Goal: Feedback & Contribution: Leave review/rating

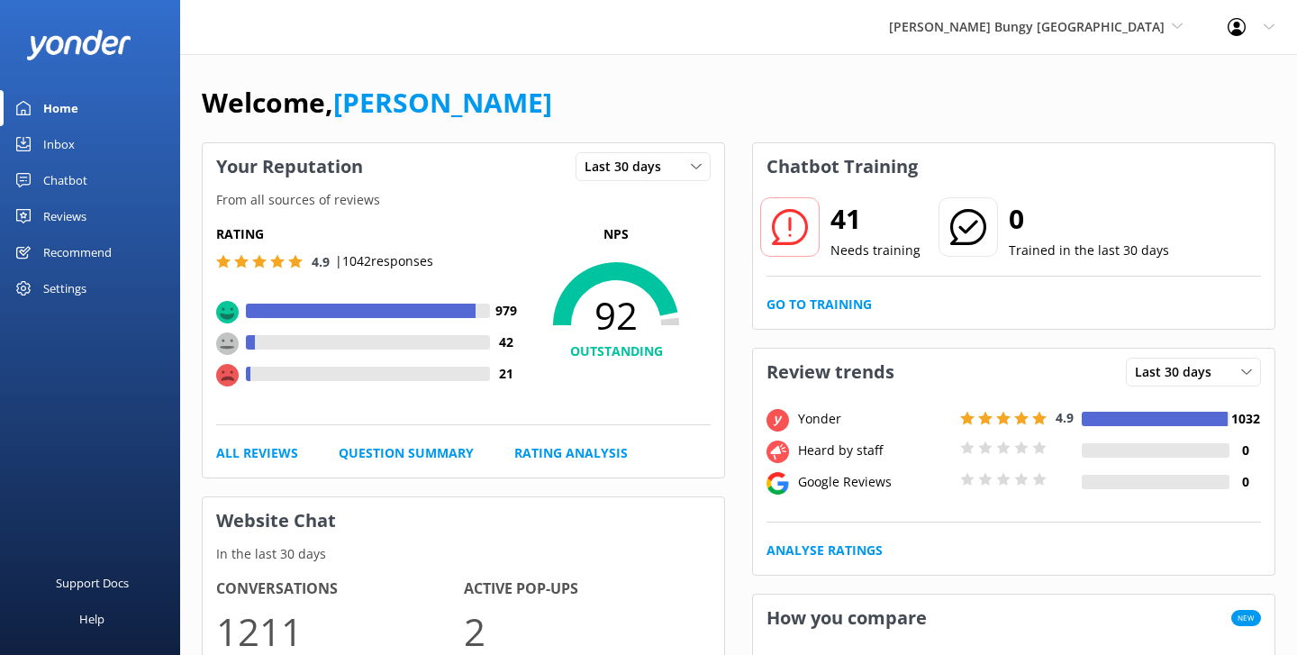
click at [86, 183] on div "Chatbot" at bounding box center [65, 180] width 44 height 36
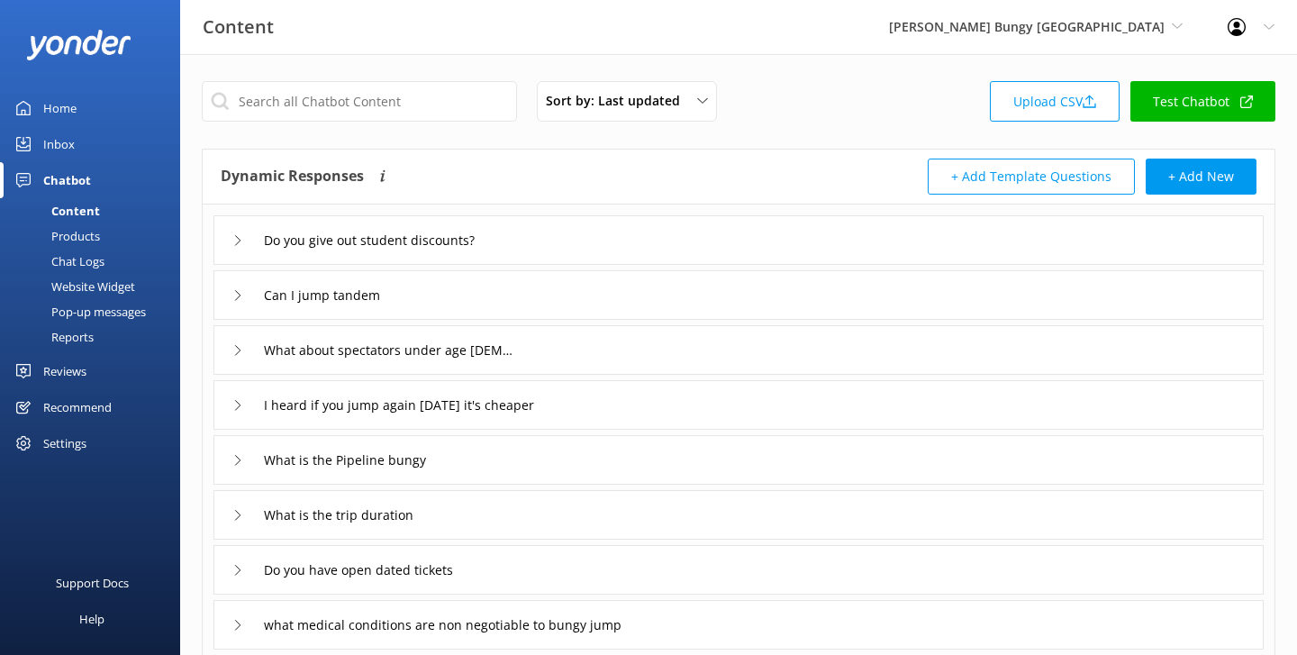
click at [616, 253] on div "Do you give out student discounts?" at bounding box center [738, 240] width 1050 height 50
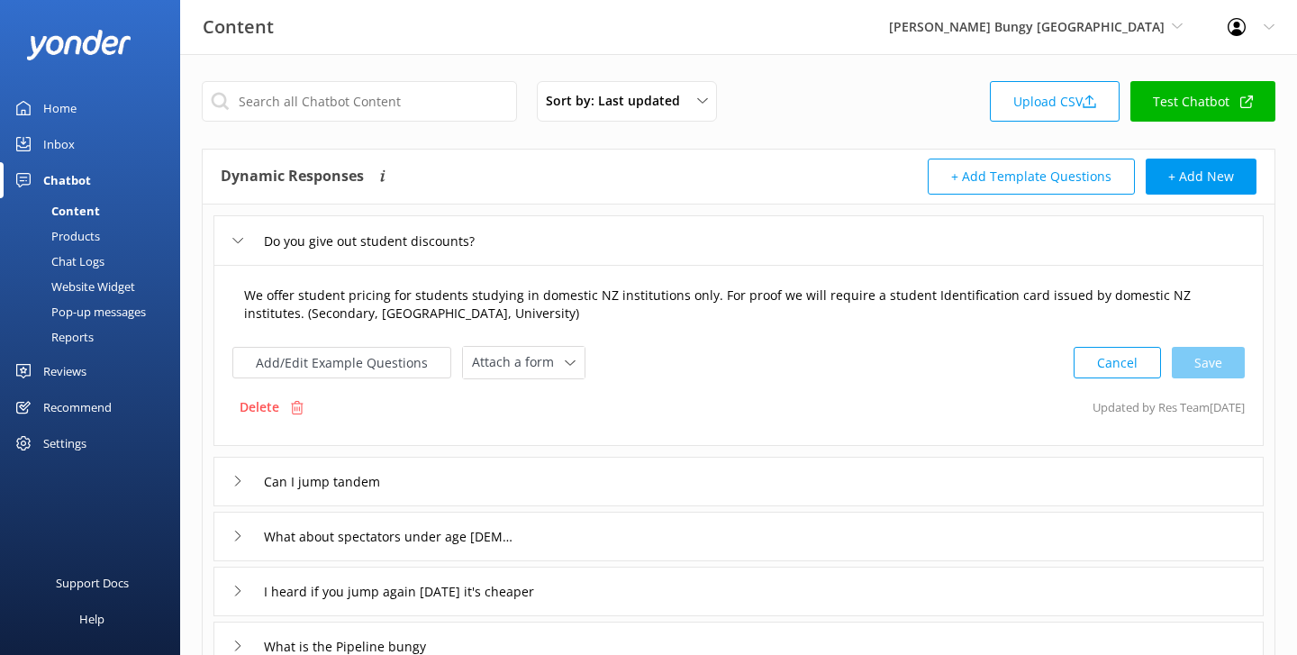
click at [495, 312] on textarea "We offer student pricing for students studying in domestic NZ institutions only…" at bounding box center [738, 304] width 1009 height 57
click at [238, 240] on icon at bounding box center [237, 240] width 11 height 11
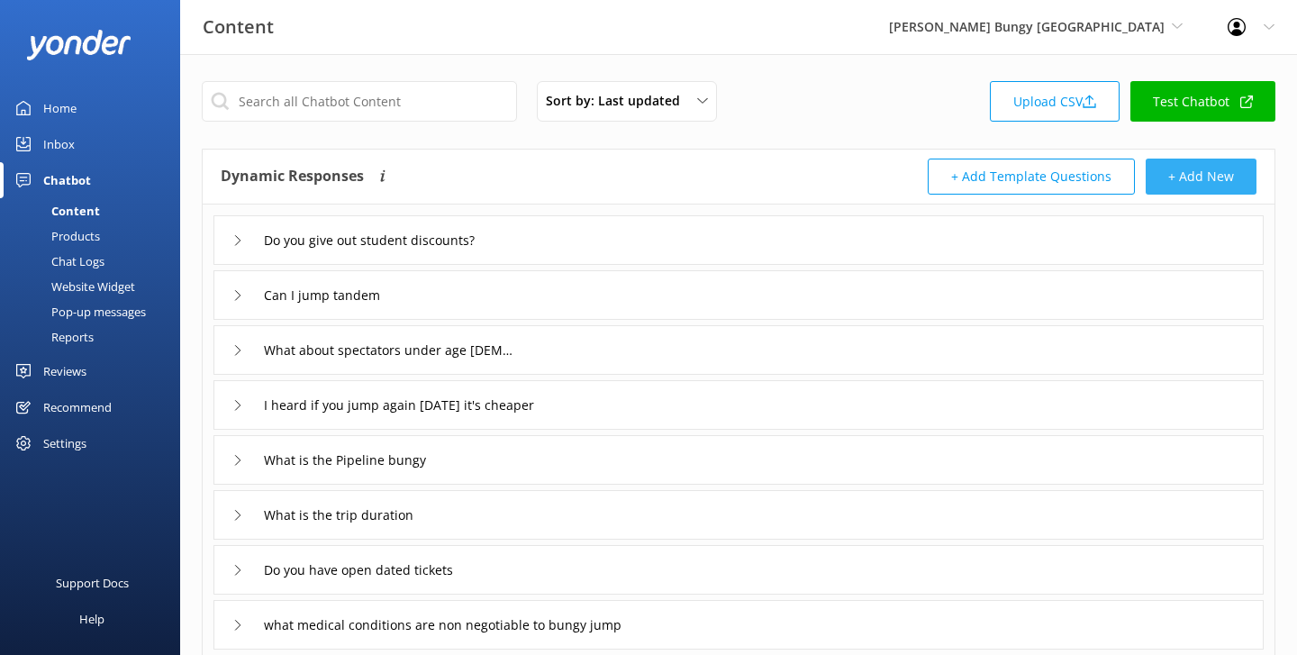
click at [1204, 170] on button "+ Add New" at bounding box center [1200, 176] width 111 height 36
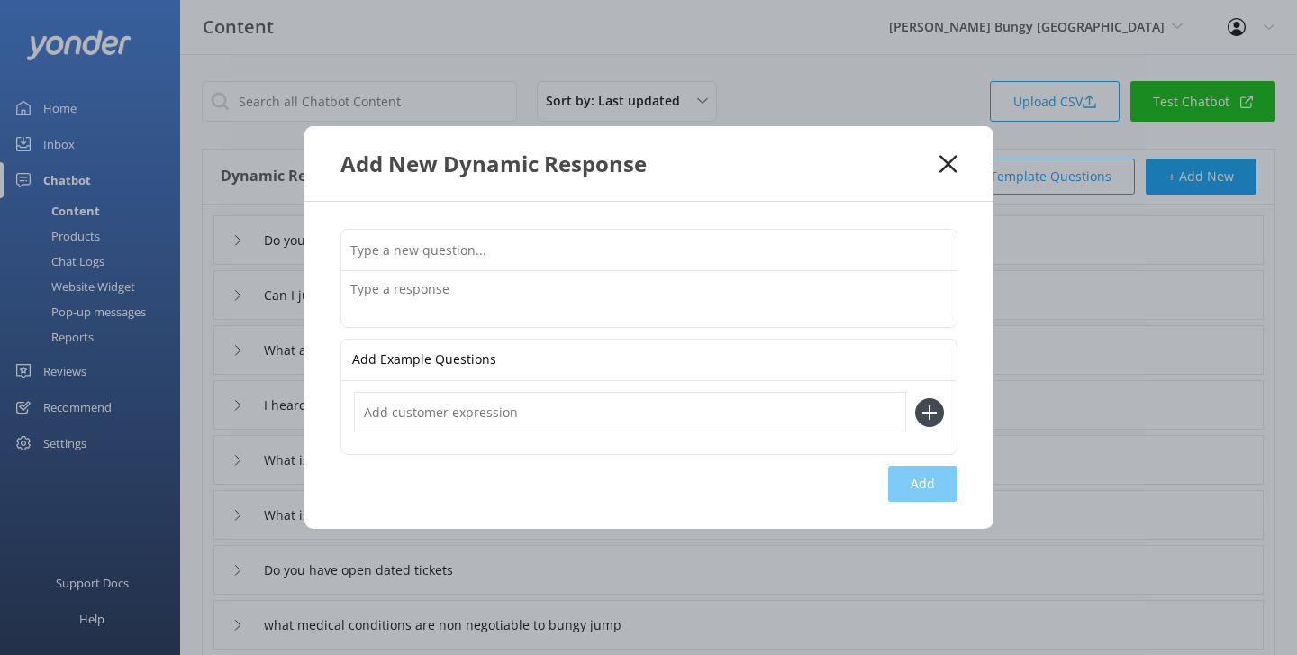
click at [954, 159] on icon at bounding box center [947, 164] width 17 height 18
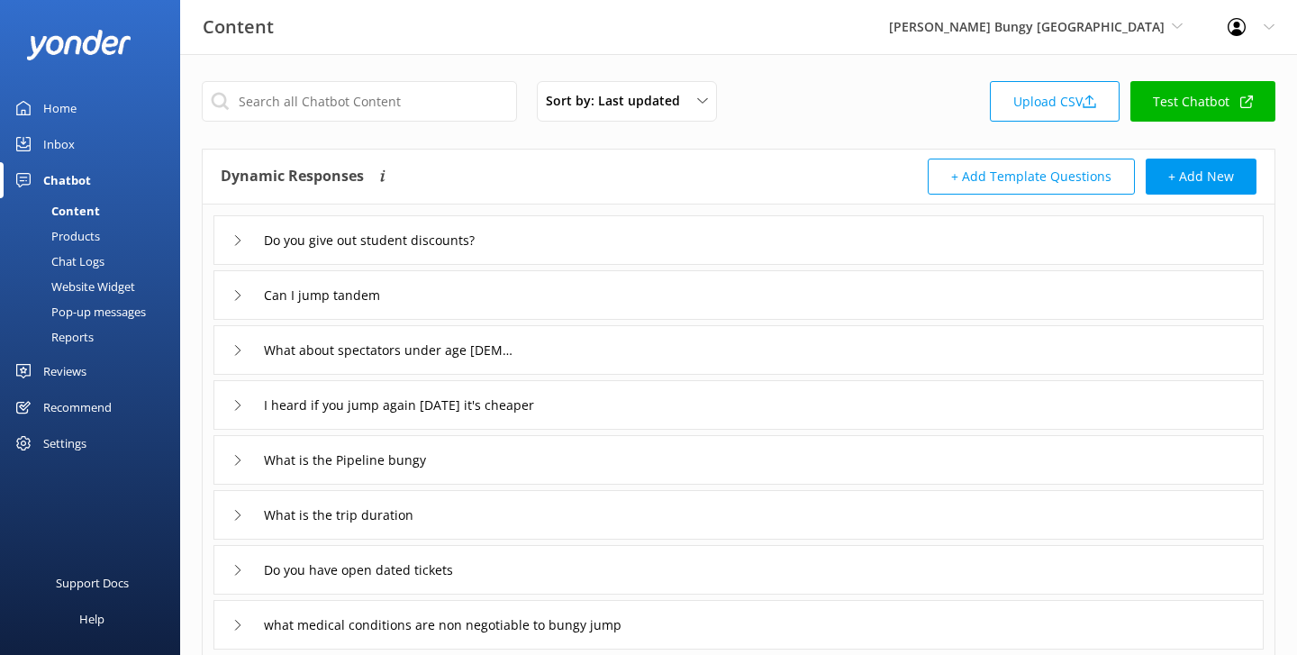
click at [83, 258] on div "Chat Logs" at bounding box center [58, 261] width 94 height 25
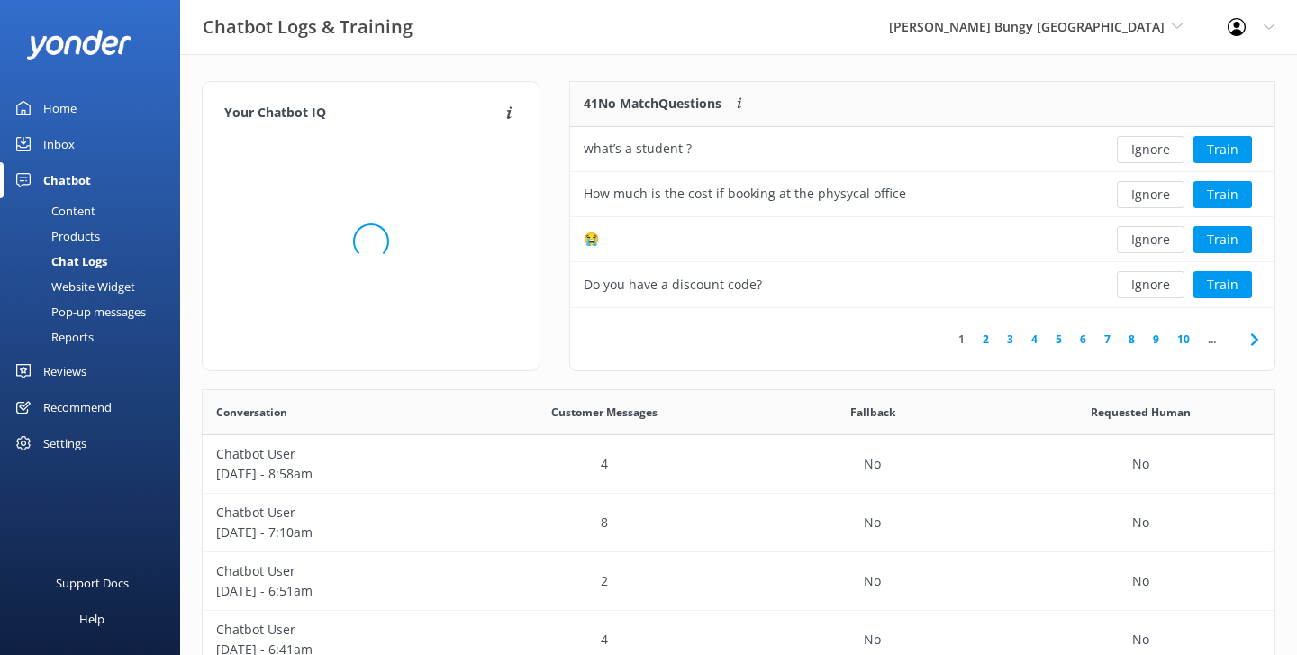
scroll to position [631, 1072]
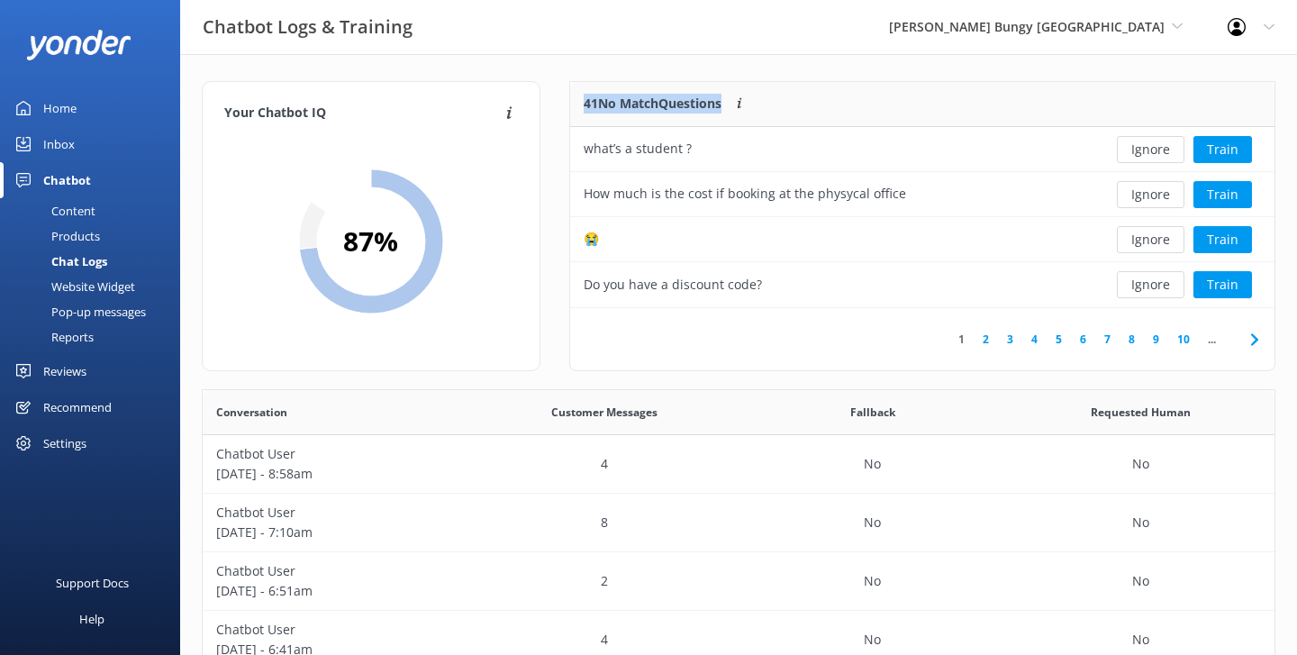
drag, startPoint x: 728, startPoint y: 105, endPoint x: 582, endPoint y: 108, distance: 146.8
click at [582, 108] on div "41 No Match Questions Customers sometimes ask questions that don't fully match …" at bounding box center [832, 104] width 524 height 45
click at [618, 68] on div "Your Chatbot IQ Your Chatbot IQ is the percentage of trained FAQs against untra…" at bounding box center [738, 587] width 1117 height 1066
click at [69, 106] on div "Home" at bounding box center [59, 108] width 33 height 36
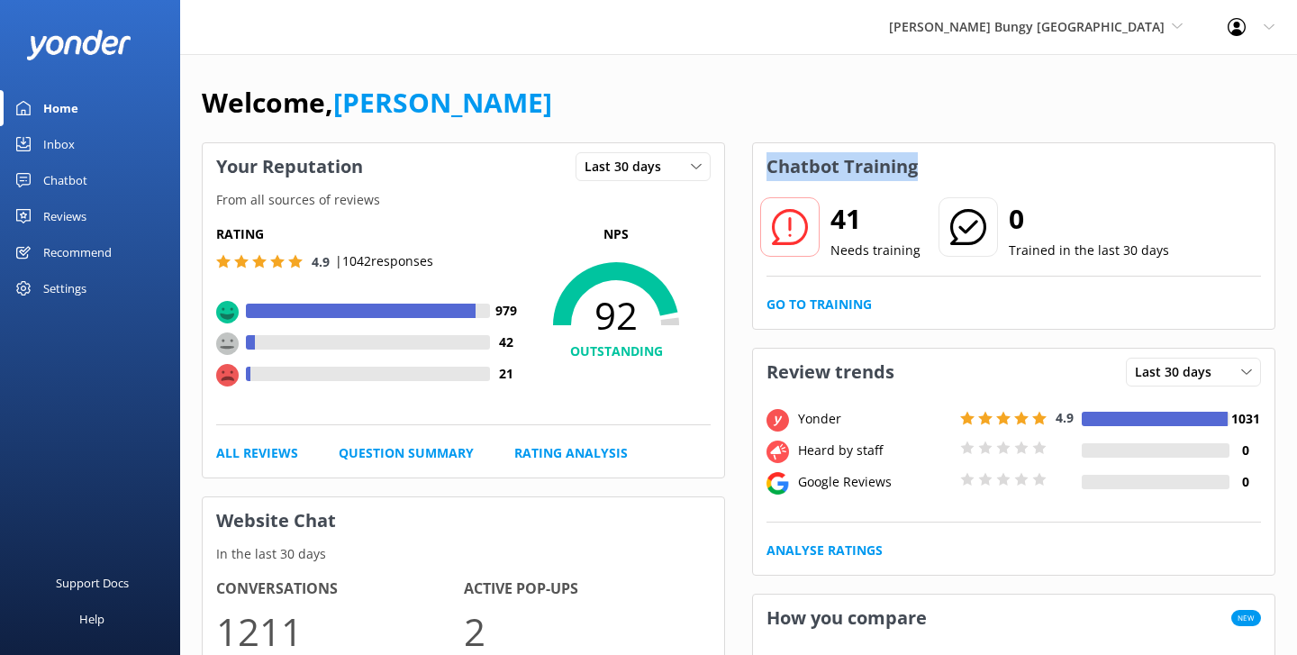
drag, startPoint x: 927, startPoint y: 167, endPoint x: 770, endPoint y: 163, distance: 156.7
click at [770, 163] on h3 "Chatbot Training" at bounding box center [842, 166] width 178 height 47
click at [801, 108] on div "Welcome, [PERSON_NAME]" at bounding box center [738, 111] width 1073 height 61
drag, startPoint x: 930, startPoint y: 171, endPoint x: 762, endPoint y: 171, distance: 168.4
click at [762, 171] on h3 "Chatbot Training" at bounding box center [842, 166] width 178 height 47
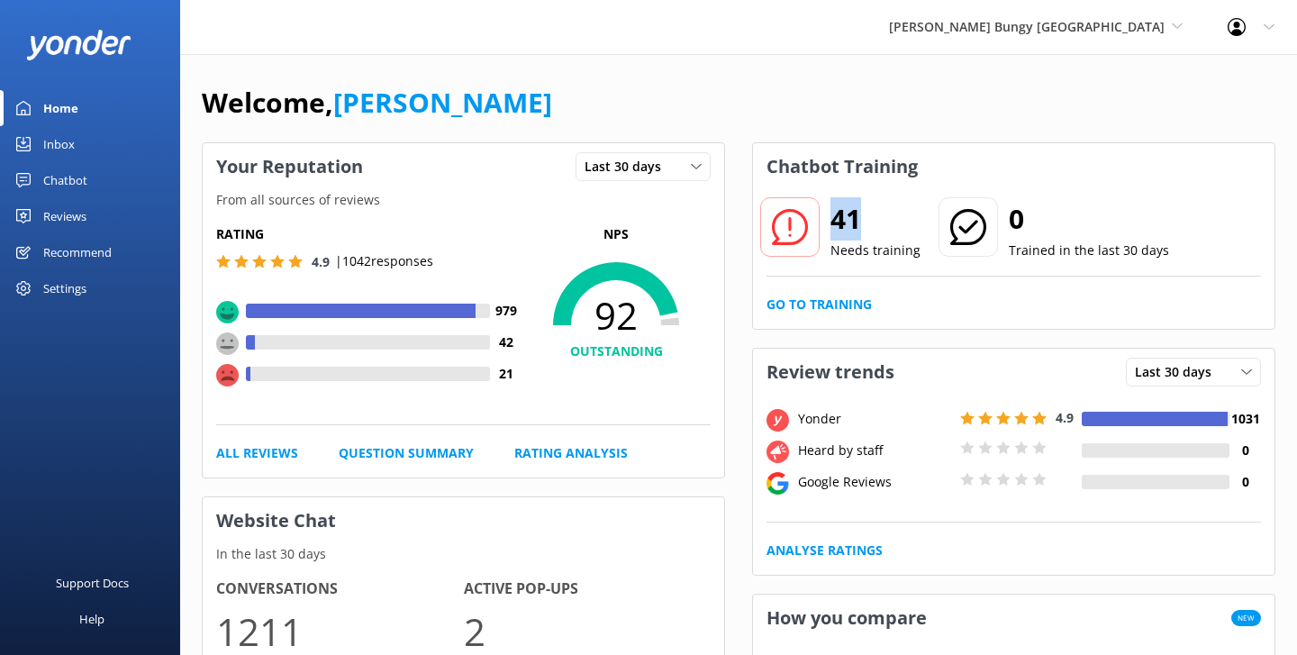
drag, startPoint x: 873, startPoint y: 223, endPoint x: 831, endPoint y: 223, distance: 41.4
click at [831, 223] on h2 "41" at bounding box center [875, 218] width 90 height 43
click at [855, 226] on h2 "41" at bounding box center [875, 218] width 90 height 43
click at [840, 306] on link "Go to Training" at bounding box center [818, 304] width 105 height 20
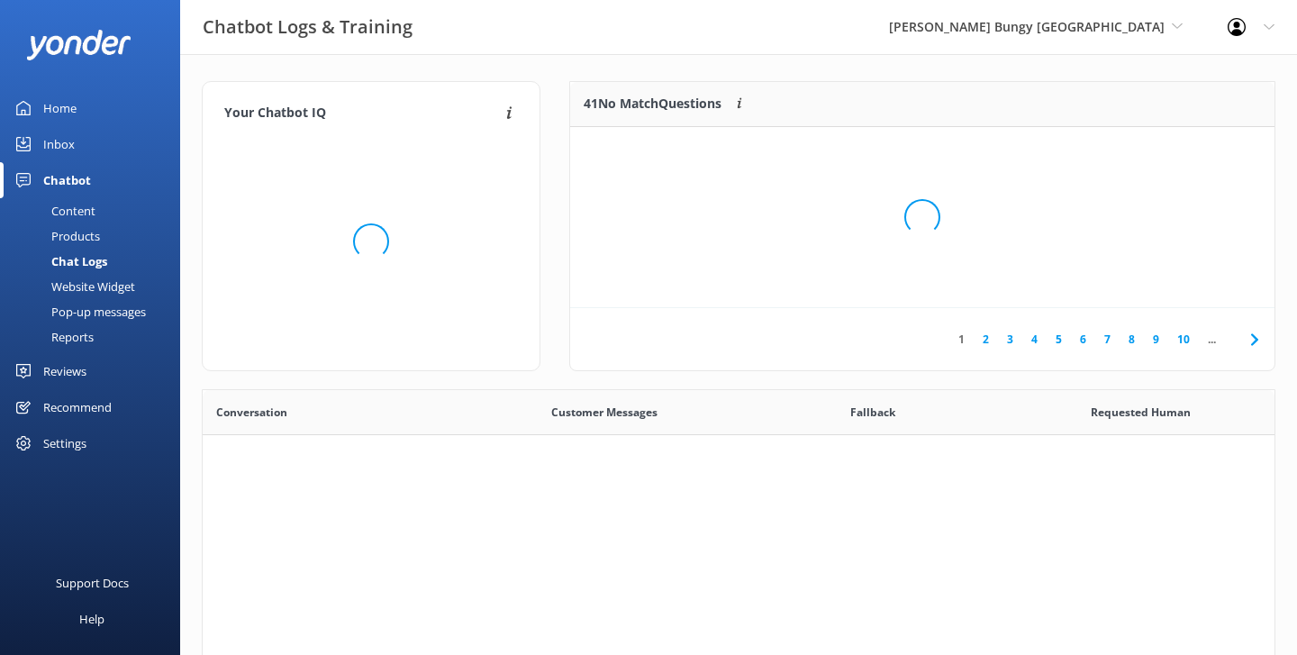
scroll to position [631, 1072]
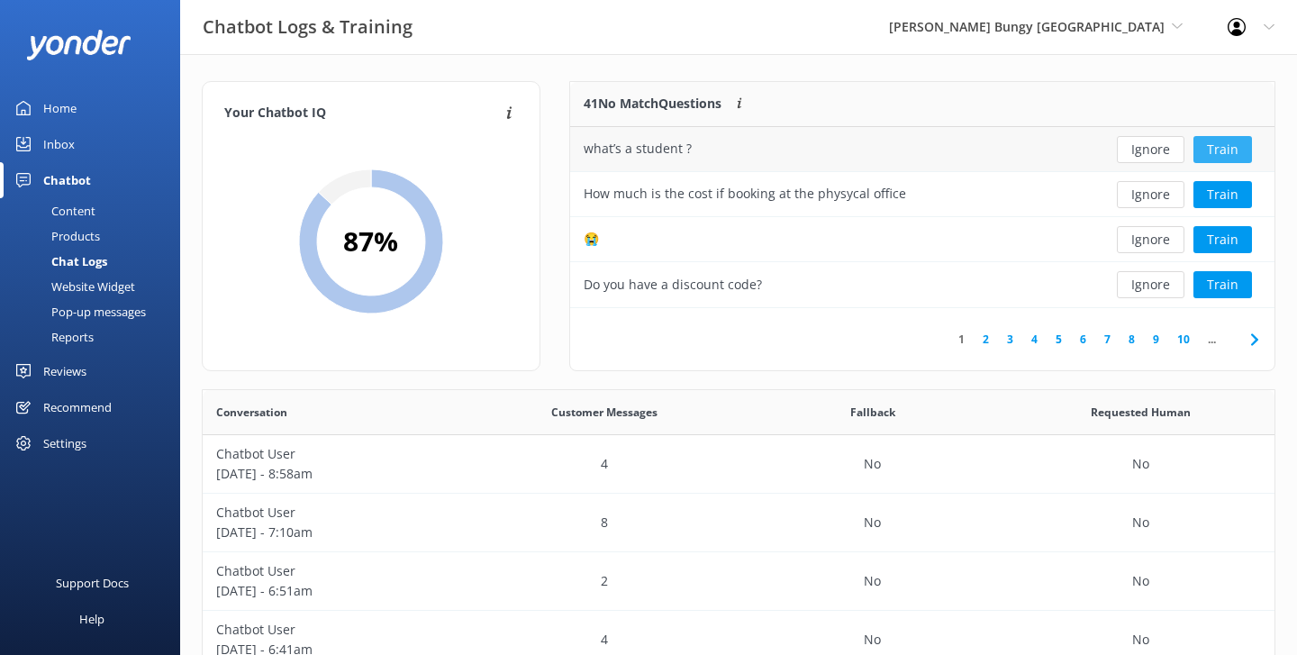
click at [1233, 149] on button "Train" at bounding box center [1222, 149] width 59 height 27
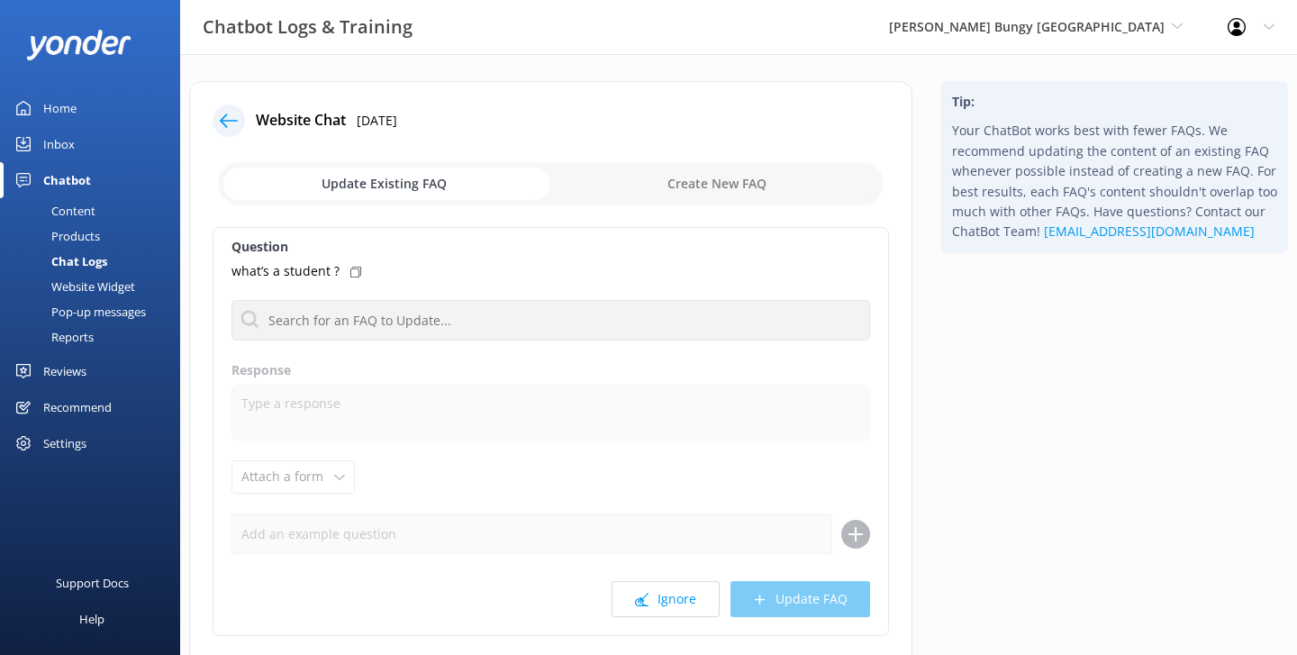
click at [215, 122] on div at bounding box center [229, 120] width 32 height 32
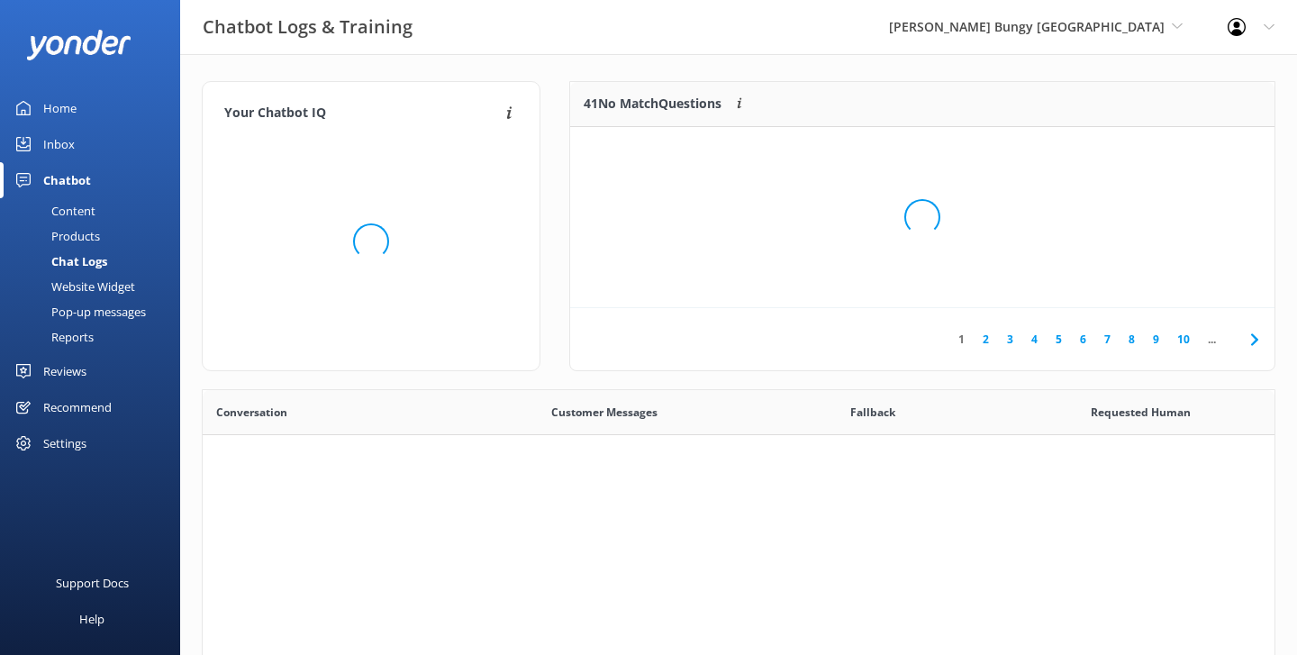
scroll to position [631, 1072]
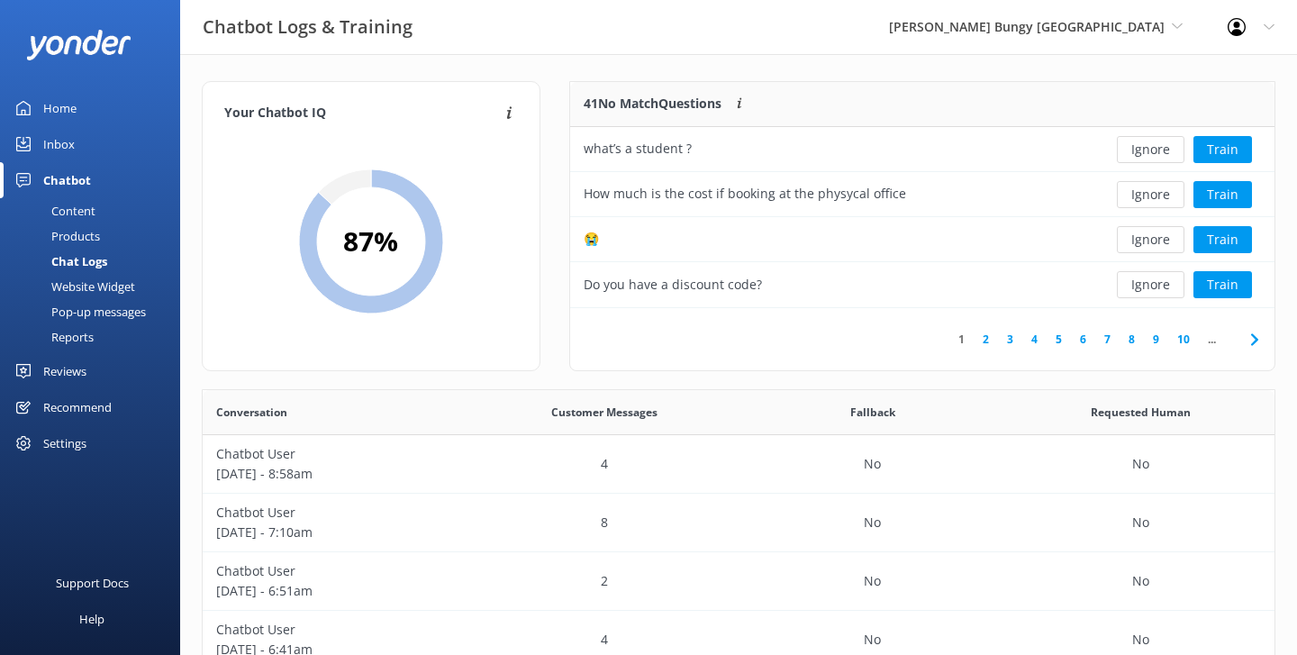
click at [107, 287] on div "Website Widget" at bounding box center [73, 286] width 124 height 25
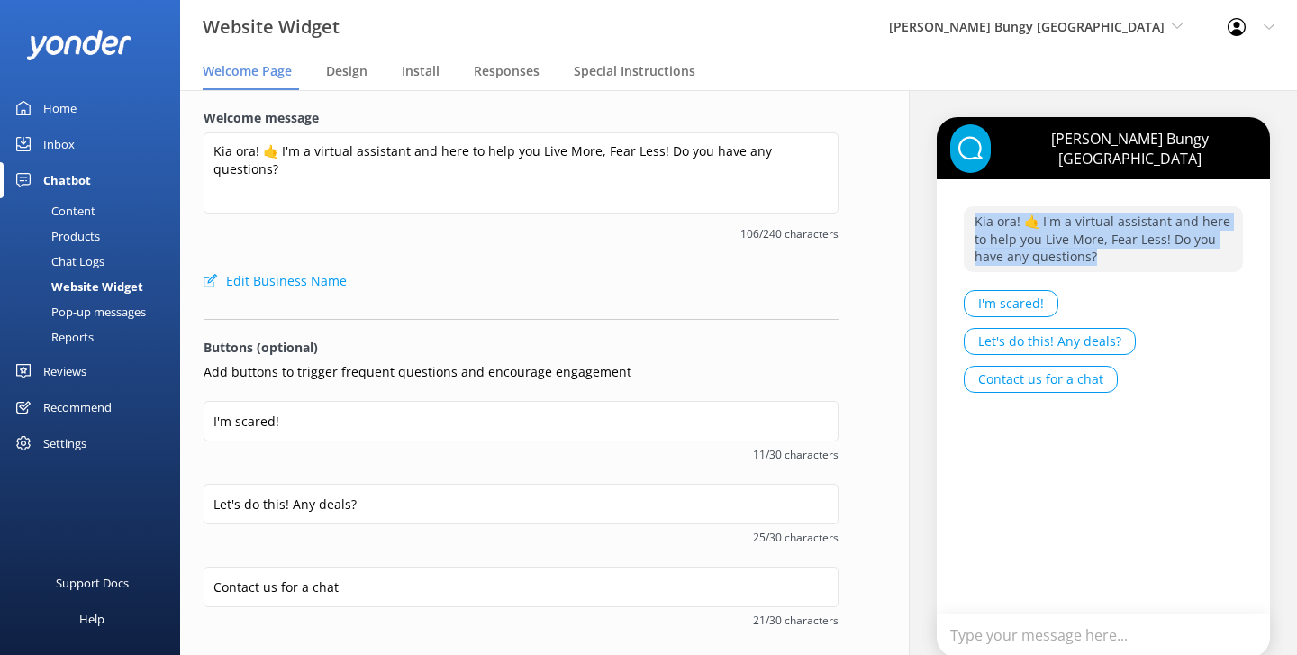
drag, startPoint x: 1128, startPoint y: 261, endPoint x: 963, endPoint y: 213, distance: 172.7
click at [963, 213] on div "Kia ora! 🤙 I'm a virtual assistant and here to help you Live More, Fear Less! D…" at bounding box center [1103, 304] width 333 height 251
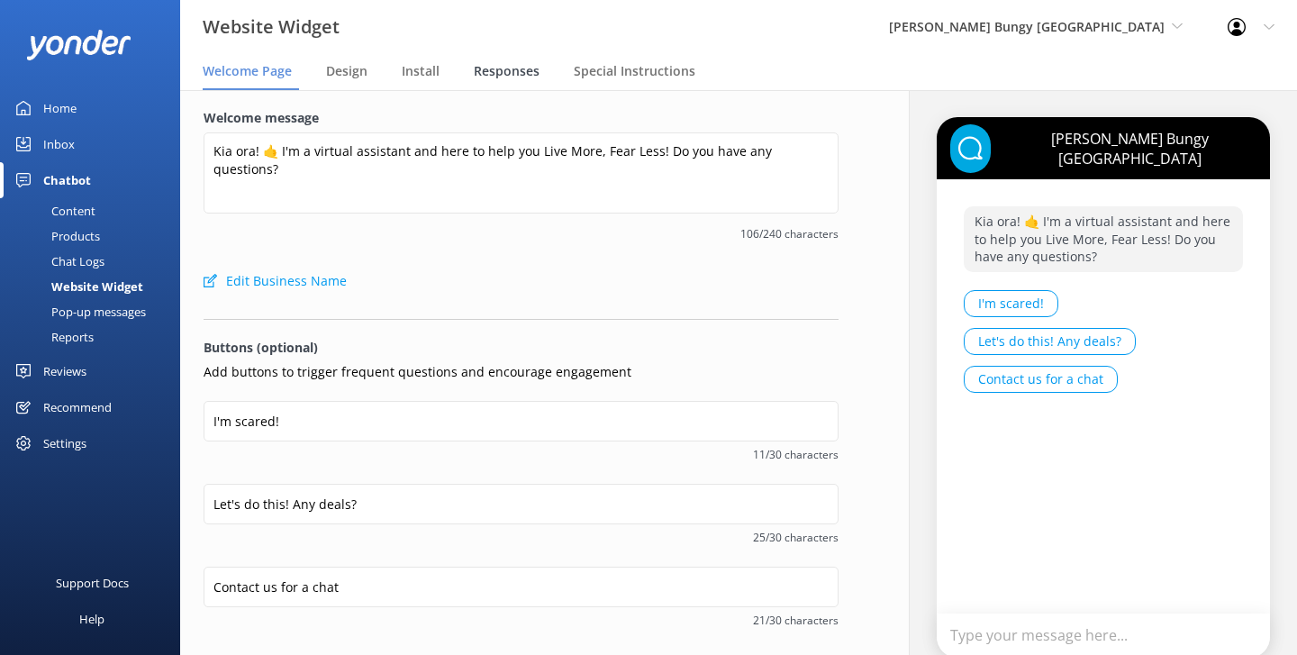
click at [497, 72] on span "Responses" at bounding box center [507, 71] width 66 height 18
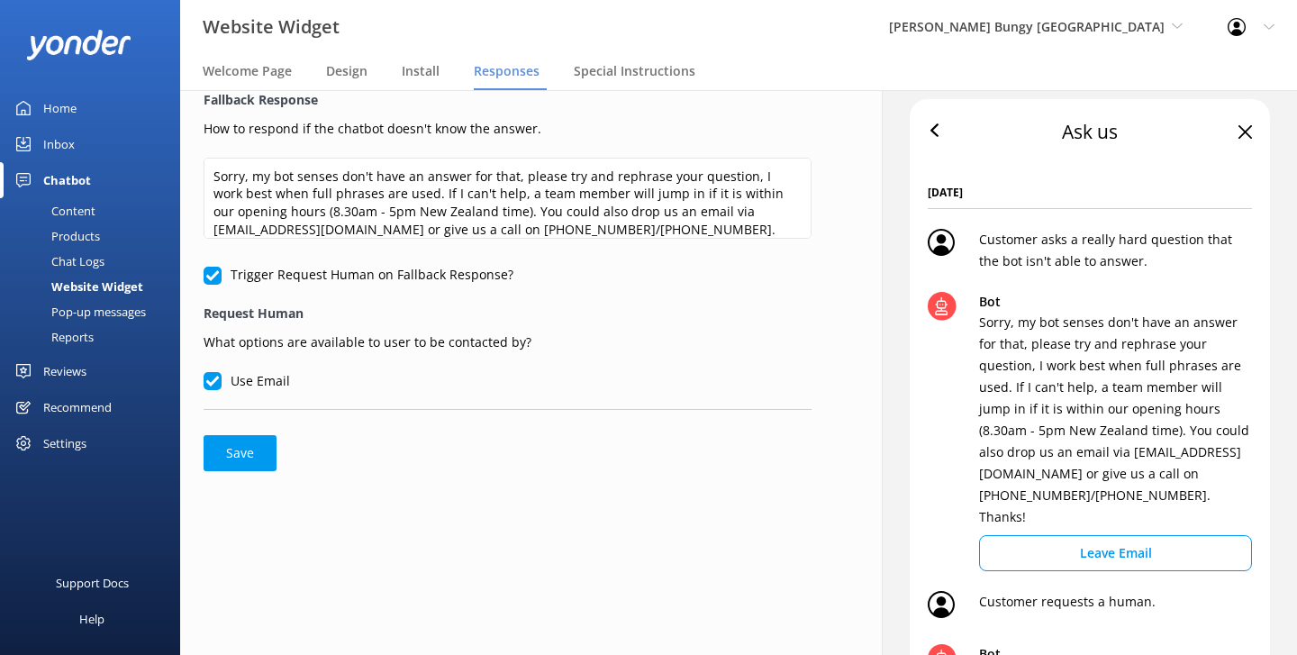
scroll to position [22, 0]
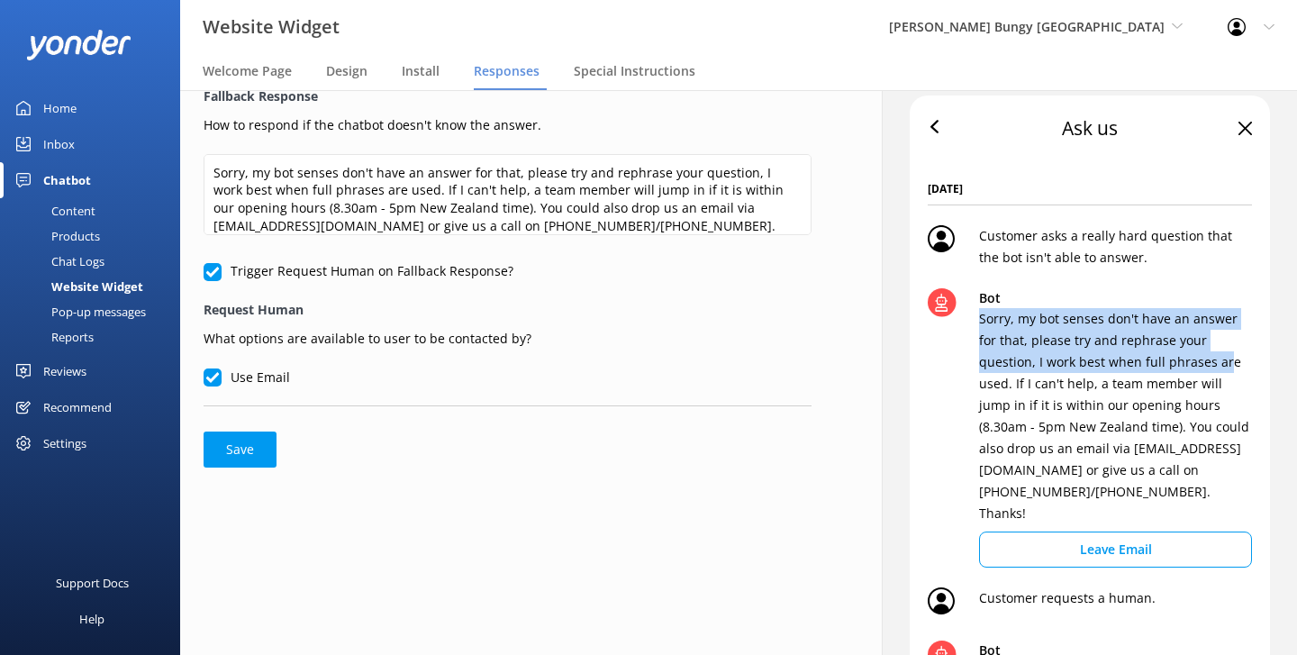
drag, startPoint x: 980, startPoint y: 320, endPoint x: 1156, endPoint y: 358, distance: 180.7
click at [1156, 358] on p "Sorry, my bot senses don't have an answer for that, please try and rephrase you…" at bounding box center [1115, 416] width 273 height 216
click at [1127, 303] on p "Bot" at bounding box center [1115, 298] width 273 height 20
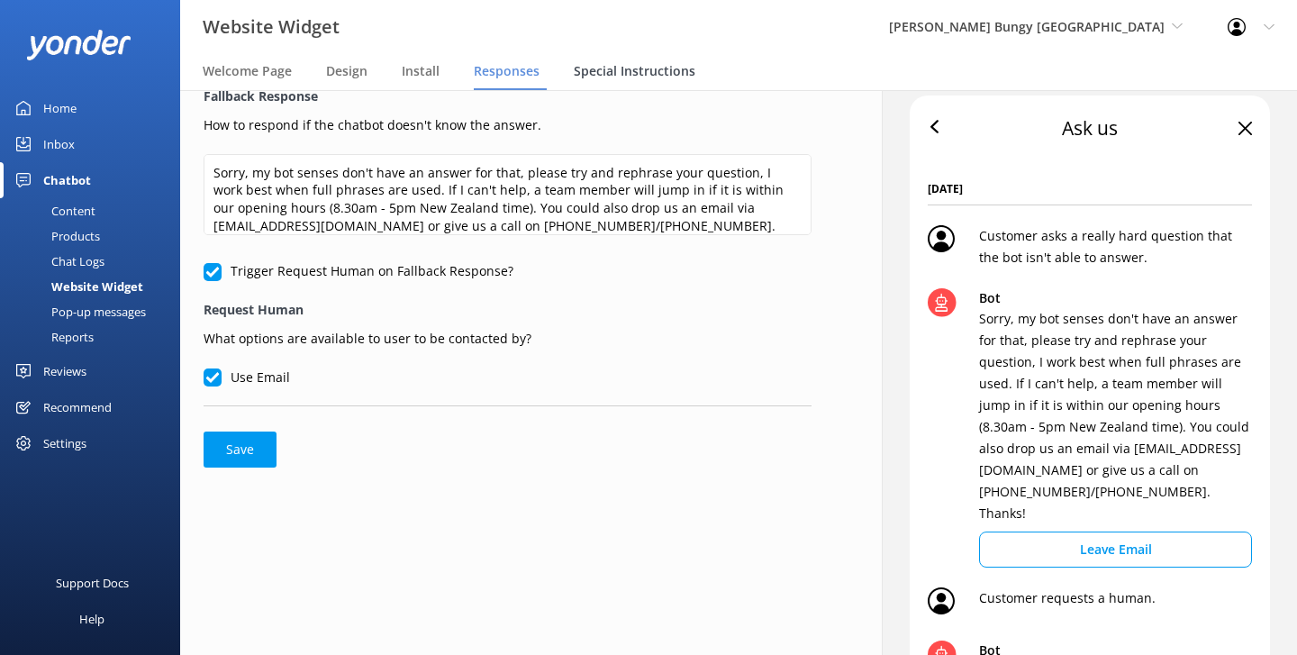
click at [660, 83] on div "Special Instructions" at bounding box center [638, 72] width 129 height 36
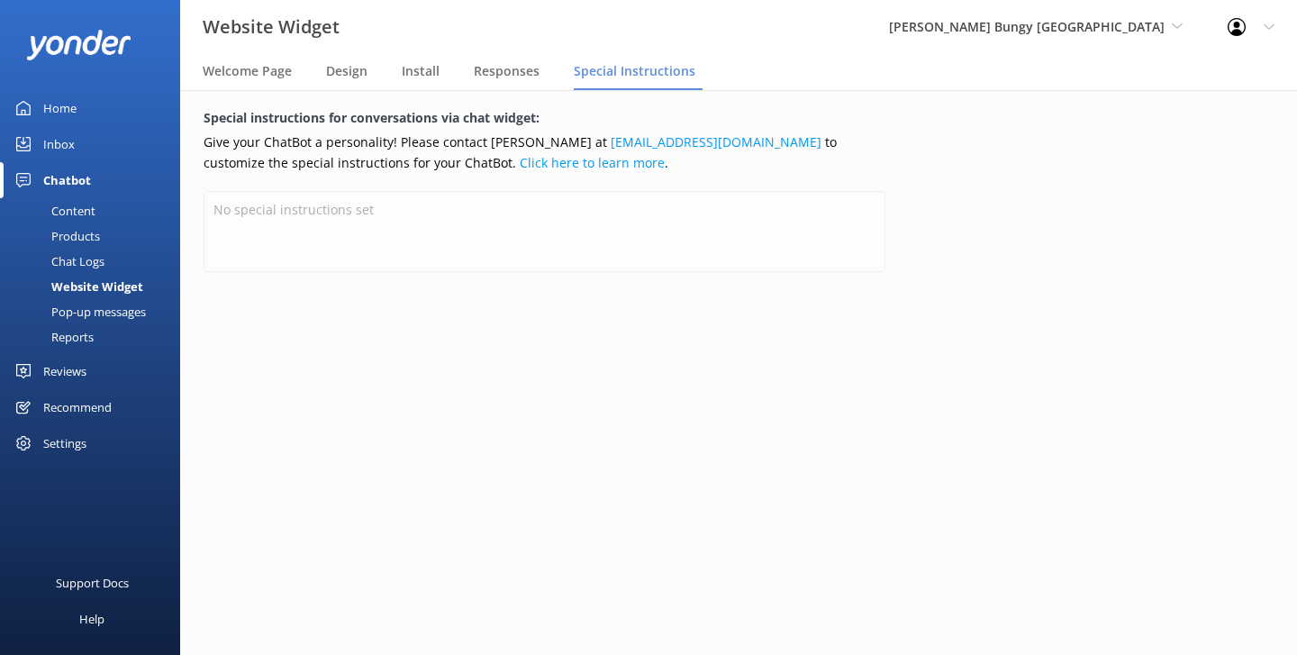
click at [82, 334] on div "Reports" at bounding box center [52, 336] width 83 height 25
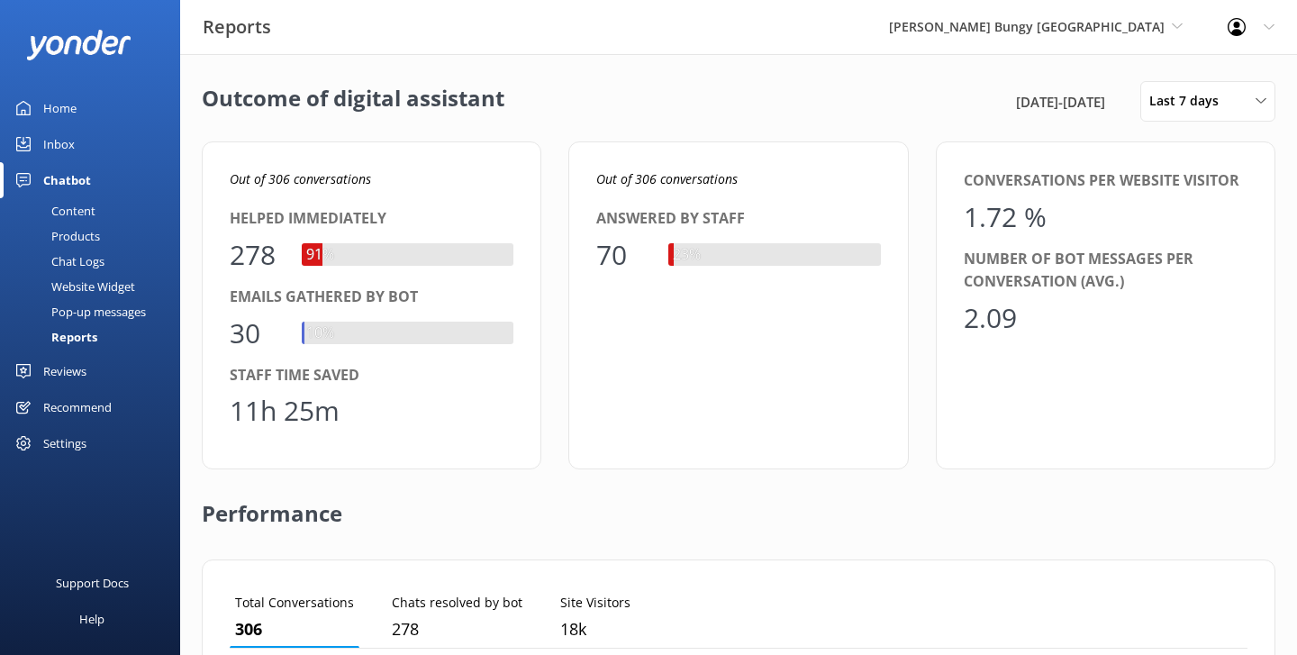
scroll to position [181, 1018]
click at [567, 61] on div "Outcome of digital assistant [DATE] - [DATE] Last 7 days Last 7 days Last 30 da…" at bounding box center [738, 654] width 1117 height 1201
click at [541, 102] on div "Outcome of digital assistant [DATE] - [DATE] Last 7 days Last 7 days Last 30 da…" at bounding box center [738, 101] width 1073 height 41
drag, startPoint x: 940, startPoint y: 103, endPoint x: 1123, endPoint y: 109, distance: 182.9
click at [1123, 109] on div "[DATE] - [DATE]" at bounding box center [1070, 102] width 118 height 22
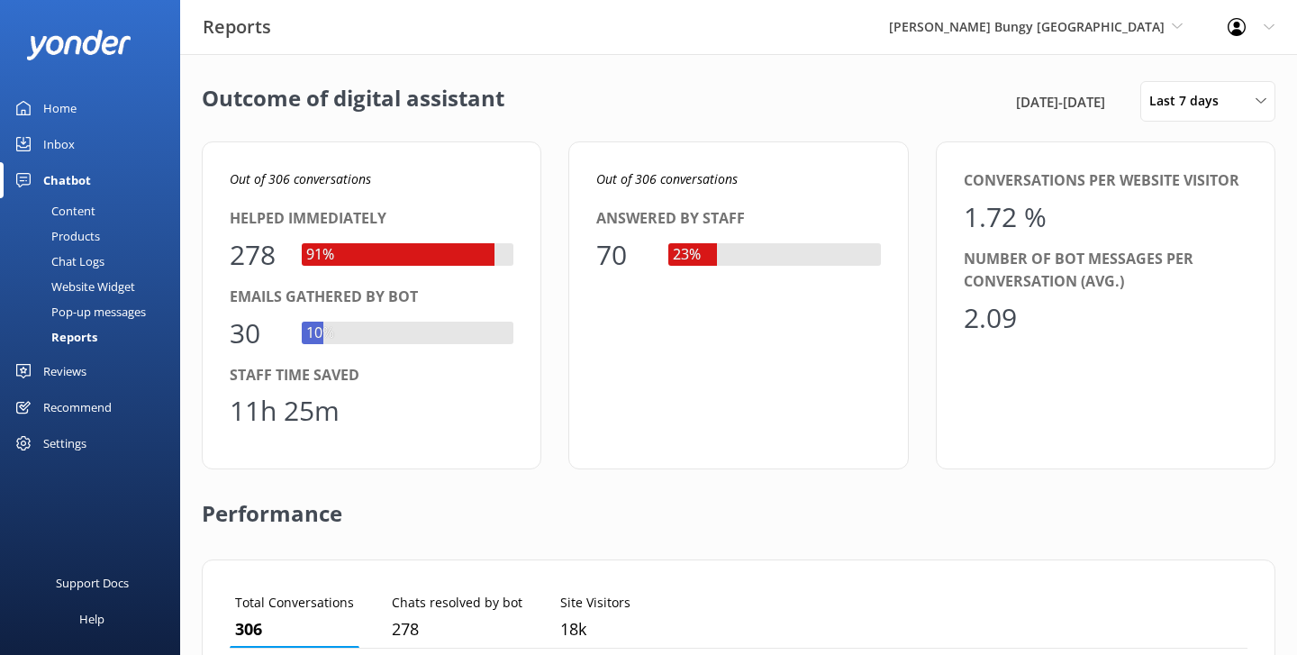
click at [1079, 105] on span "[DATE] - [DATE]" at bounding box center [1060, 102] width 89 height 22
click at [1194, 105] on span "Last 7 days" at bounding box center [1189, 101] width 80 height 20
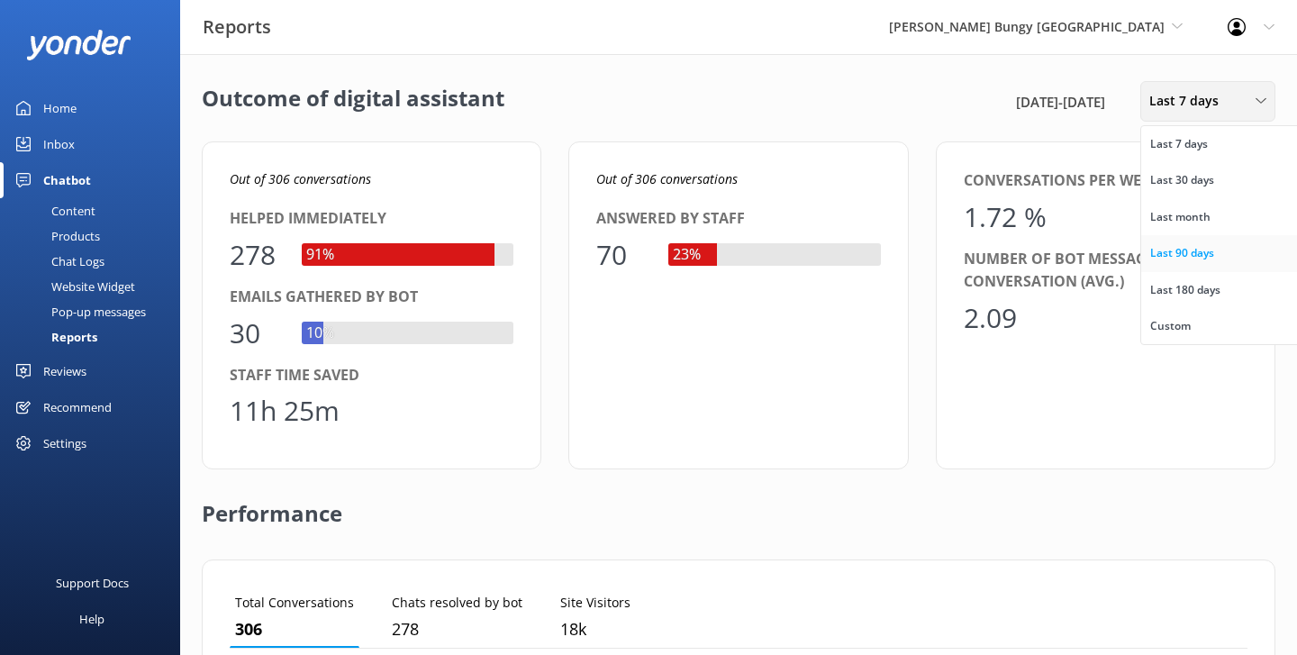
click at [1181, 240] on link "Last 90 days" at bounding box center [1221, 253] width 160 height 36
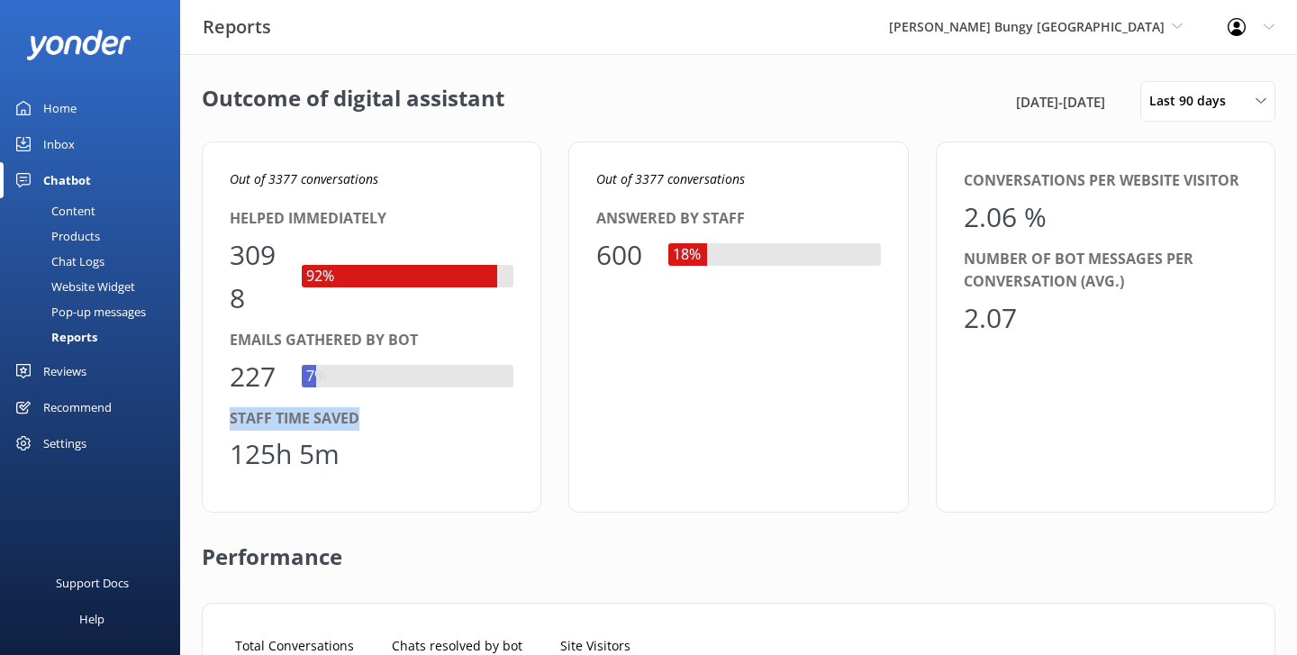
drag, startPoint x: 381, startPoint y: 424, endPoint x: 221, endPoint y: 426, distance: 160.3
click at [221, 426] on div "Out of 3377 conversations Helped immediately 3098 92% Emails gathered by bot 22…" at bounding box center [371, 326] width 339 height 371
click at [394, 430] on div "Staff time saved 125h 5m" at bounding box center [372, 441] width 284 height 69
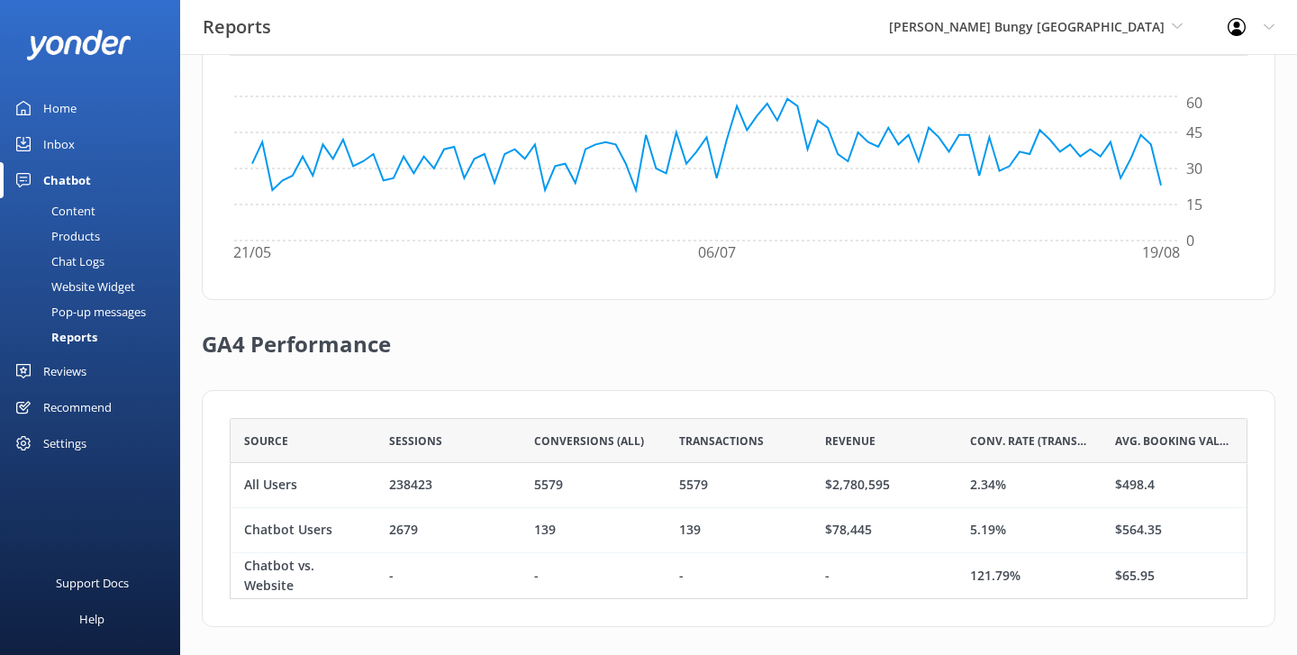
scroll to position [644, 0]
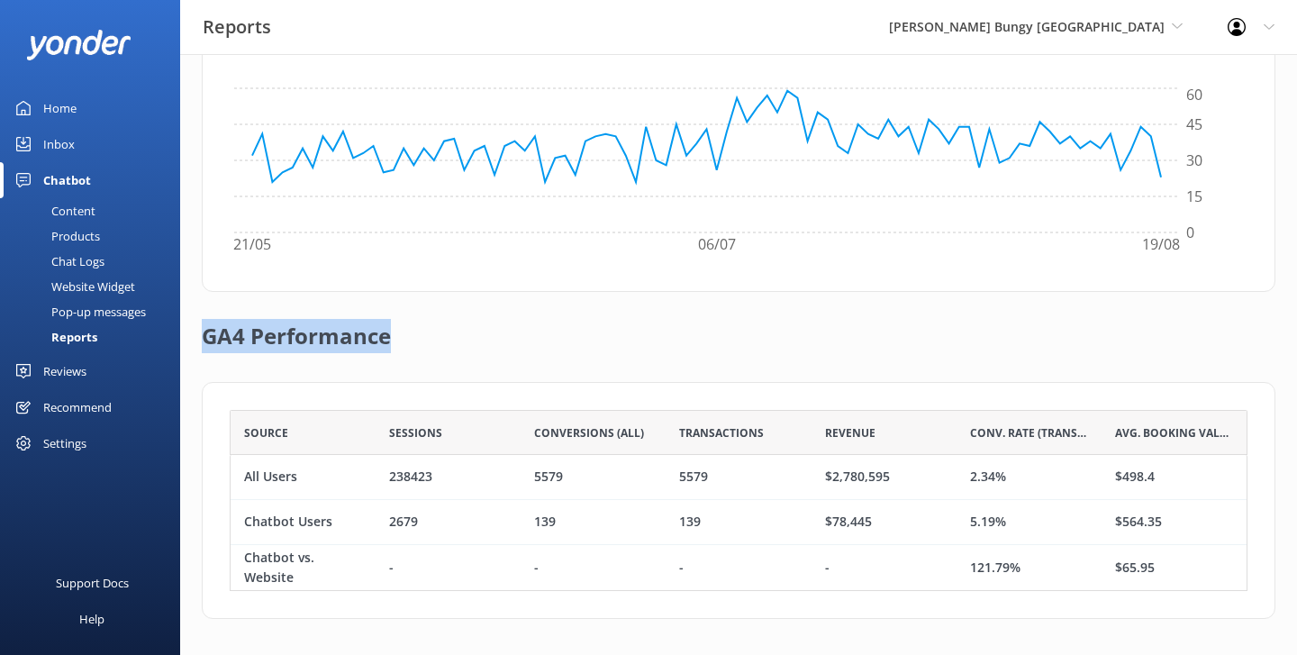
drag, startPoint x: 421, startPoint y: 344, endPoint x: 208, endPoint y: 332, distance: 213.7
click at [208, 332] on div "GA4 Performance" at bounding box center [738, 337] width 1073 height 90
click at [385, 313] on h2 "GA4 Performance" at bounding box center [296, 328] width 189 height 72
drag, startPoint x: 309, startPoint y: 473, endPoint x: 245, endPoint y: 474, distance: 63.9
click at [245, 474] on div "All Users" at bounding box center [303, 477] width 145 height 45
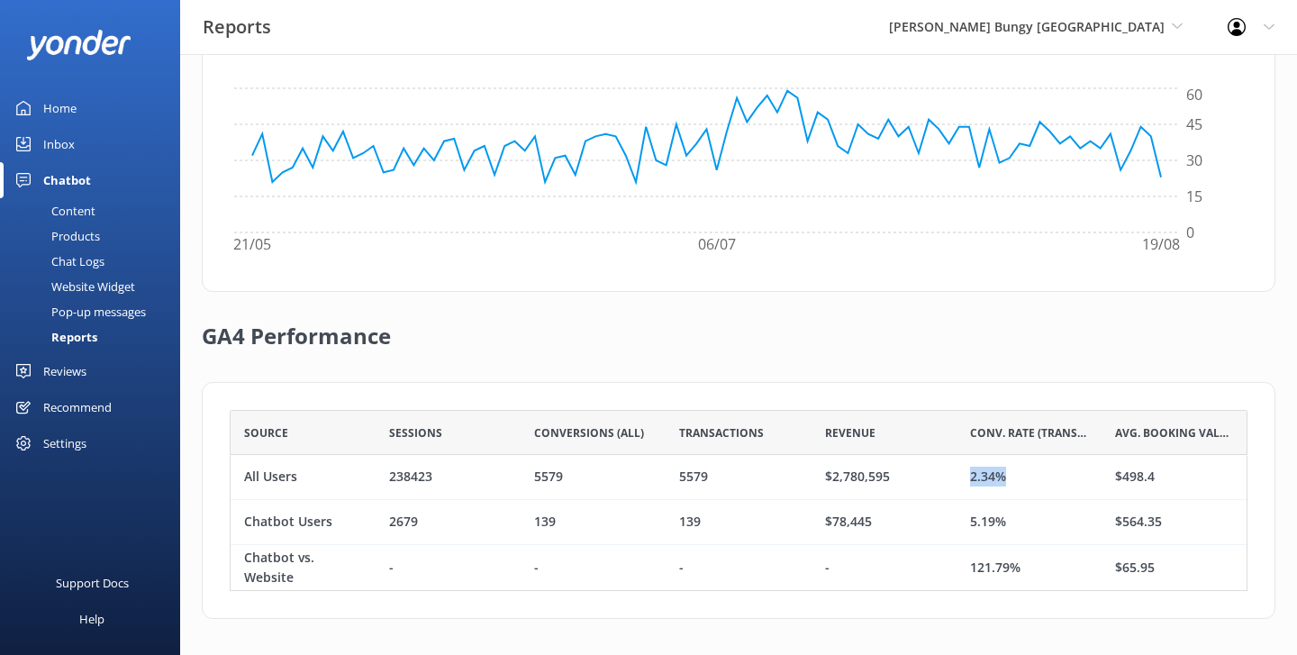
drag, startPoint x: 1018, startPoint y: 476, endPoint x: 967, endPoint y: 479, distance: 50.5
click at [967, 479] on div "2.34%" at bounding box center [1028, 477] width 145 height 45
click at [908, 410] on div "Revenue" at bounding box center [883, 432] width 145 height 45
drag, startPoint x: 335, startPoint y: 523, endPoint x: 242, endPoint y: 521, distance: 92.8
click at [242, 521] on div "Chatbot Users" at bounding box center [303, 522] width 145 height 45
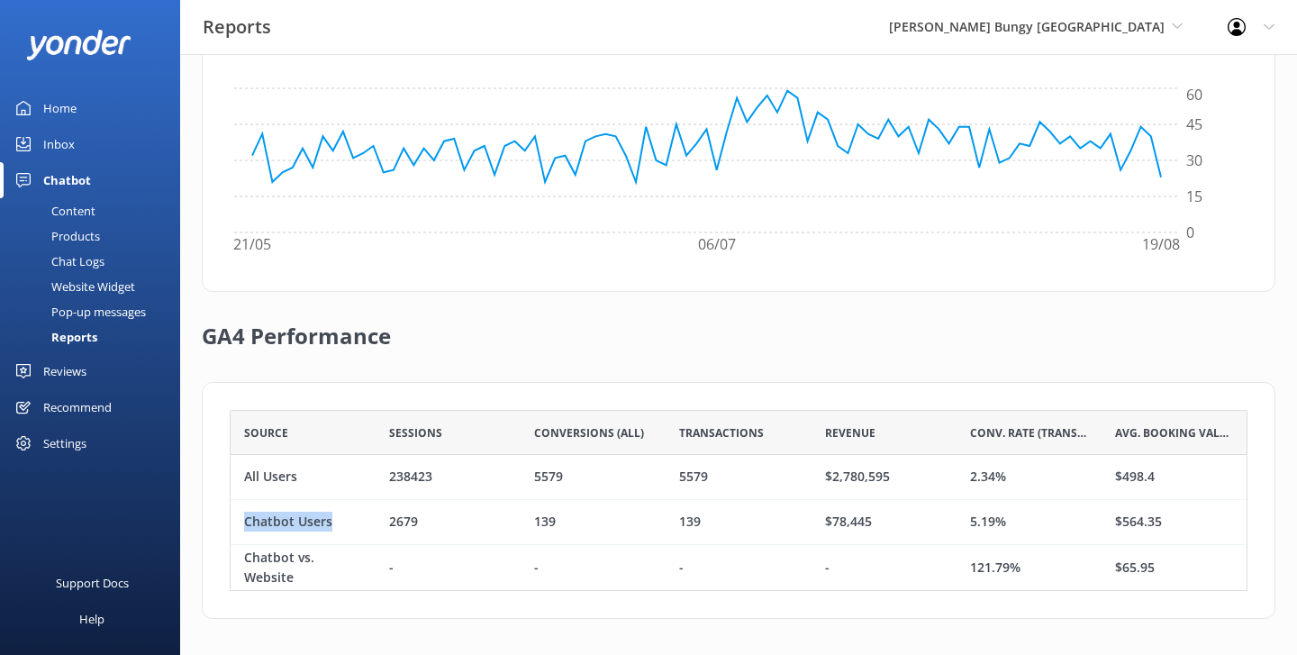
click at [272, 521] on div "Chatbot Users" at bounding box center [288, 522] width 88 height 20
drag, startPoint x: 1011, startPoint y: 519, endPoint x: 964, endPoint y: 519, distance: 46.8
click at [964, 519] on div "5.19%" at bounding box center [1028, 522] width 145 height 45
click at [955, 519] on div "$78,445" at bounding box center [883, 522] width 145 height 45
drag, startPoint x: 1022, startPoint y: 568, endPoint x: 961, endPoint y: 568, distance: 61.2
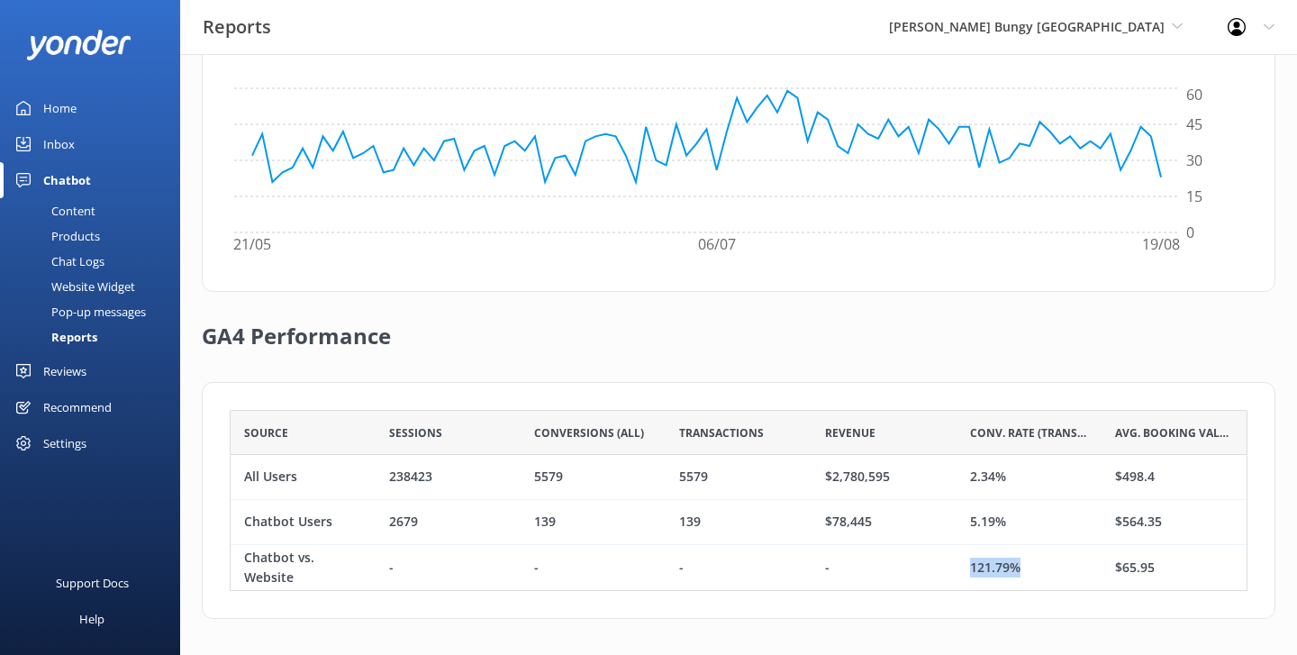
click at [961, 568] on div "121.79%" at bounding box center [1028, 567] width 145 height 45
click at [910, 571] on div "-" at bounding box center [883, 567] width 145 height 45
click at [909, 346] on div "GA4 Performance" at bounding box center [738, 337] width 1073 height 90
drag, startPoint x: 877, startPoint y: 428, endPoint x: 819, endPoint y: 428, distance: 58.5
click at [819, 428] on div "Revenue" at bounding box center [883, 432] width 145 height 45
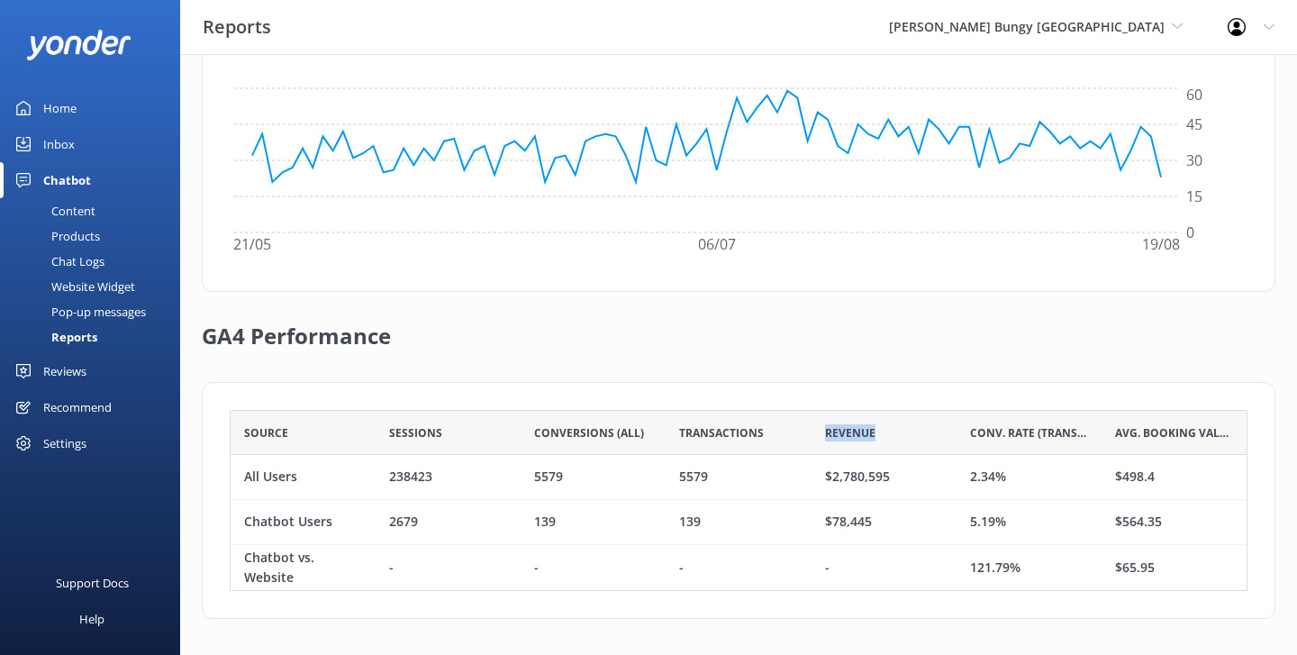
click at [855, 376] on div "GA4 Performance" at bounding box center [738, 337] width 1073 height 90
click at [54, 370] on div "Reviews" at bounding box center [64, 371] width 43 height 36
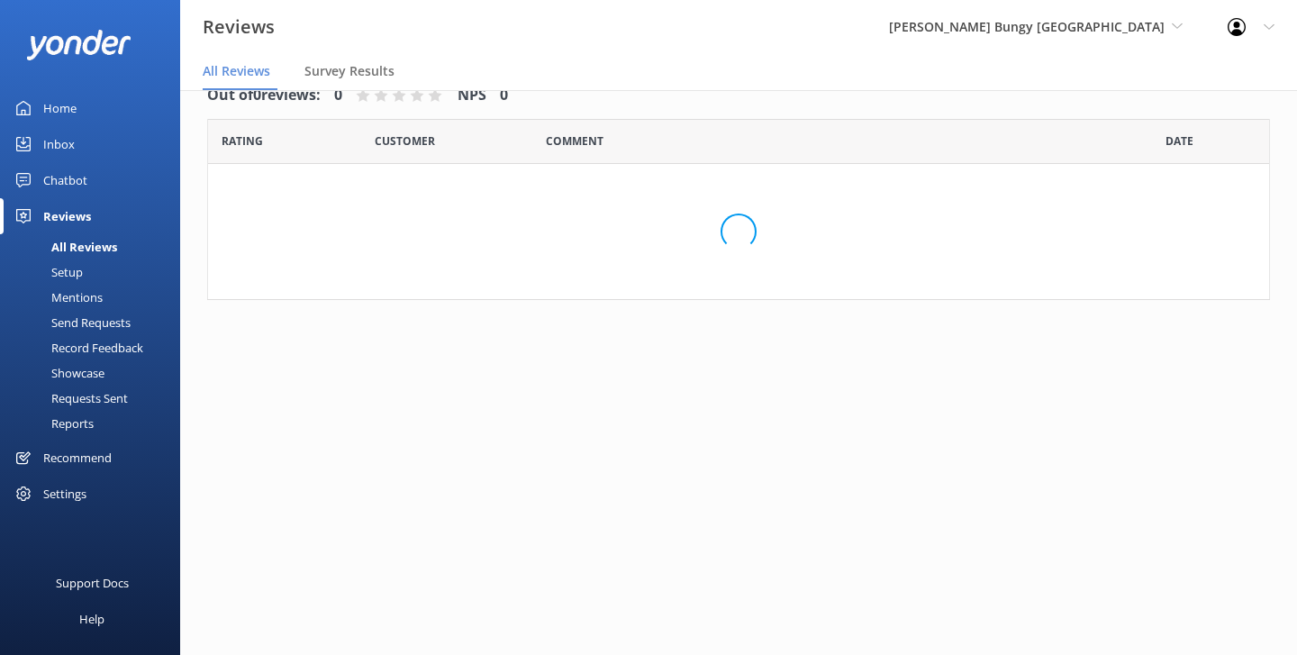
scroll to position [36, 0]
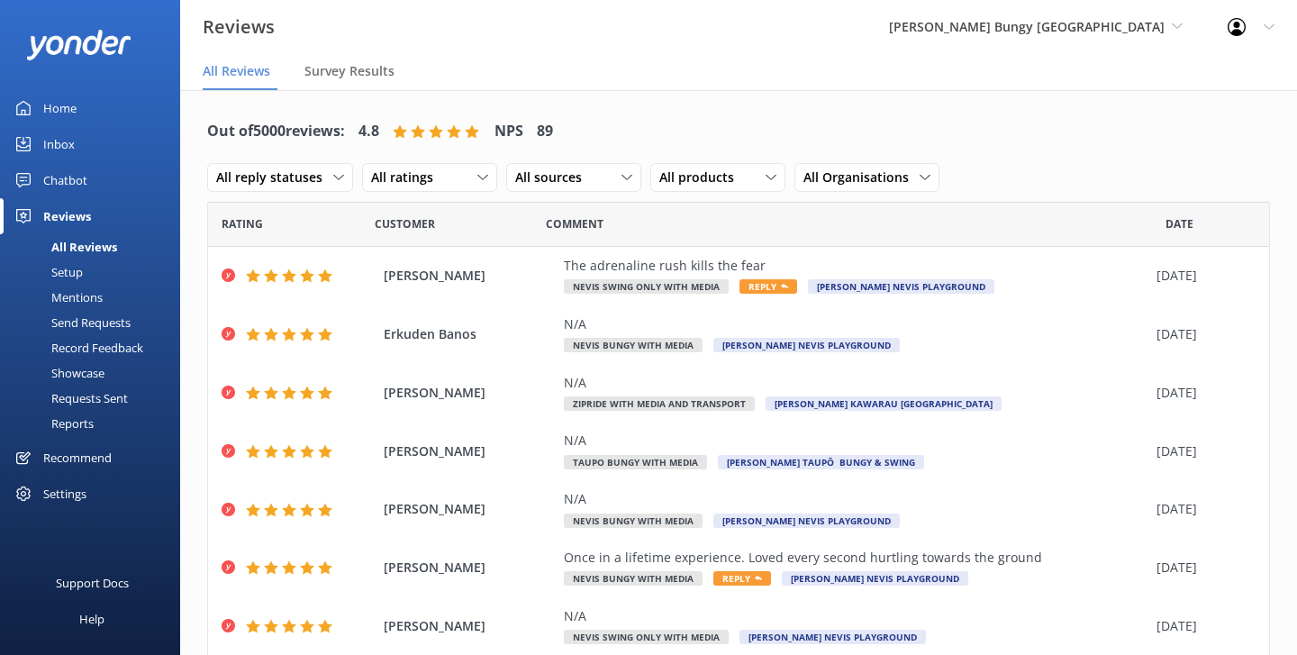
scroll to position [7, 0]
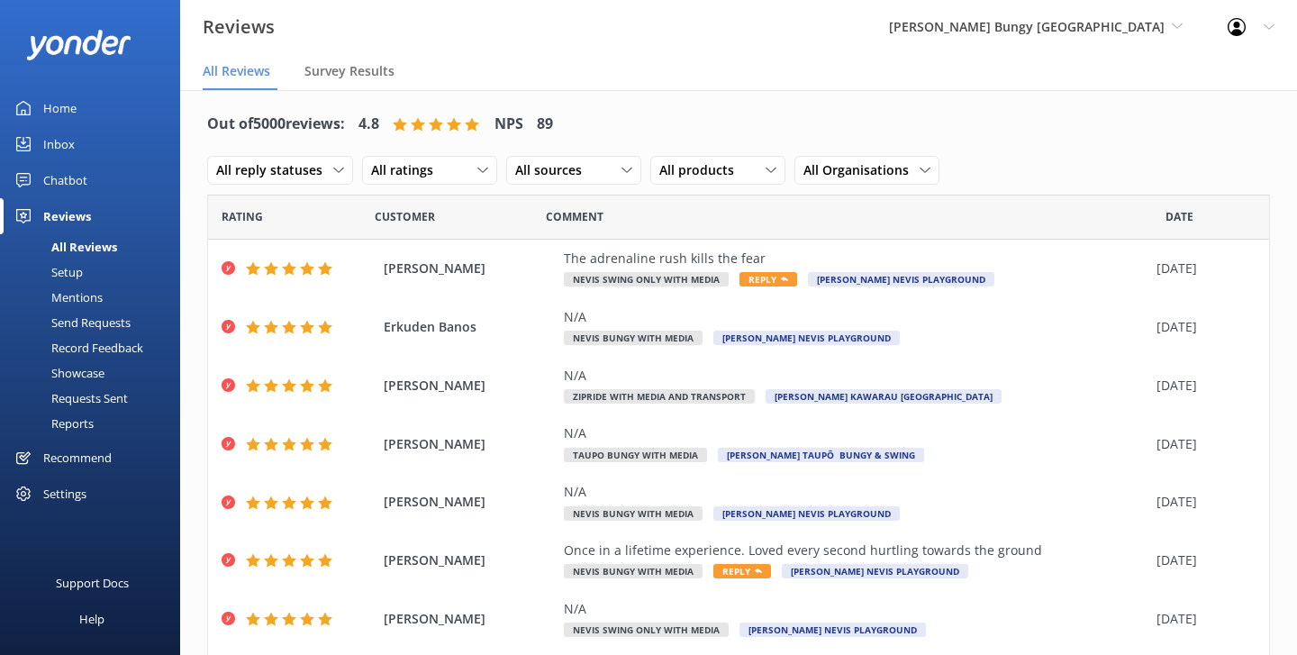
click at [66, 276] on div "Setup" at bounding box center [47, 271] width 72 height 25
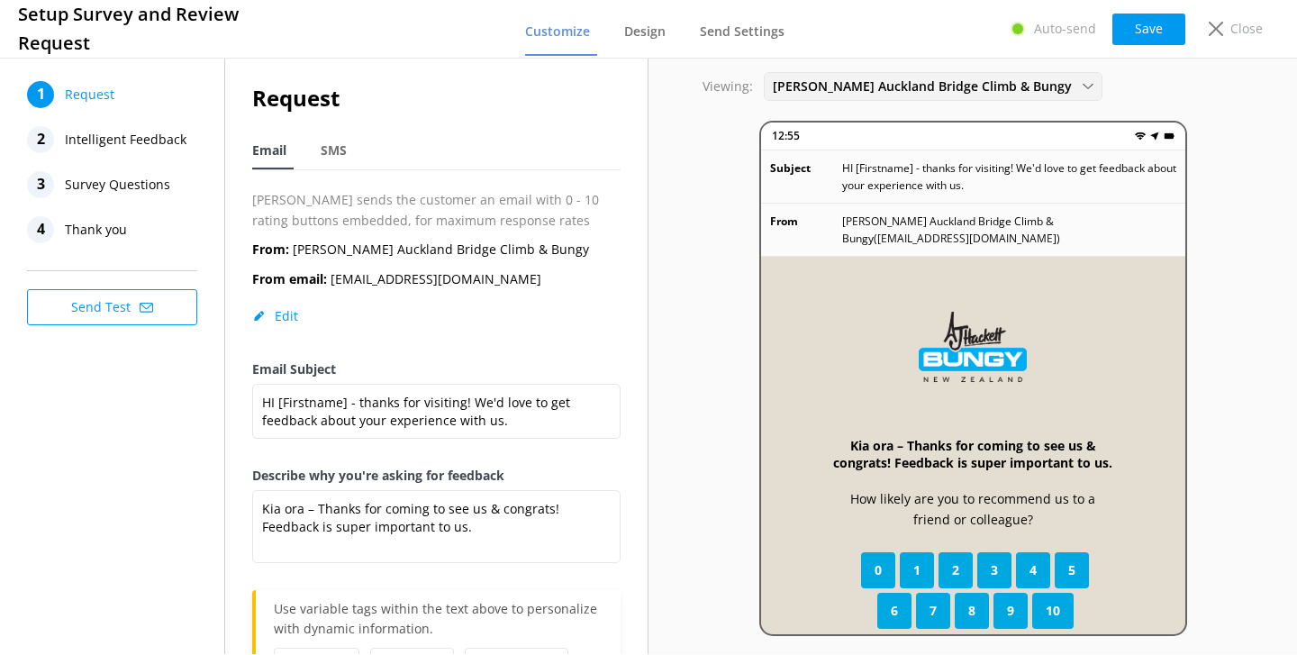
click at [857, 87] on span "[PERSON_NAME] Auckland Bridge Climb & Bungy" at bounding box center [928, 87] width 310 height 20
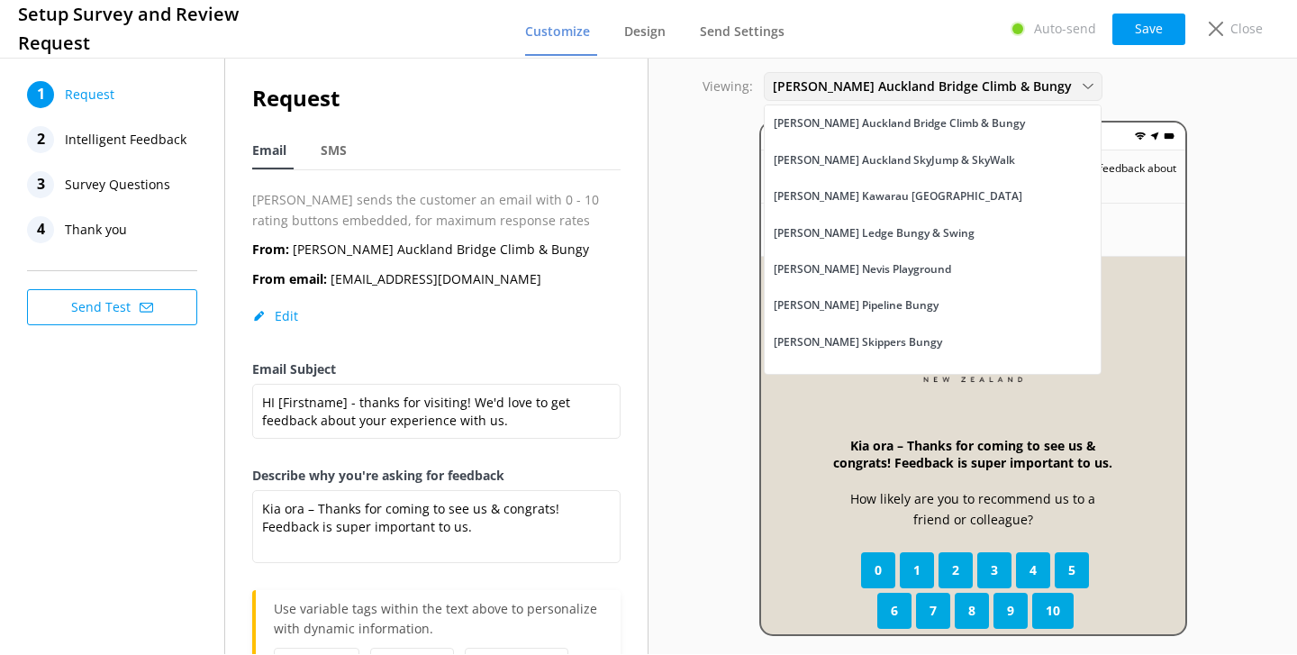
click at [857, 87] on span "[PERSON_NAME] Auckland Bridge Climb & Bungy" at bounding box center [928, 87] width 310 height 20
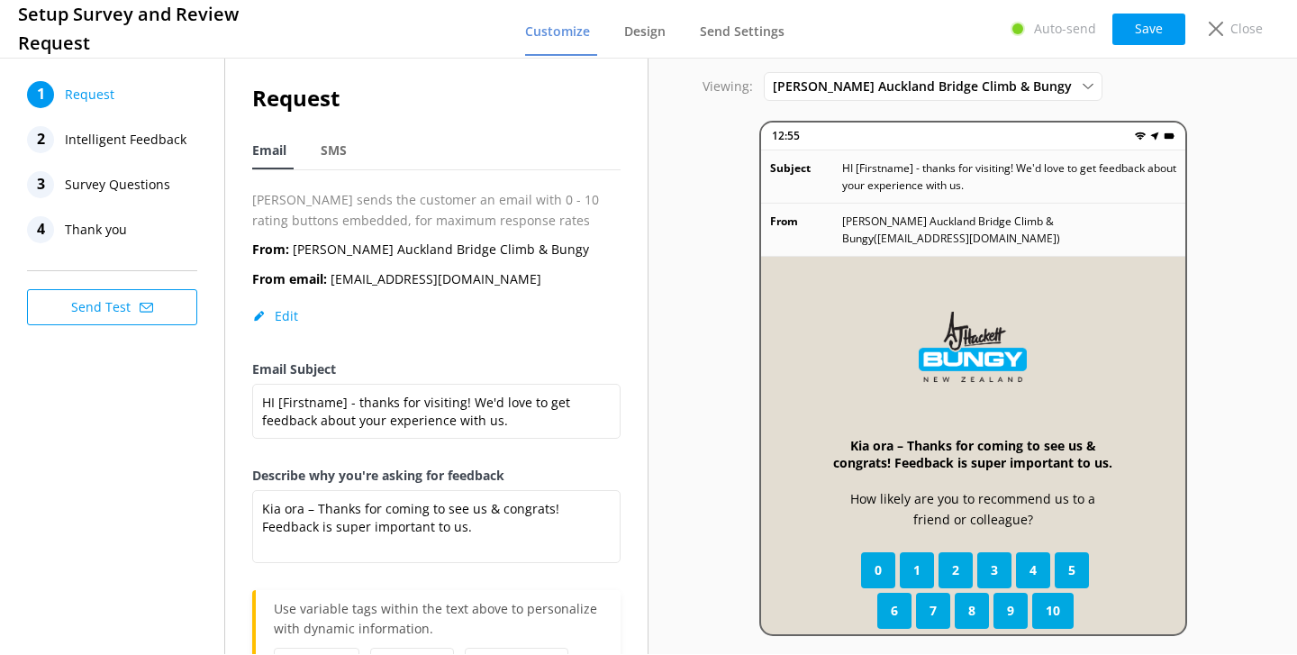
click at [135, 179] on span "Survey Questions" at bounding box center [117, 184] width 105 height 27
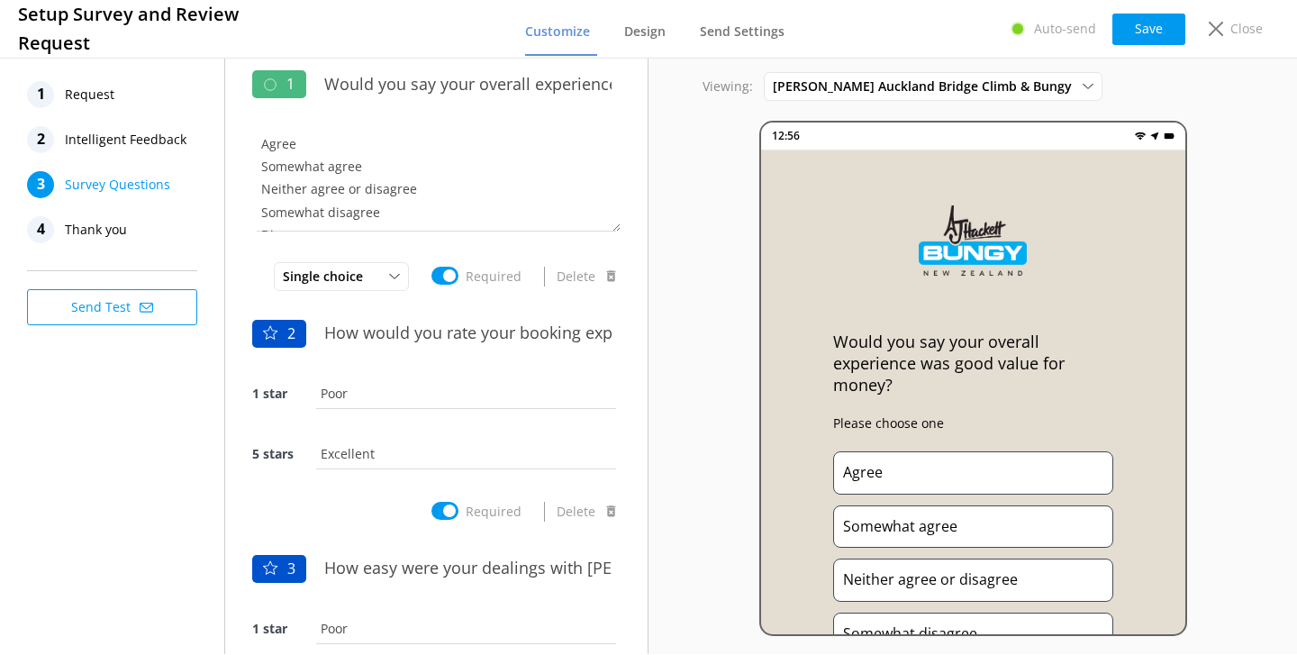
click at [122, 144] on span "Intelligent Feedback" at bounding box center [126, 139] width 122 height 27
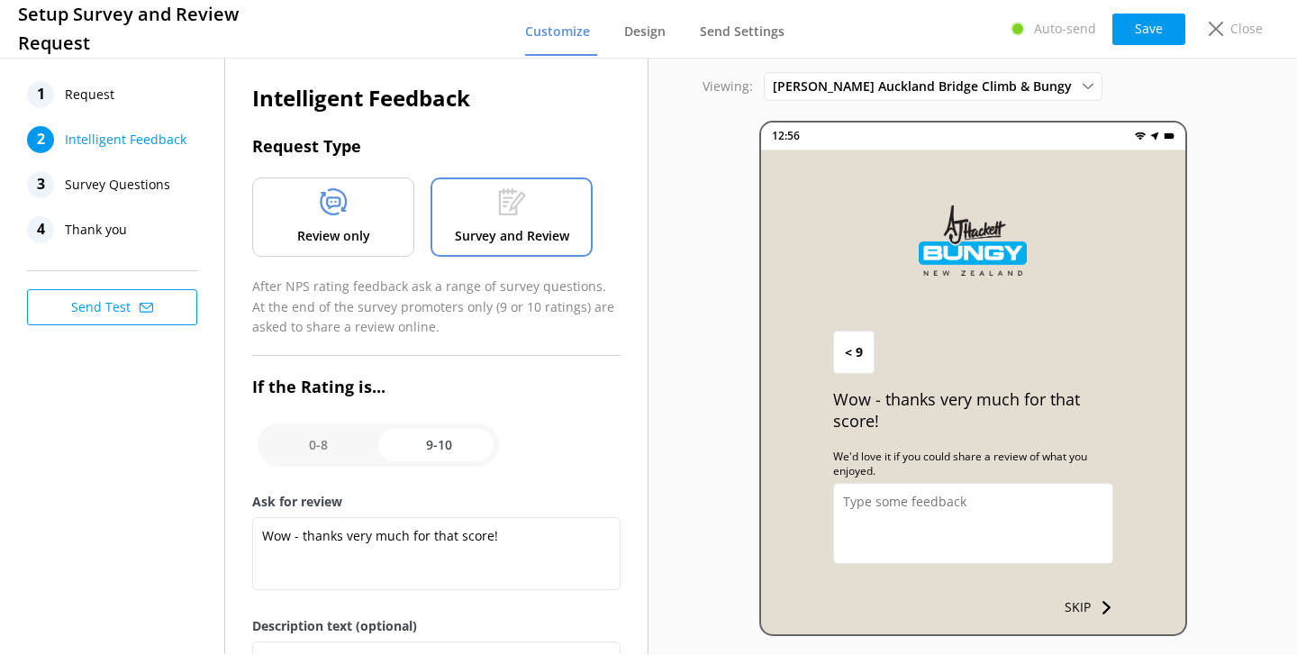
click at [848, 349] on span "< 9" at bounding box center [854, 352] width 18 height 20
click at [395, 191] on div "Review only" at bounding box center [333, 216] width 162 height 79
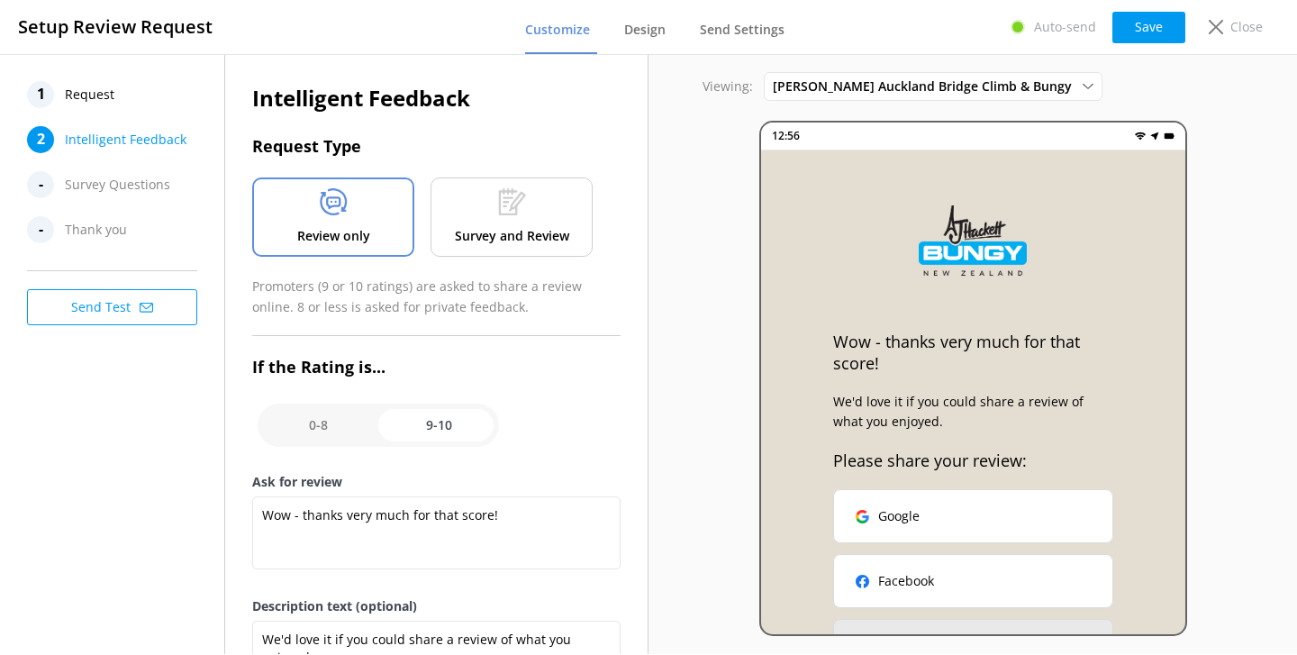
click at [498, 208] on icon at bounding box center [512, 201] width 28 height 27
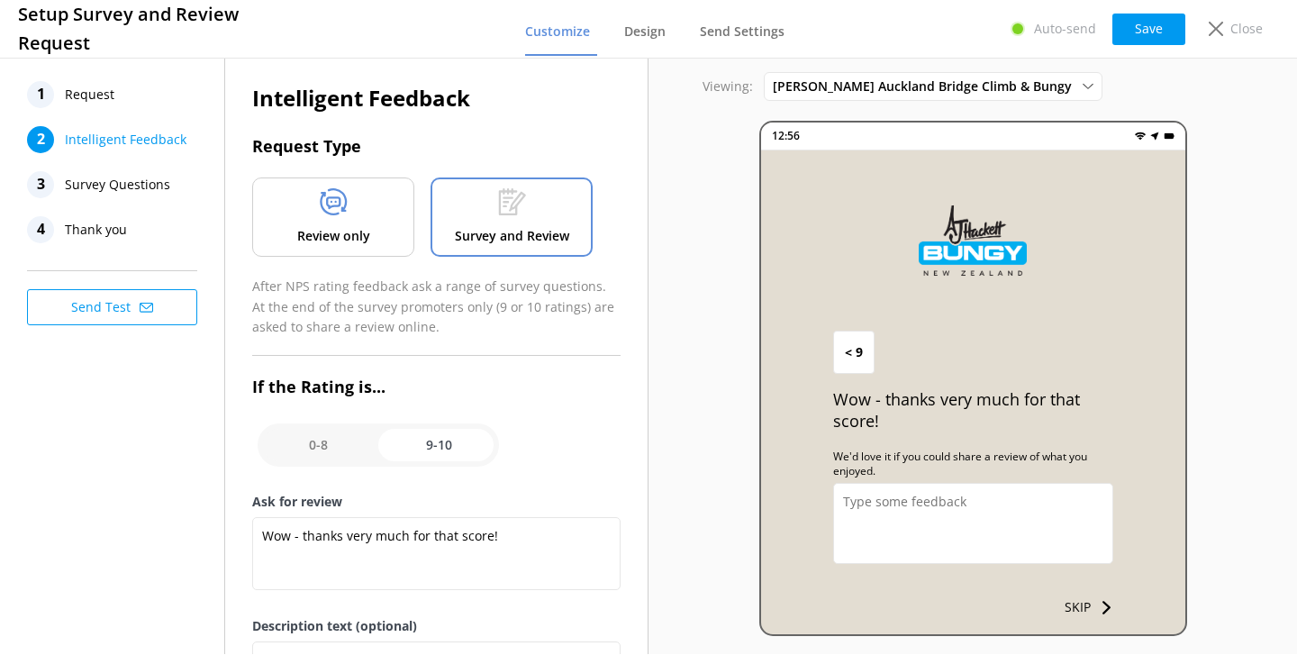
click at [111, 104] on span "Request" at bounding box center [90, 94] width 50 height 27
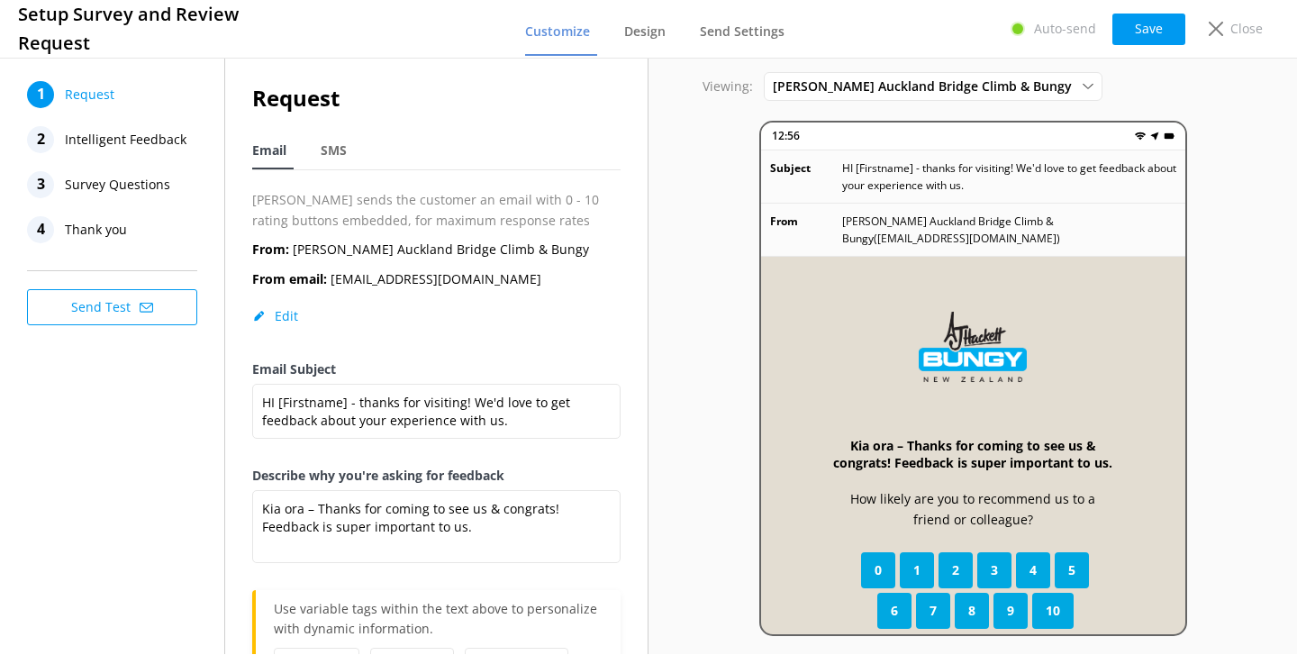
click at [150, 181] on span "Survey Questions" at bounding box center [117, 184] width 105 height 27
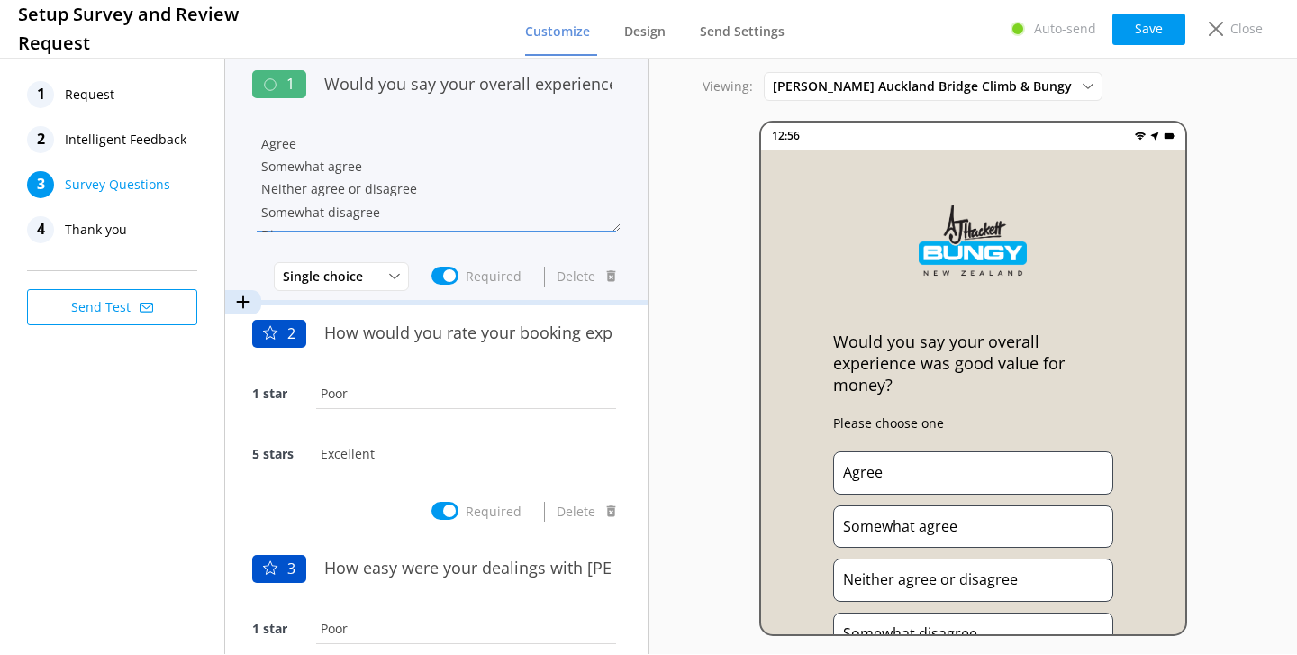
click at [536, 212] on textarea "Agree Somewhat agree Neither agree or disagree Somewhat disagree Disagree" at bounding box center [436, 177] width 368 height 108
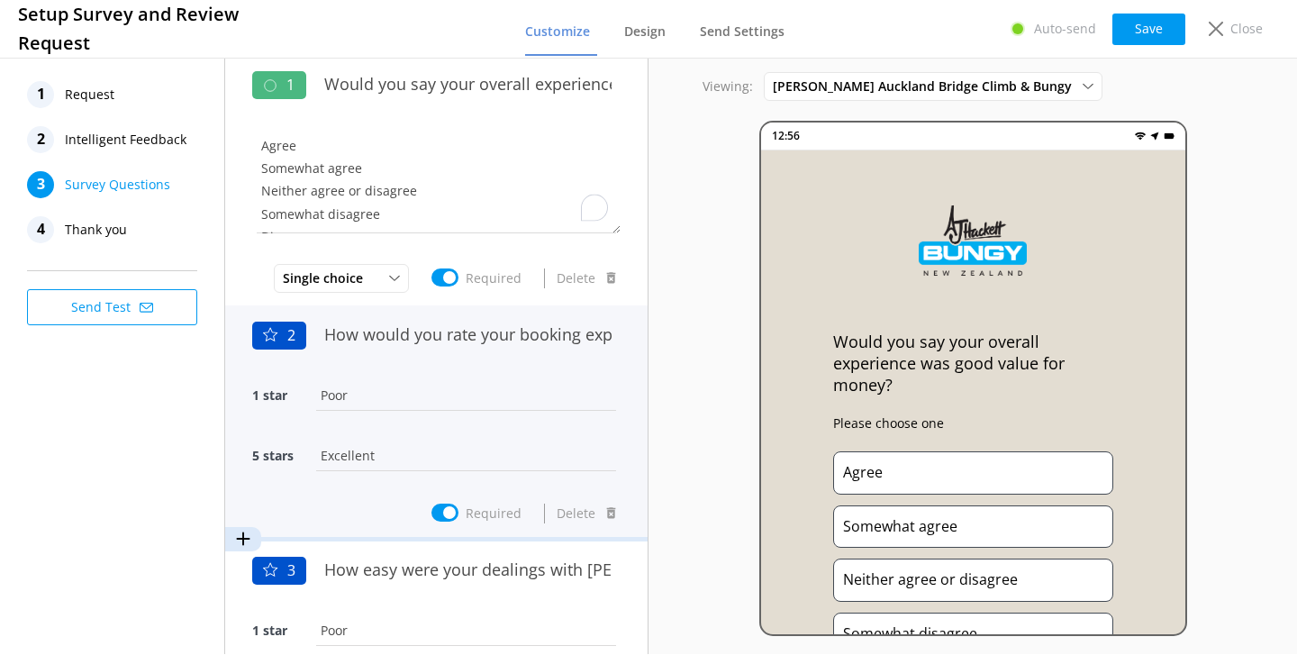
click at [511, 386] on input "Poor" at bounding box center [466, 395] width 309 height 41
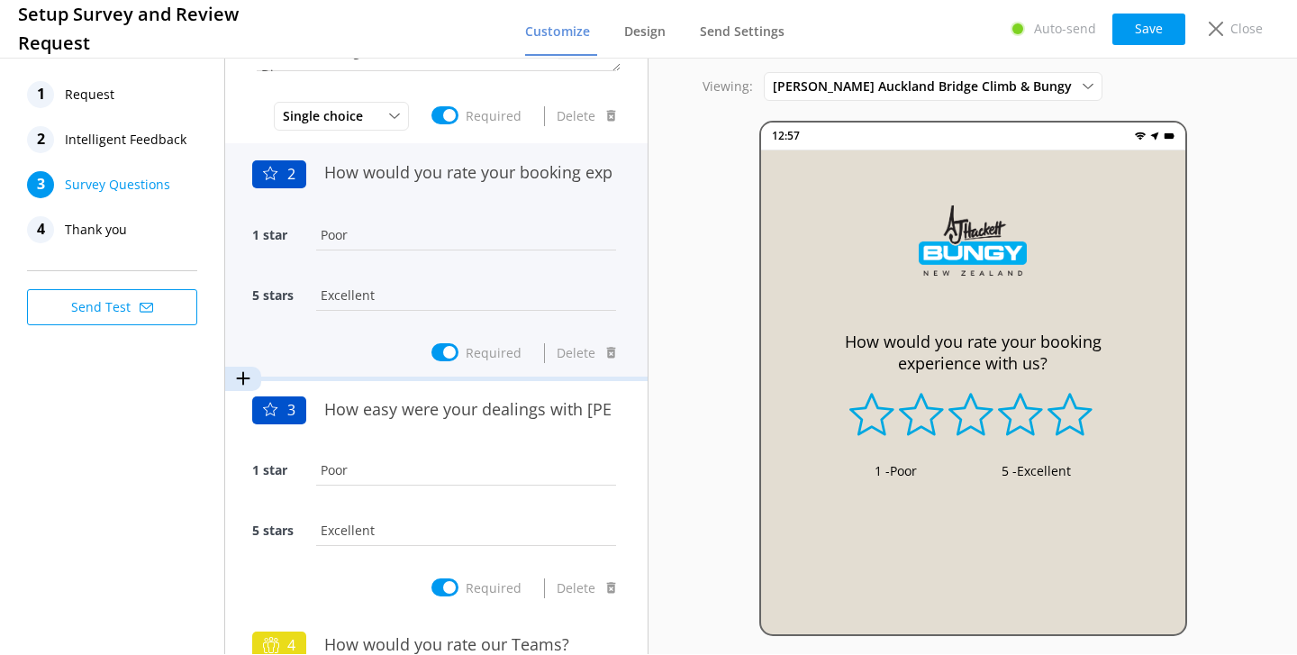
scroll to position [167, 0]
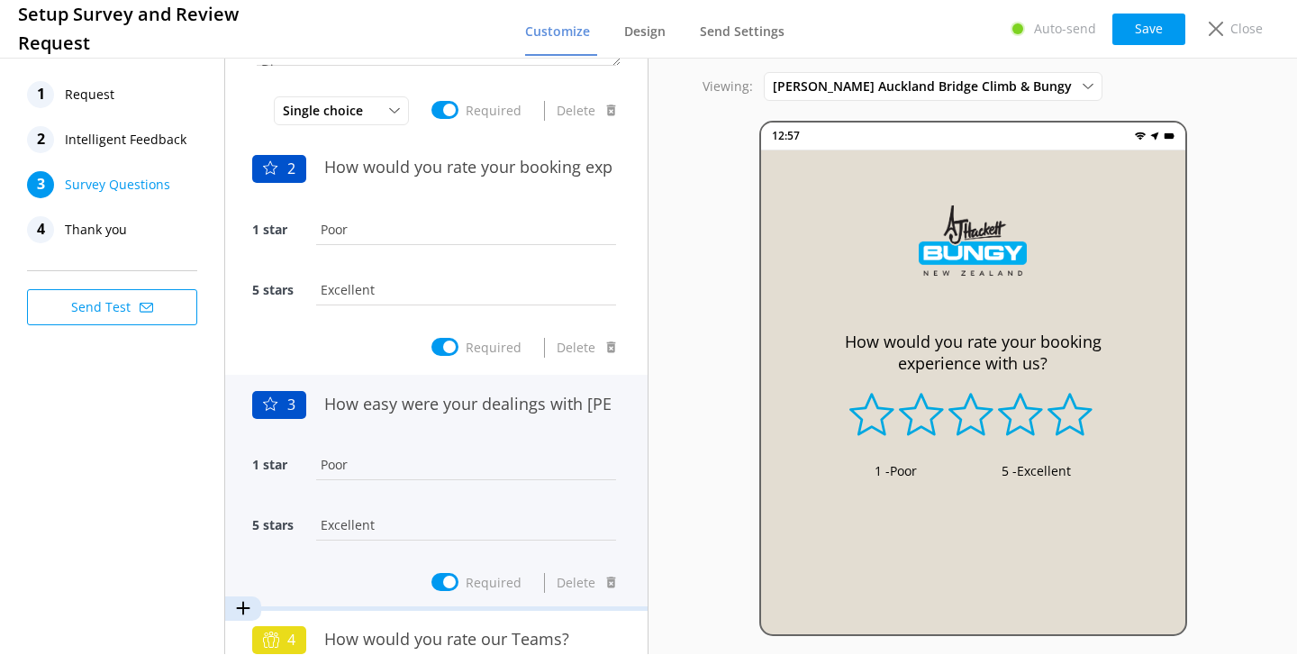
click at [496, 455] on input "Poor" at bounding box center [466, 464] width 309 height 41
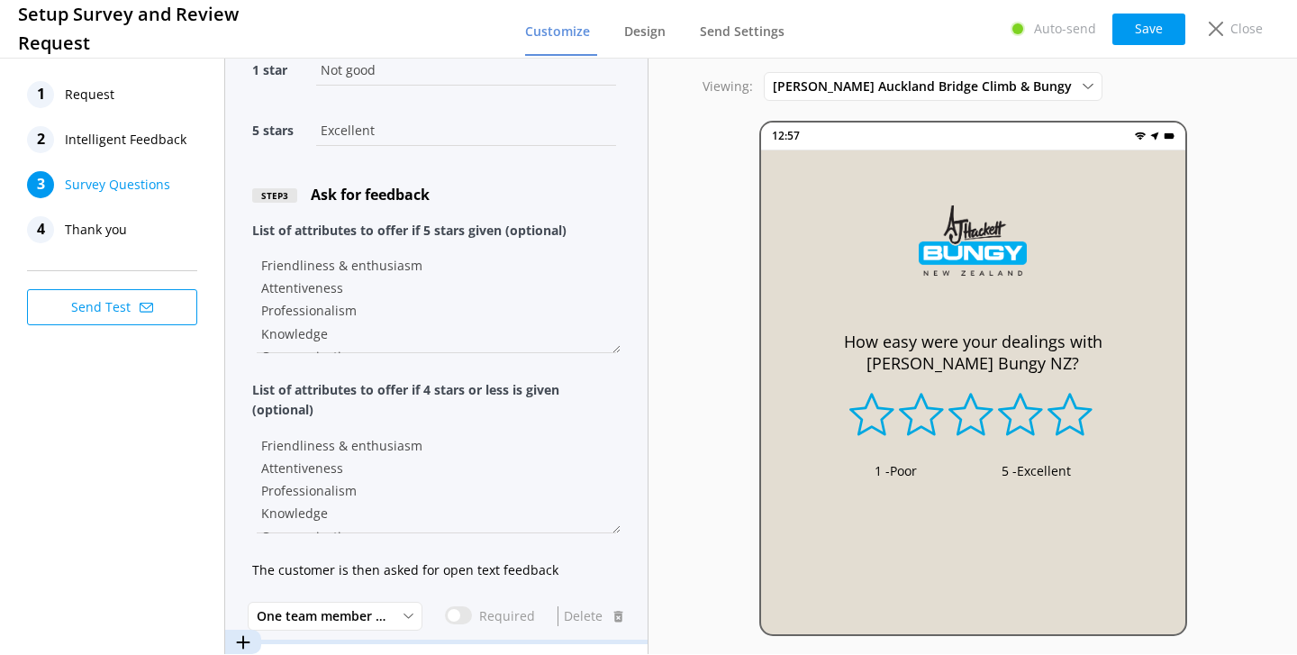
scroll to position [0, 0]
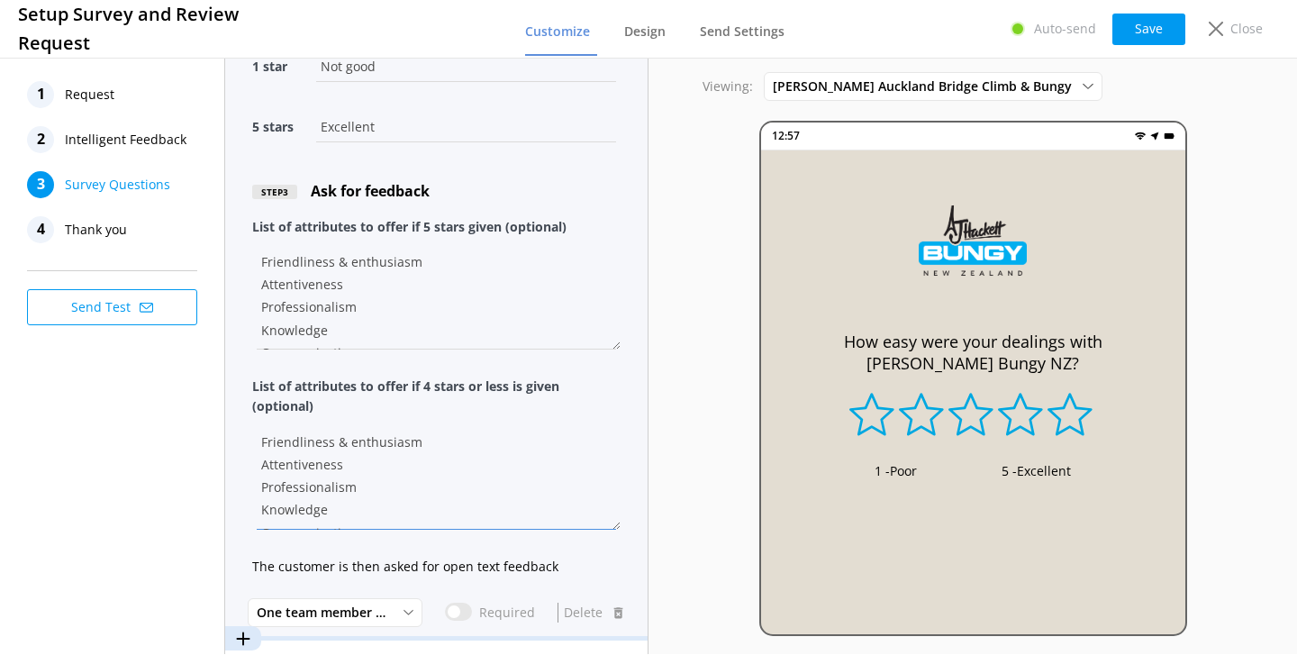
click at [493, 349] on textarea "Friendliness & enthusiasm Attentiveness Professionalism Knowledge Communication" at bounding box center [436, 295] width 368 height 108
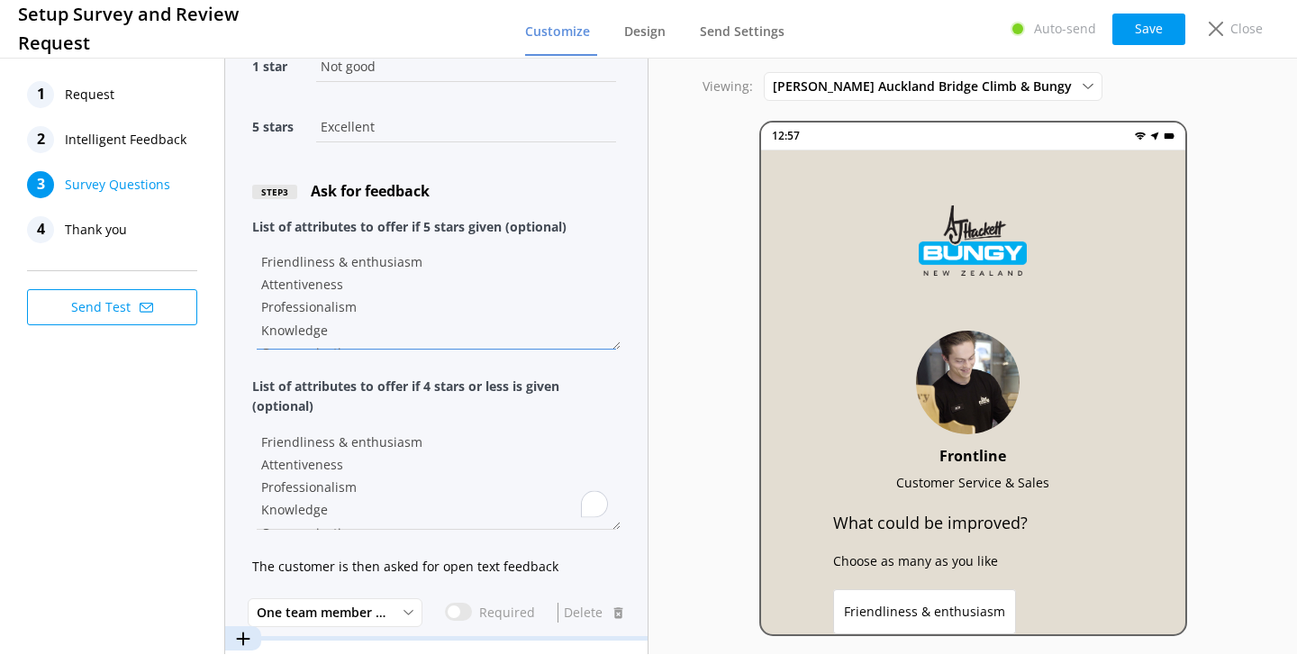
click at [480, 289] on textarea "Friendliness & enthusiasm Attentiveness Professionalism Knowledge Communication" at bounding box center [436, 295] width 368 height 108
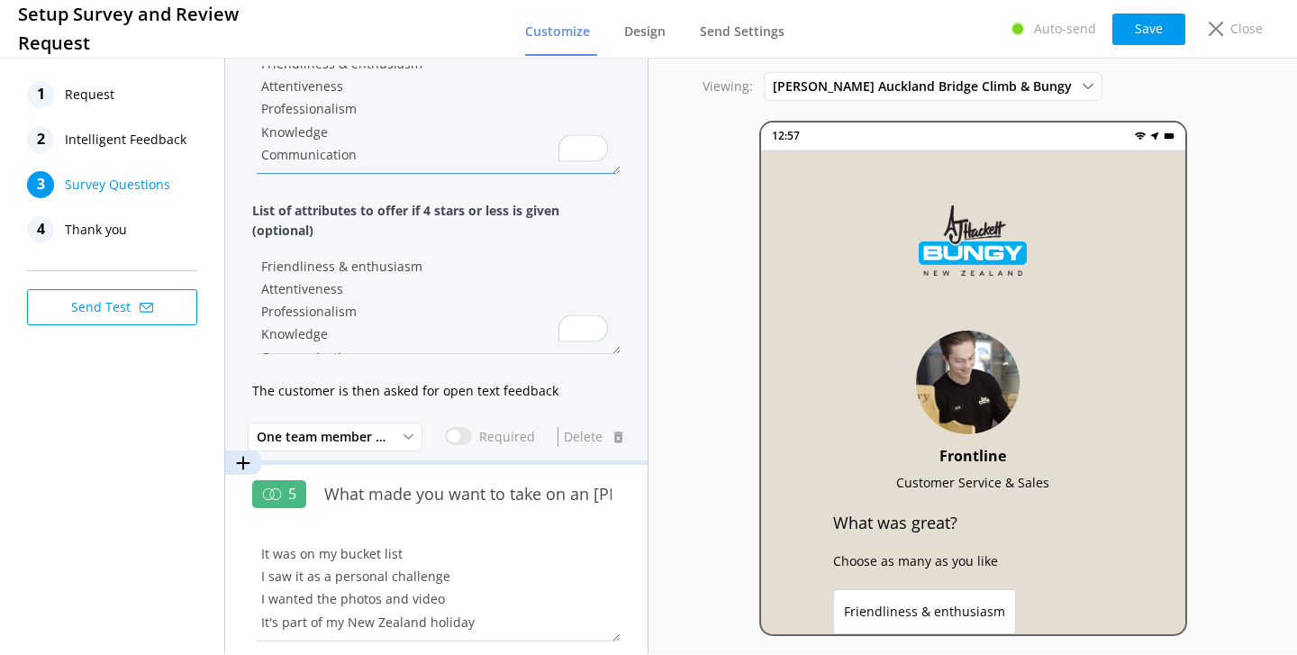
scroll to position [1243, 0]
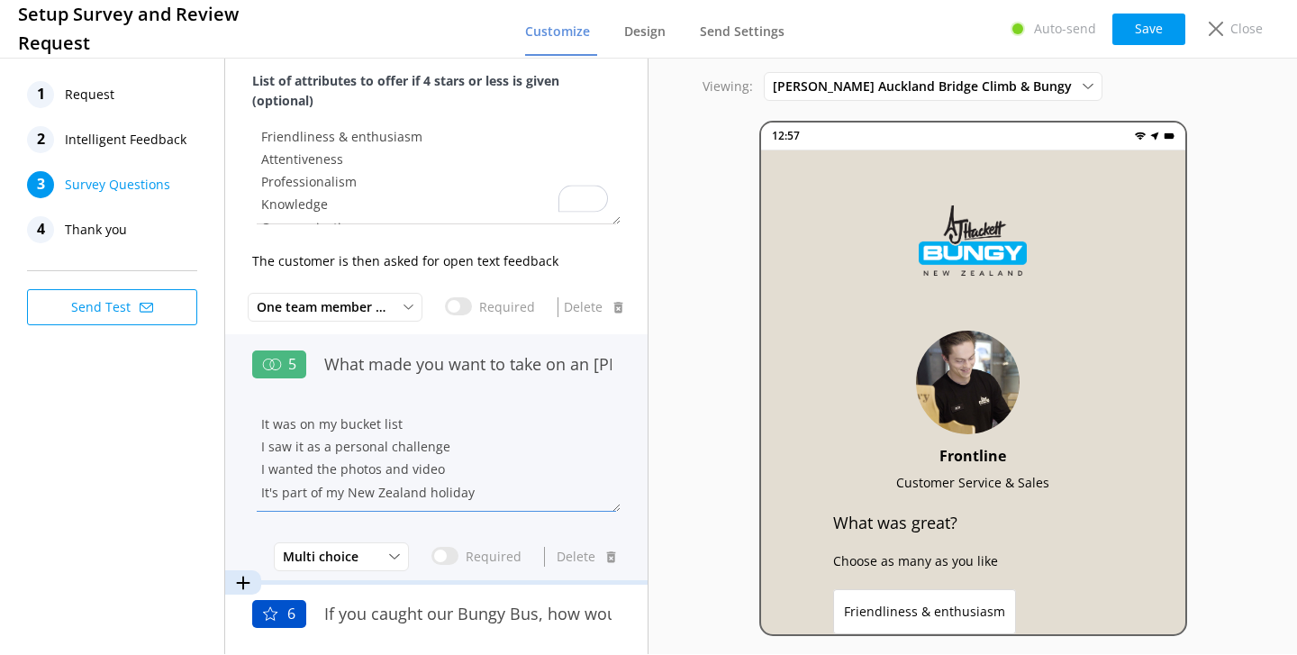
click at [544, 421] on textarea "It was on my bucket list I saw it as a personal challenge I wanted the photos a…" at bounding box center [436, 457] width 368 height 108
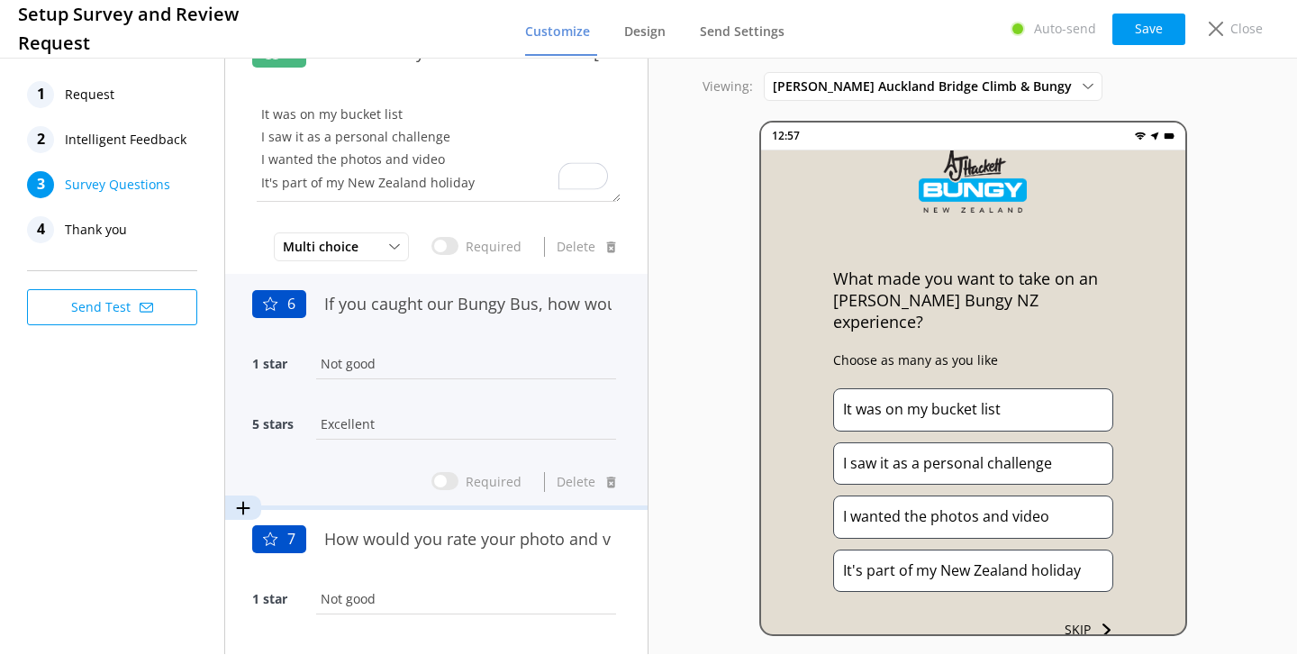
click at [523, 357] on input "Not good" at bounding box center [466, 363] width 309 height 41
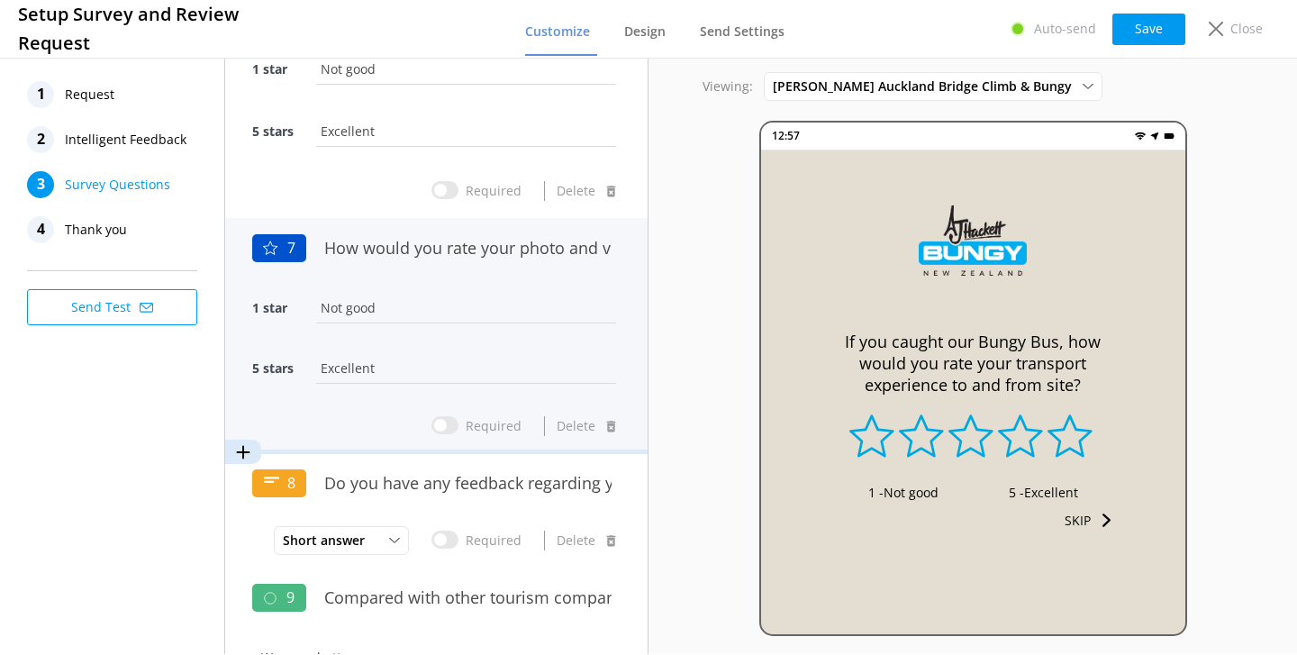
click at [528, 306] on input "Not good" at bounding box center [466, 307] width 309 height 41
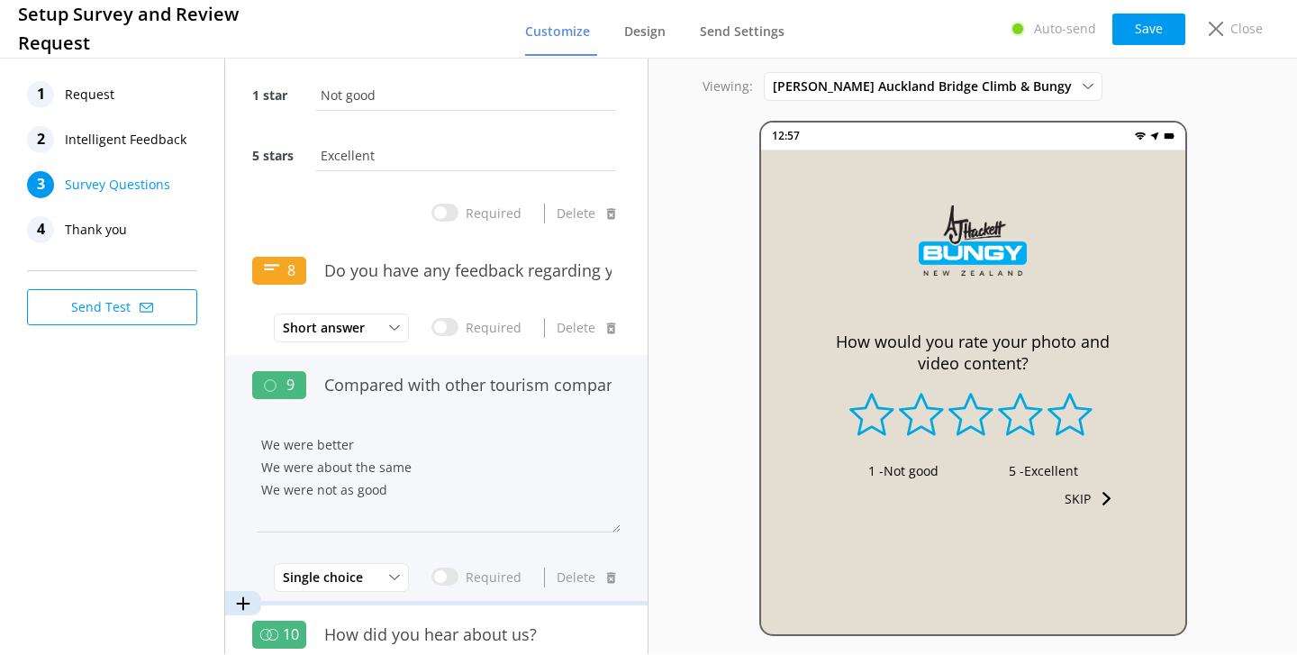
click at [452, 410] on div "Compared with other tourism companies you might have visited, how would you rat…" at bounding box center [467, 394] width 305 height 60
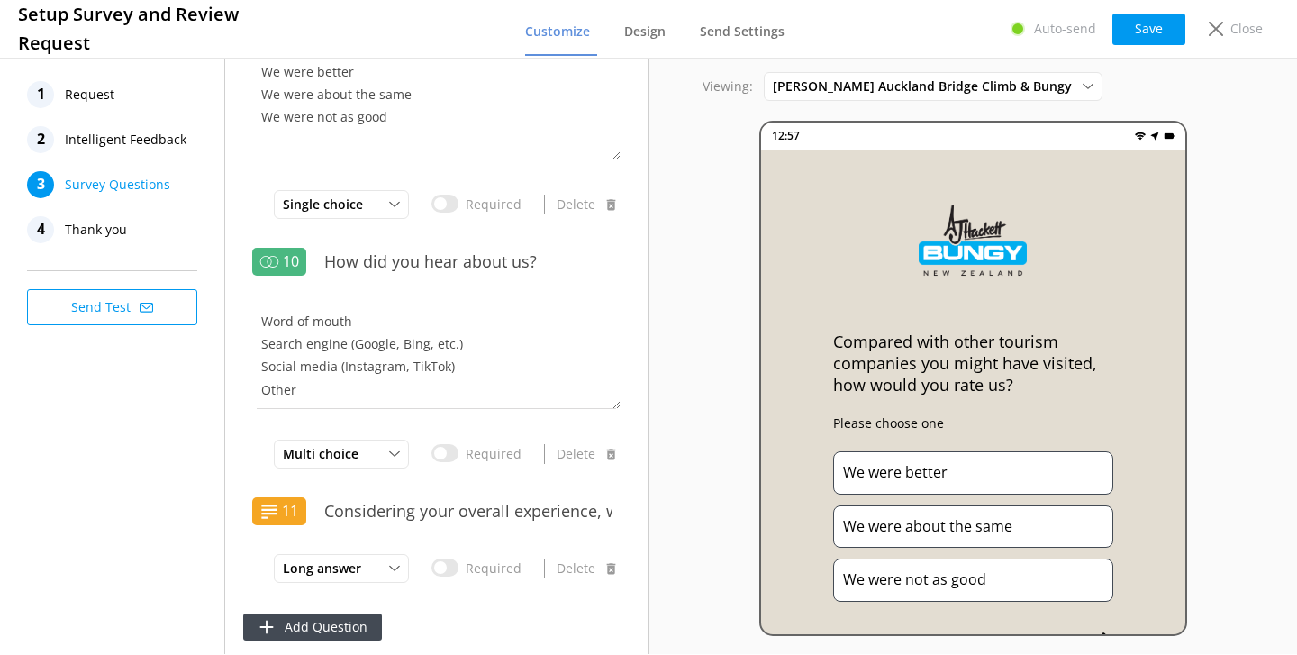
click at [112, 241] on span "Thank you" at bounding box center [96, 229] width 62 height 27
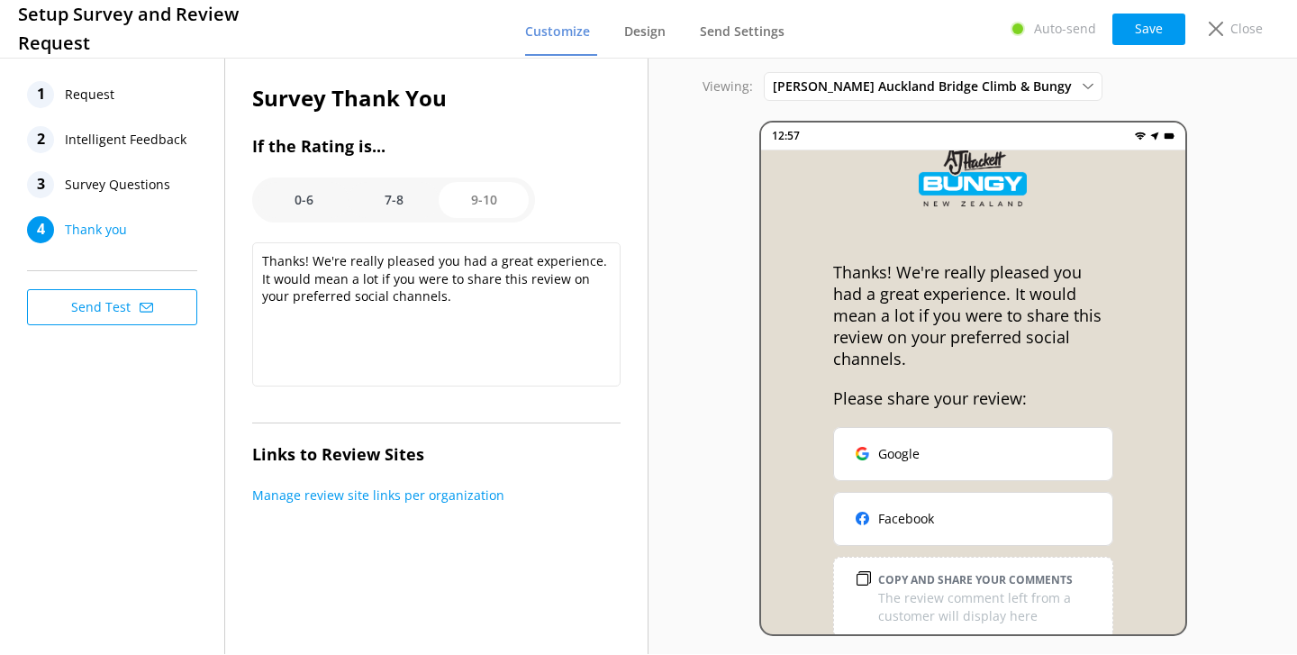
click at [399, 214] on option "7-8" at bounding box center [393, 200] width 90 height 36
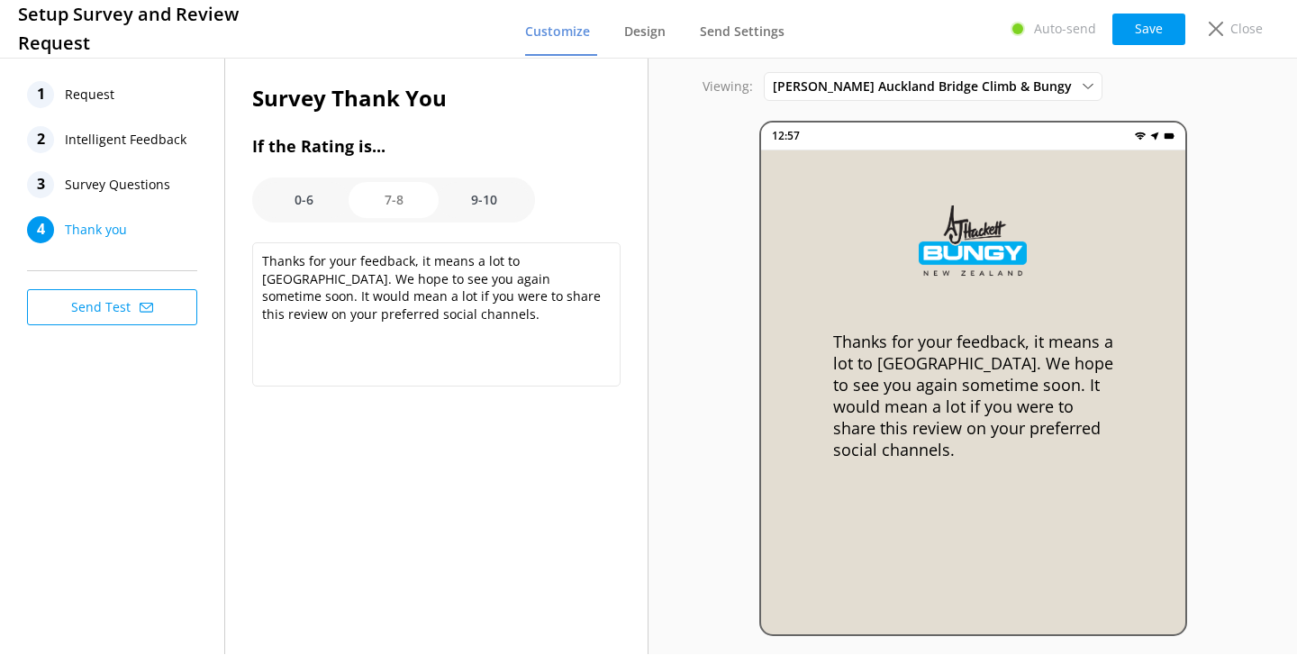
click at [287, 202] on option "0-6" at bounding box center [303, 200] width 90 height 36
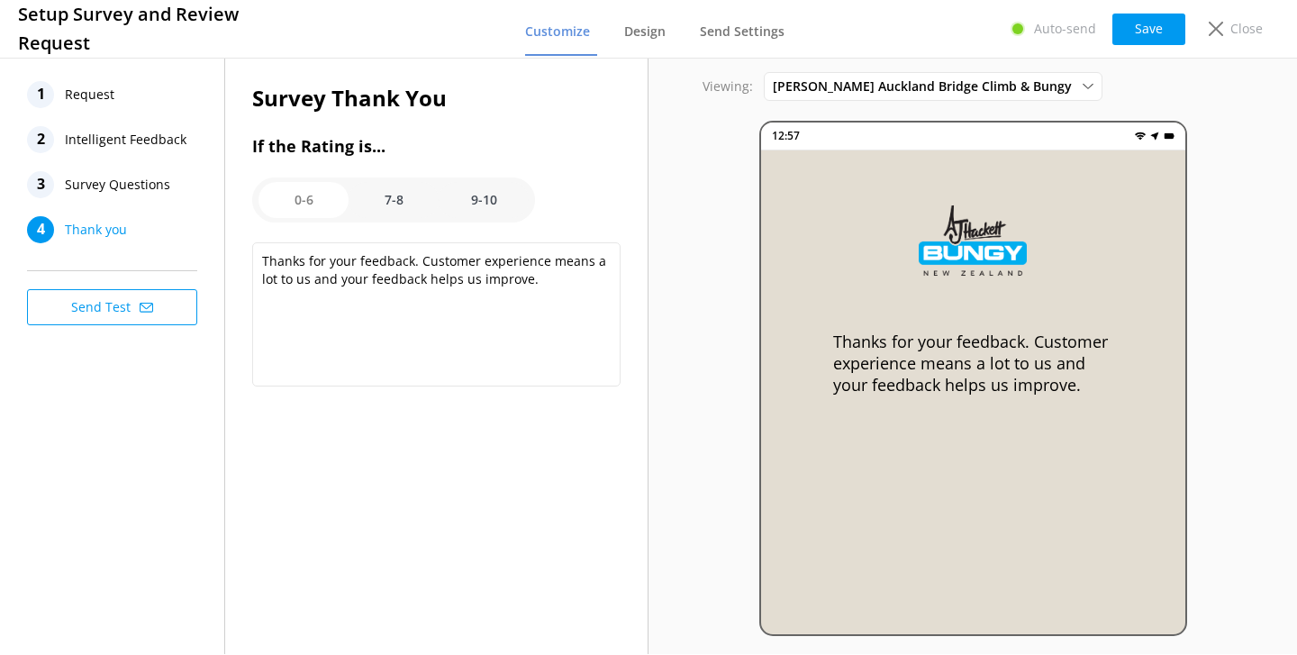
click at [385, 205] on option "7-8" at bounding box center [393, 200] width 90 height 36
type textarea "Thanks for your feedback, it means a lot to [GEOGRAPHIC_DATA]. We hope to see y…"
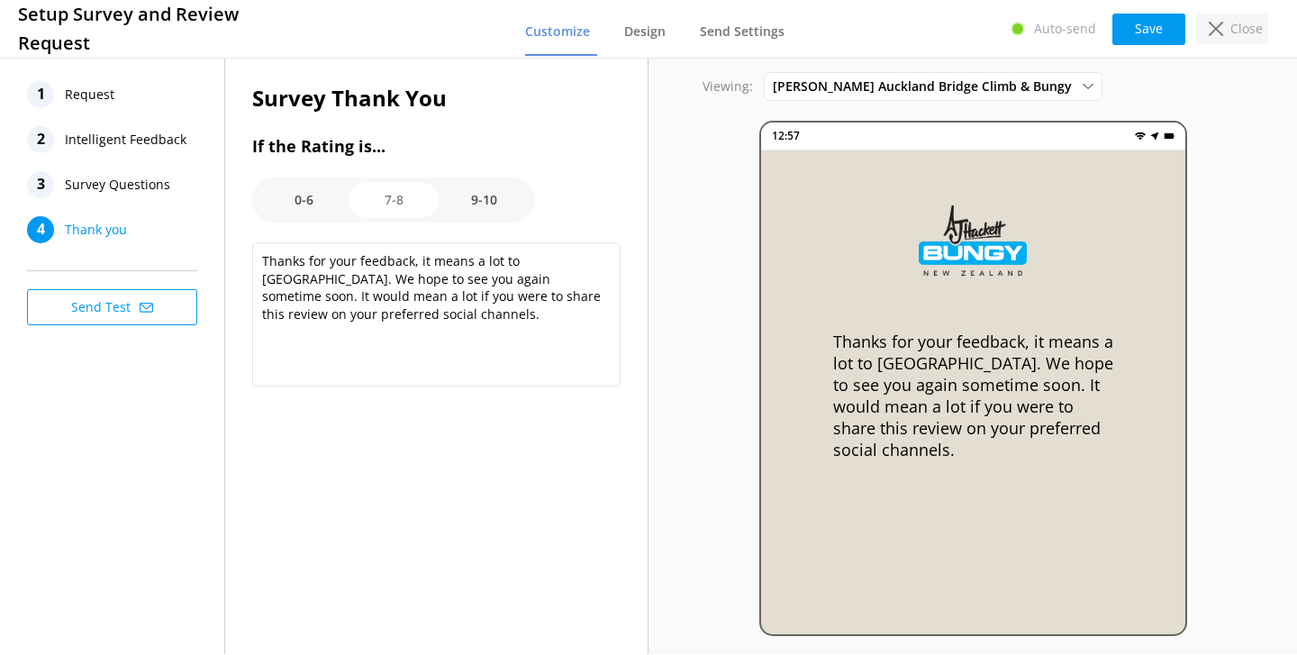
click at [1231, 41] on div "Close" at bounding box center [1232, 29] width 72 height 31
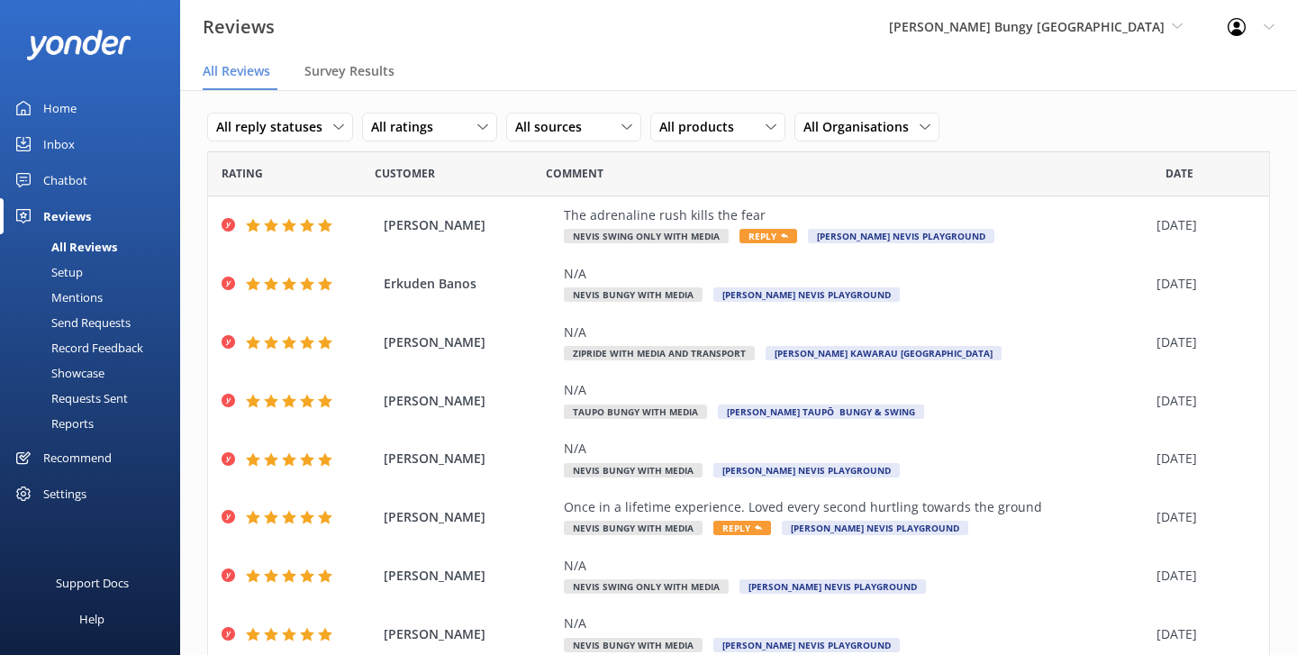
scroll to position [71, 0]
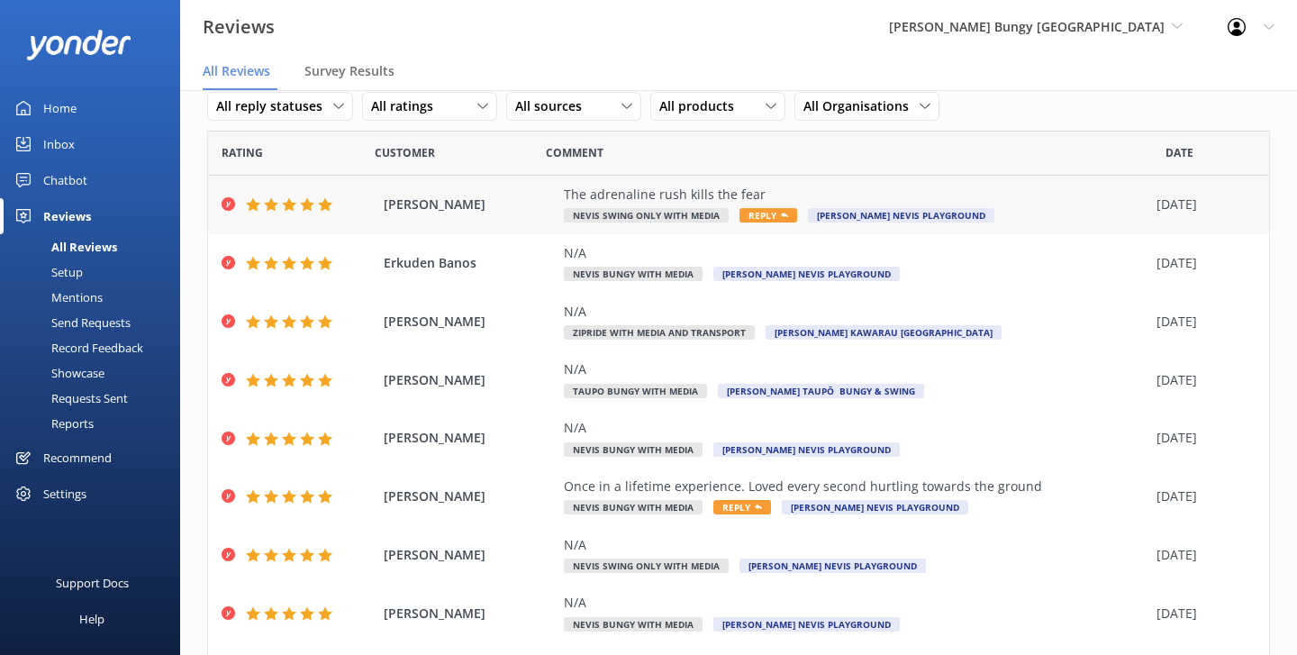
click at [541, 194] on div "[PERSON_NAME] The adrenaline rush kills the fear Nevis Swing Only with Media Re…" at bounding box center [738, 205] width 1061 height 59
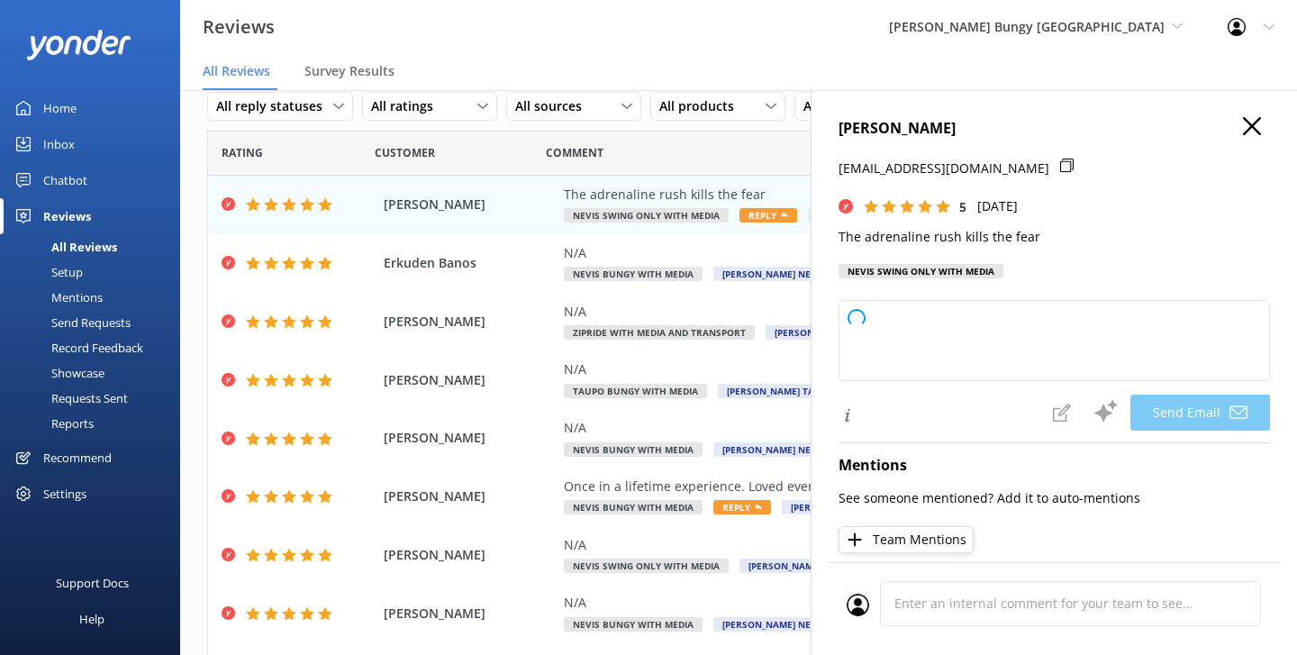
type textarea "Thank you so much for your fantastic review, [PERSON_NAME]! We're thrilled to h…"
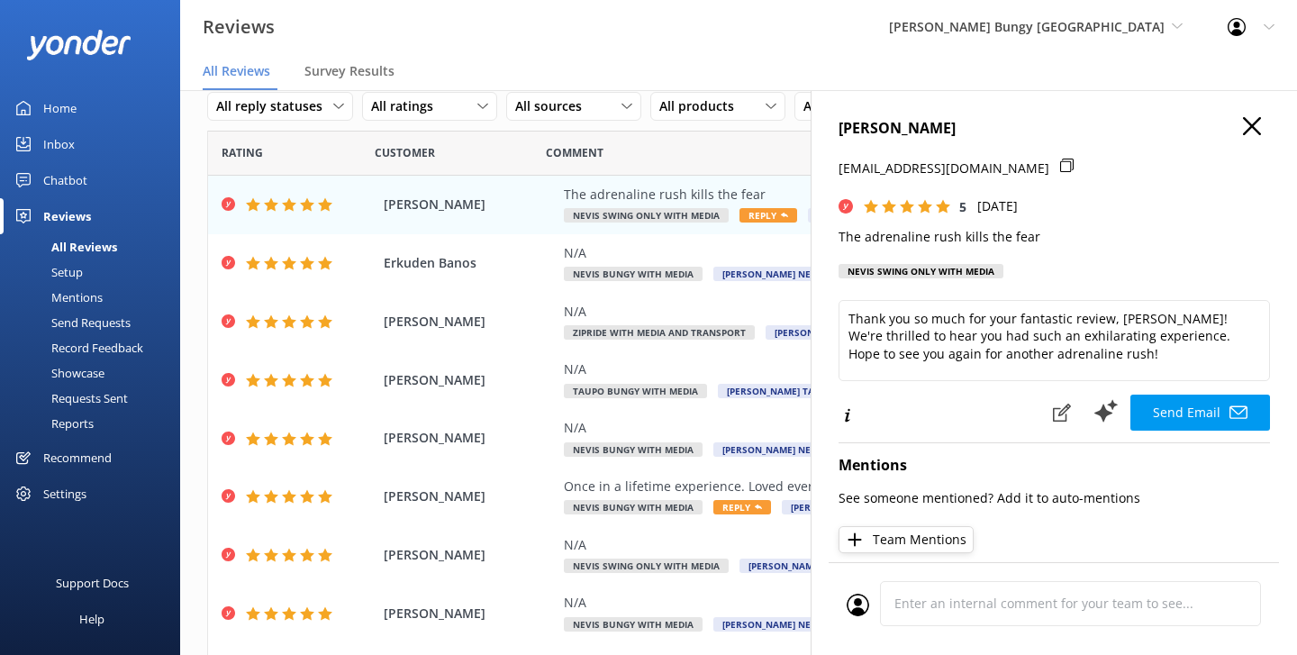
click at [1249, 125] on icon at bounding box center [1252, 126] width 18 height 18
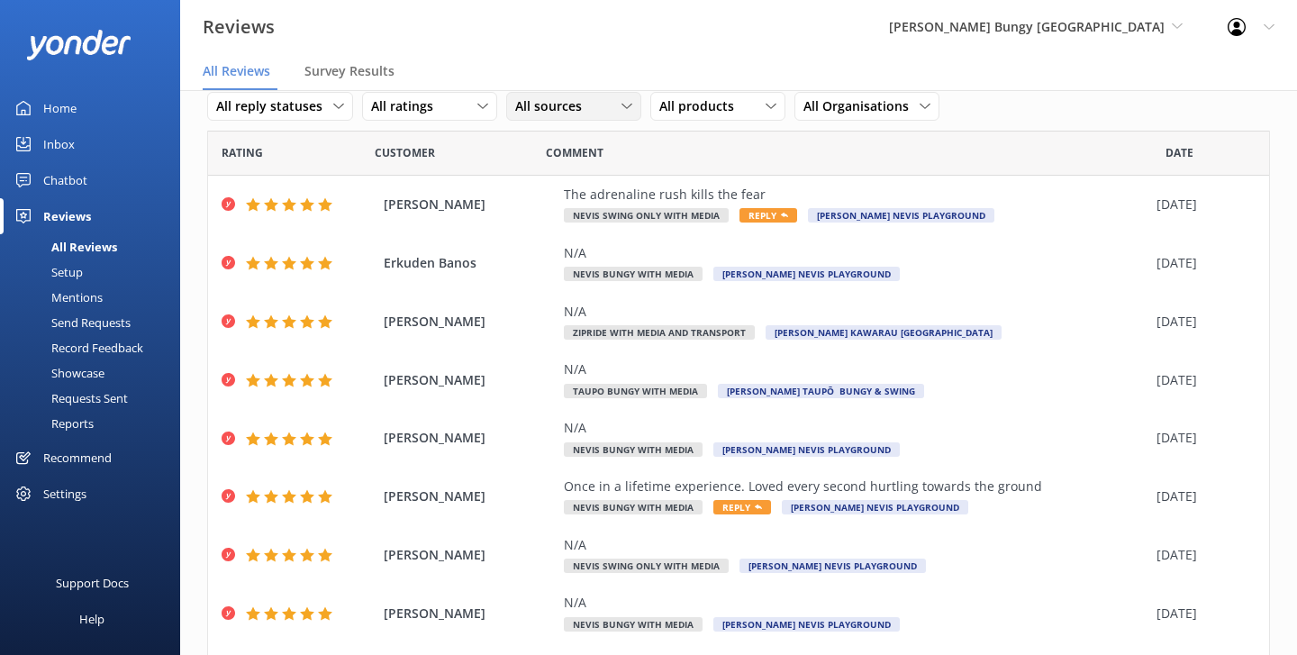
click at [609, 116] on div "All sources" at bounding box center [574, 106] width 126 height 20
click at [590, 241] on link "Google reviews" at bounding box center [587, 253] width 160 height 36
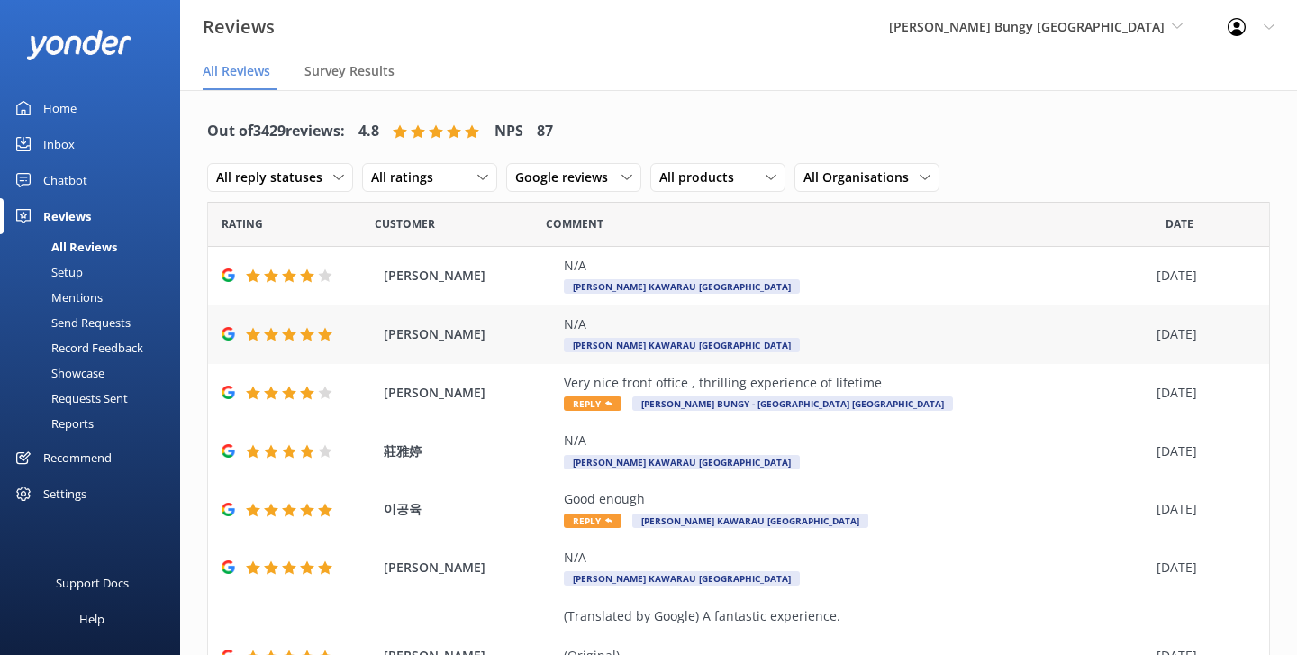
scroll to position [56, 0]
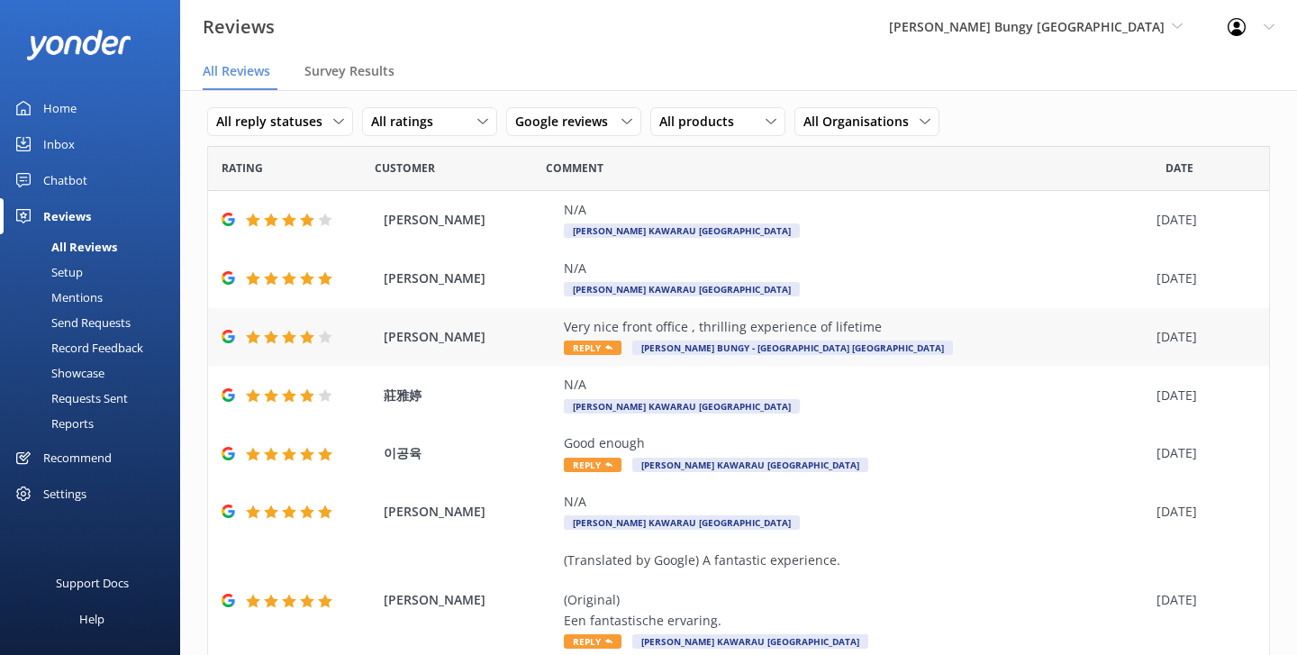
click at [477, 337] on span "[PERSON_NAME]" at bounding box center [469, 337] width 171 height 20
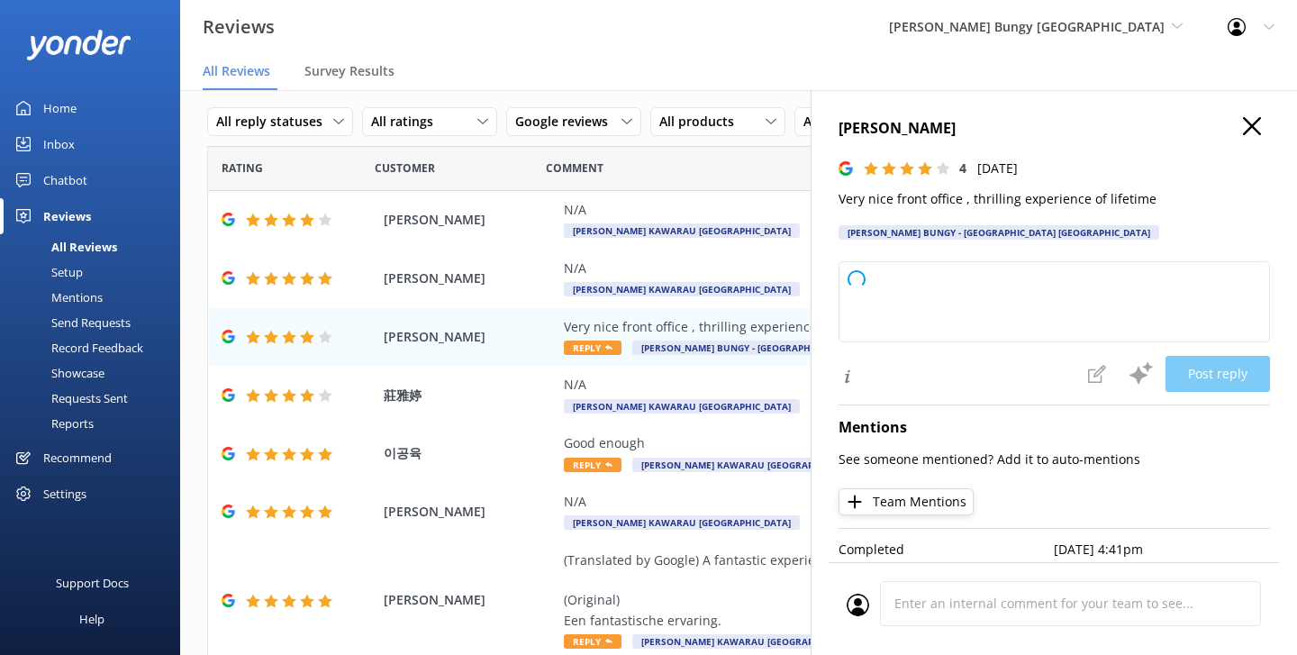
type textarea "Thank you so much for your kind words! We're delighted you enjoyed our front of…"
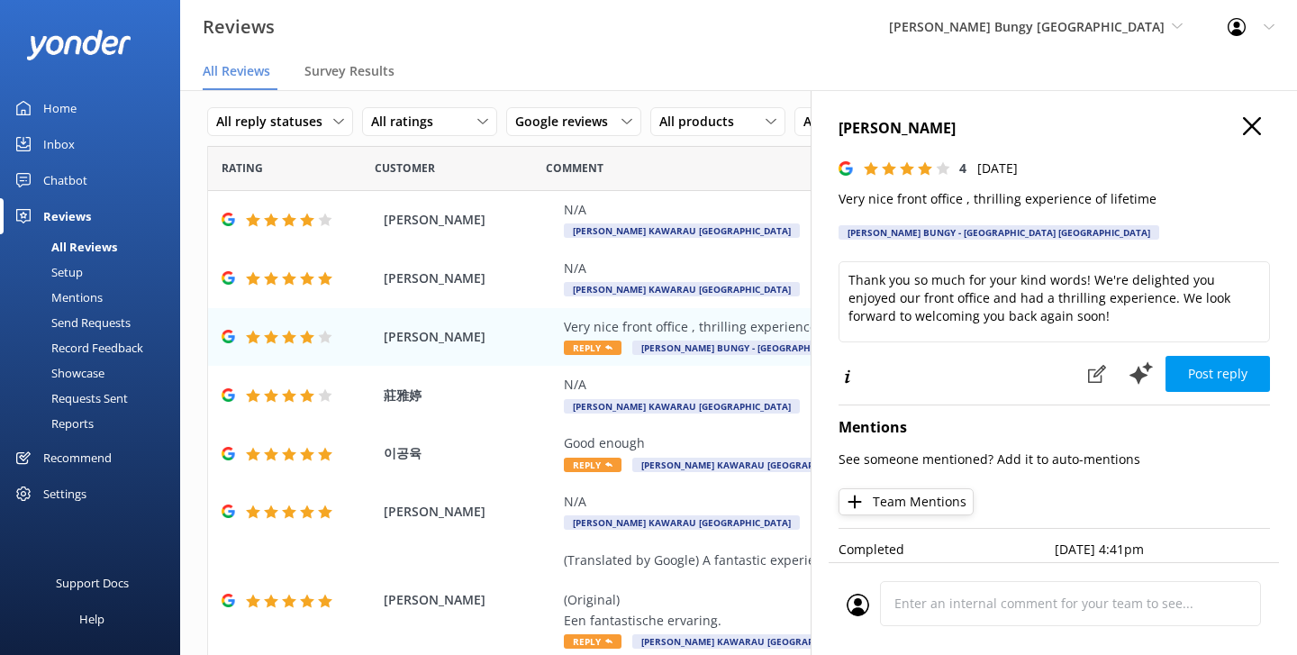
click at [1244, 125] on icon at bounding box center [1252, 126] width 18 height 18
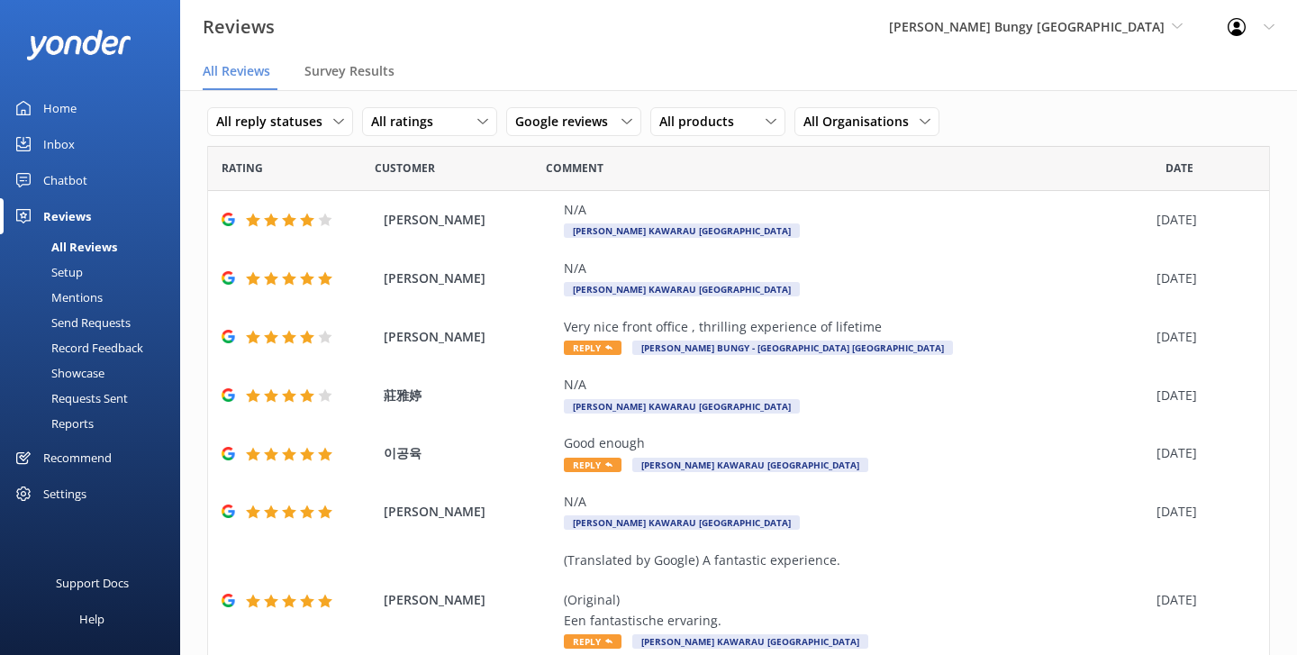
click at [95, 366] on div "Showcase" at bounding box center [58, 372] width 94 height 25
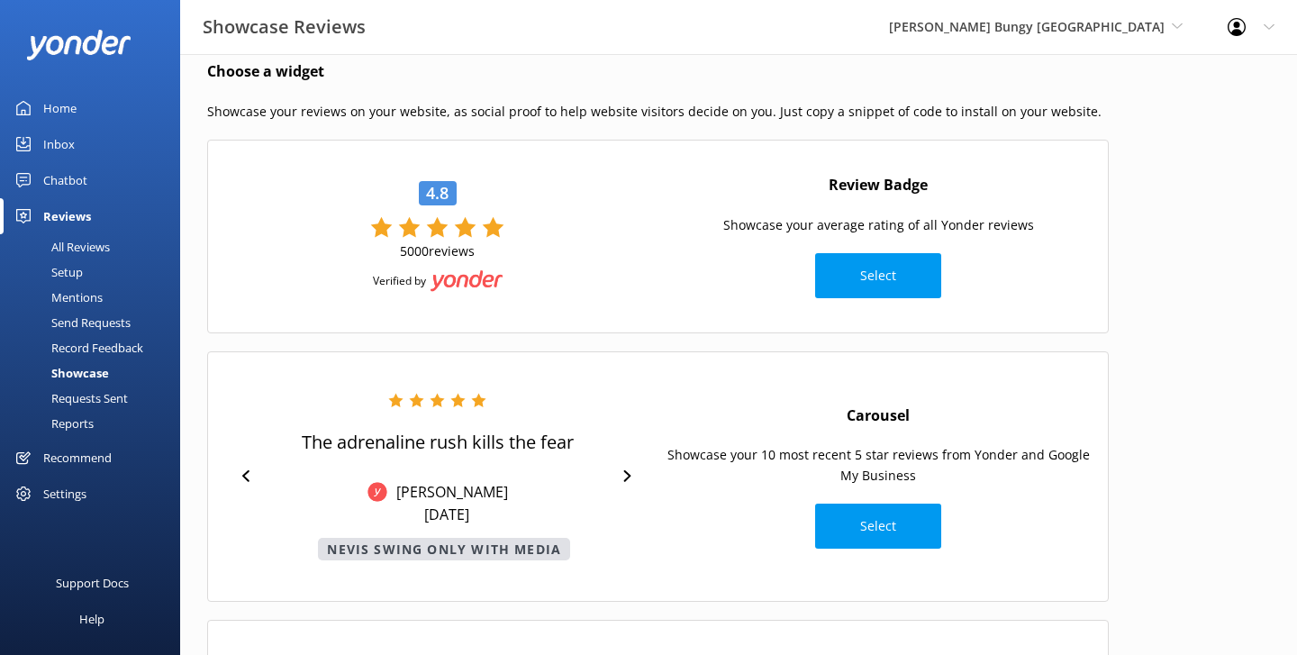
scroll to position [23, 0]
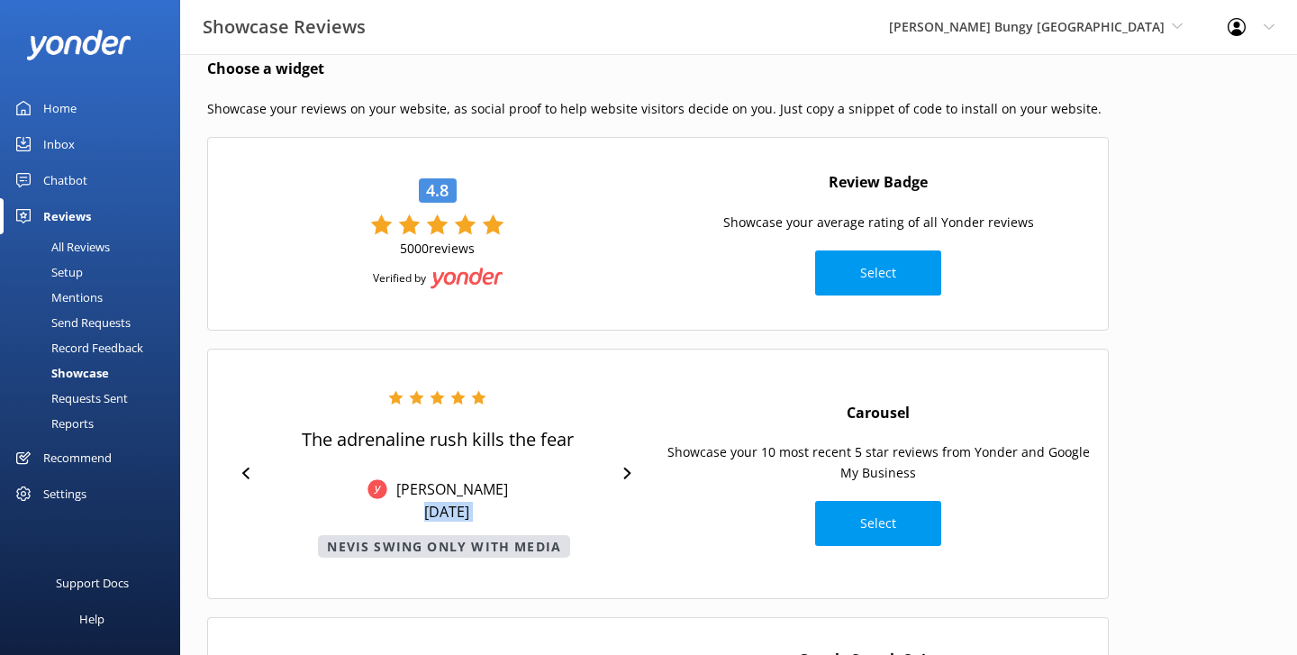
drag, startPoint x: 518, startPoint y: 523, endPoint x: 384, endPoint y: 514, distance: 134.5
click at [384, 514] on div "The adrenaline rush kills the fear [PERSON_NAME] A [DATE] Nevis Swing Only with…" at bounding box center [438, 473] width 272 height 167
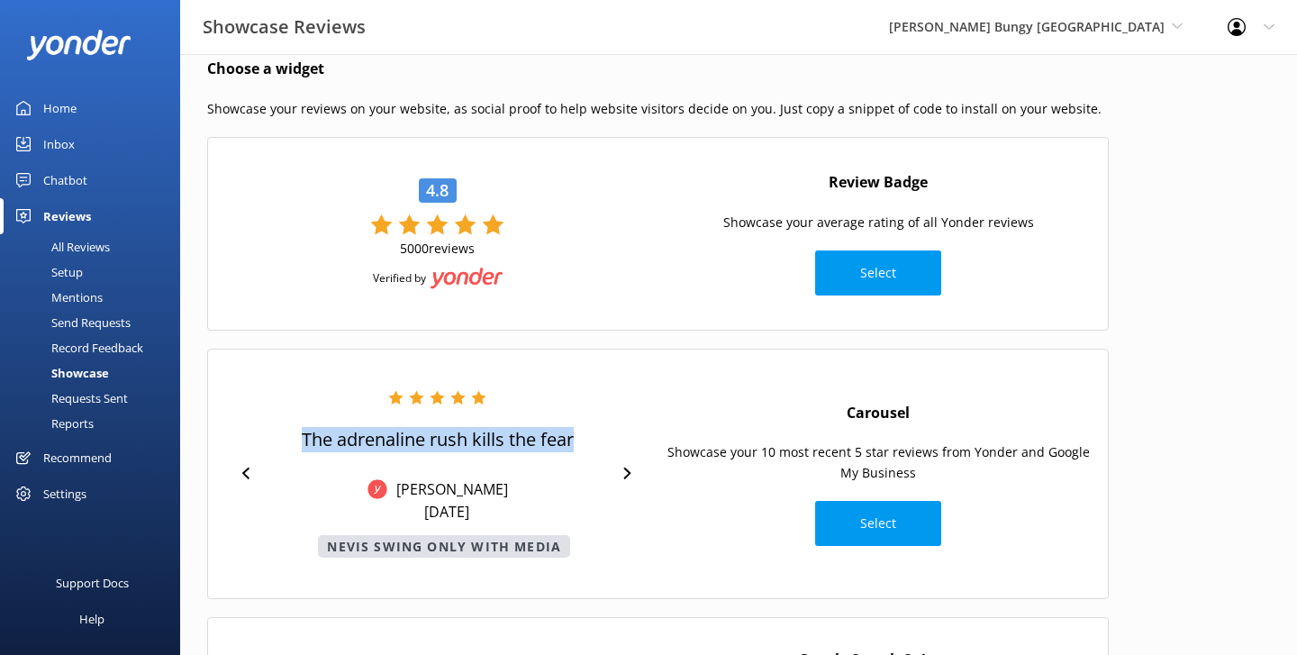
drag, startPoint x: 578, startPoint y: 440, endPoint x: 295, endPoint y: 431, distance: 282.9
click at [295, 431] on div "The adrenaline rush kills the fear [PERSON_NAME] A [DATE] Nevis Swing Only with…" at bounding box center [437, 473] width 353 height 167
click at [495, 426] on div "The adrenaline rush kills the fear [PERSON_NAME] A [DATE] Nevis Swing Only with…" at bounding box center [438, 473] width 272 height 167
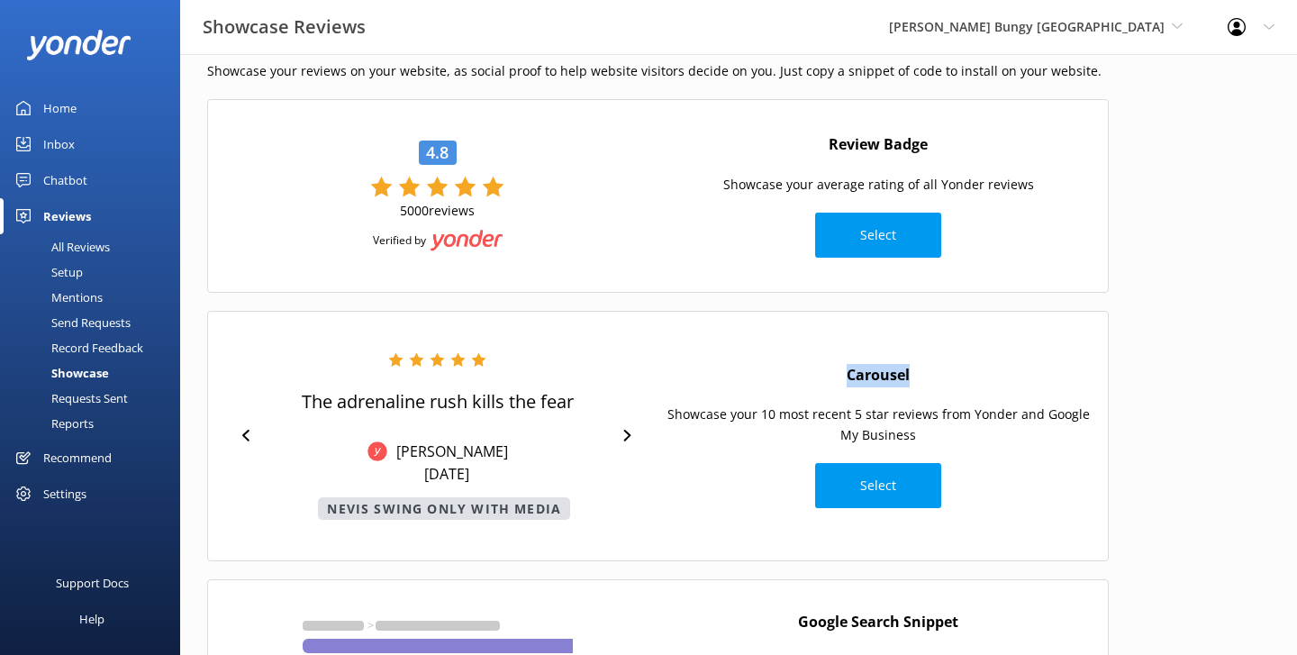
drag, startPoint x: 914, startPoint y: 380, endPoint x: 822, endPoint y: 381, distance: 91.9
click at [822, 381] on div "Carousel Showcase your 10 most recent 5 star reviews from Yonder and Google My …" at bounding box center [878, 436] width 441 height 162
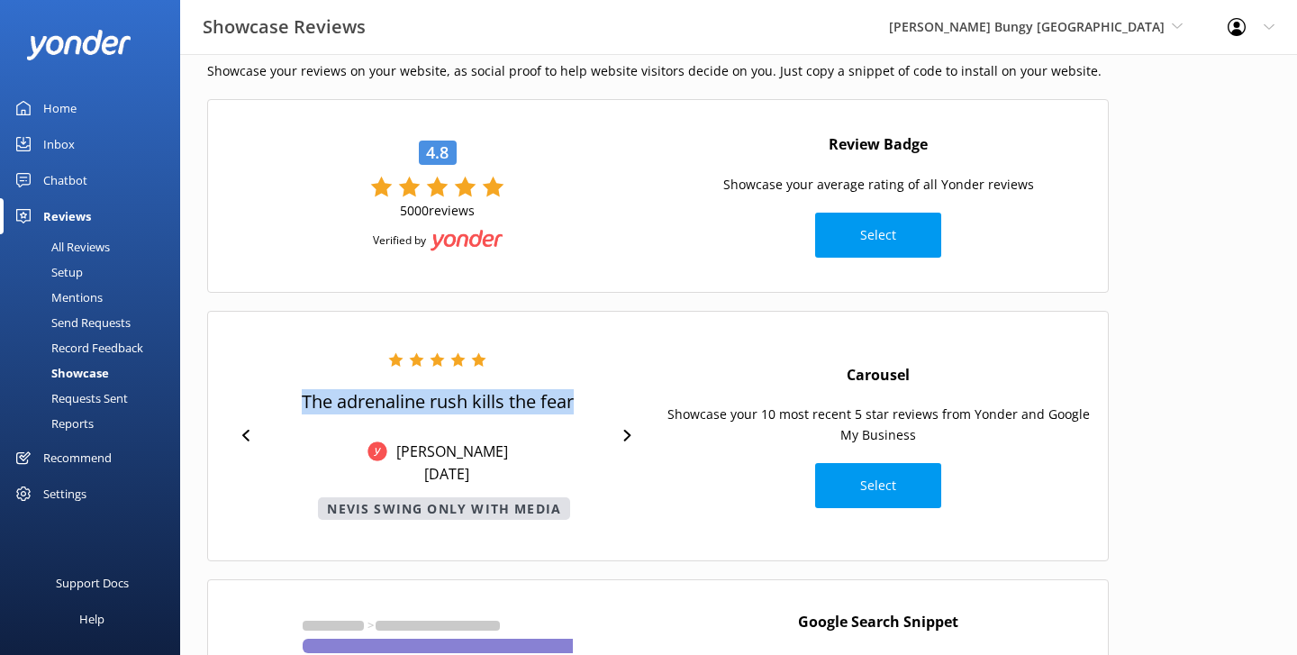
drag, startPoint x: 575, startPoint y: 399, endPoint x: 290, endPoint y: 402, distance: 284.6
click at [290, 402] on div "The adrenaline rush kills the fear [PERSON_NAME] A [DATE] Nevis Swing Only with…" at bounding box center [437, 435] width 353 height 167
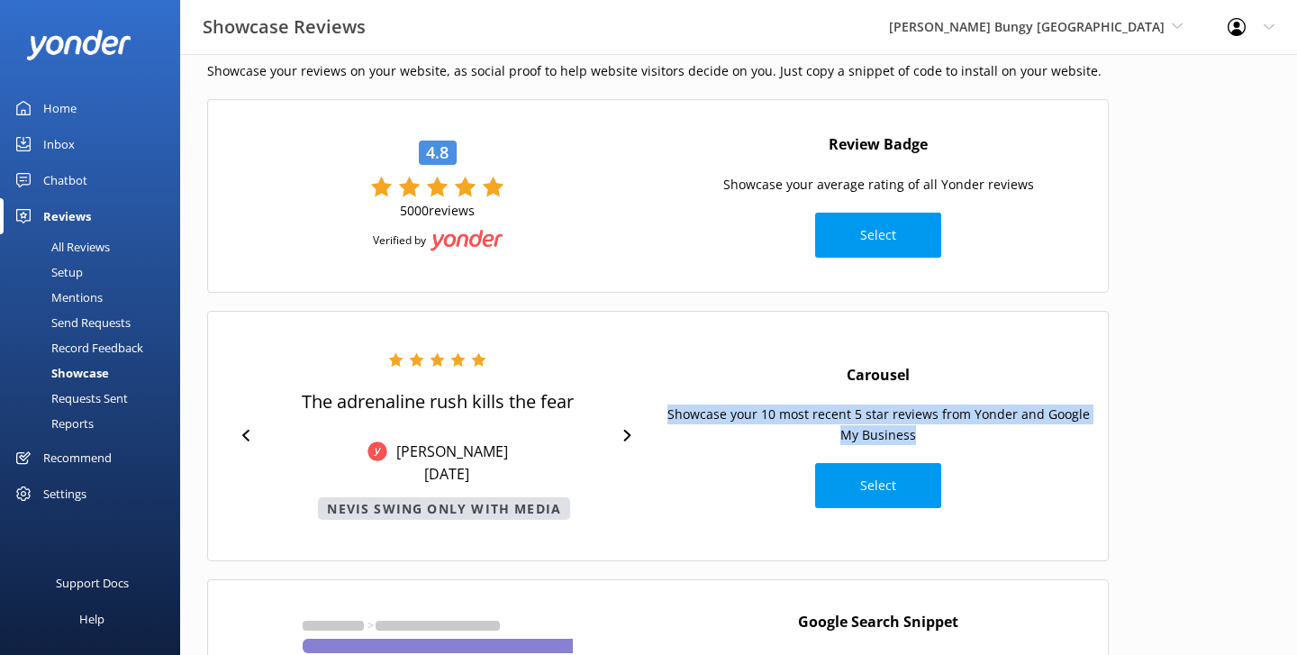
drag, startPoint x: 667, startPoint y: 412, endPoint x: 1002, endPoint y: 439, distance: 336.0
click at [1002, 439] on p "Showcase your 10 most recent 5 star reviews from Yonder and Google My Business" at bounding box center [878, 424] width 423 height 41
click at [769, 362] on div "Carousel Showcase your 10 most recent 5 star reviews from Yonder and Google My …" at bounding box center [878, 436] width 441 height 162
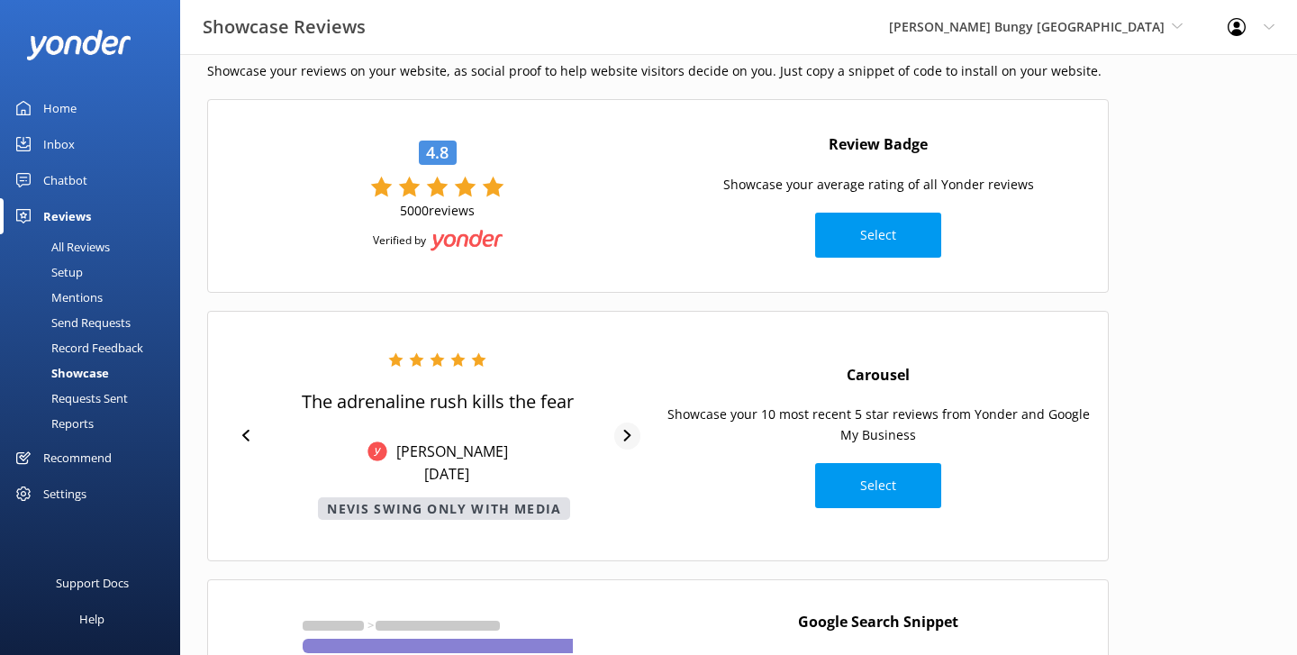
click at [621, 436] on icon at bounding box center [627, 436] width 12 height 12
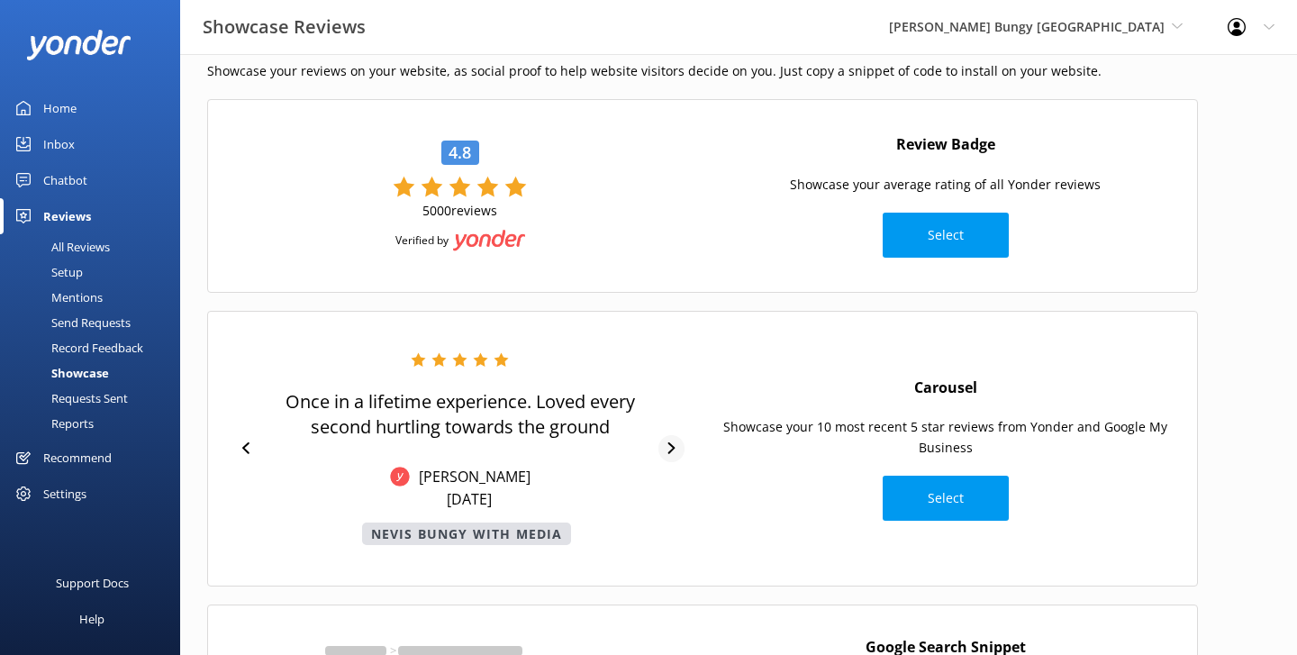
click at [673, 448] on icon at bounding box center [671, 448] width 7 height 12
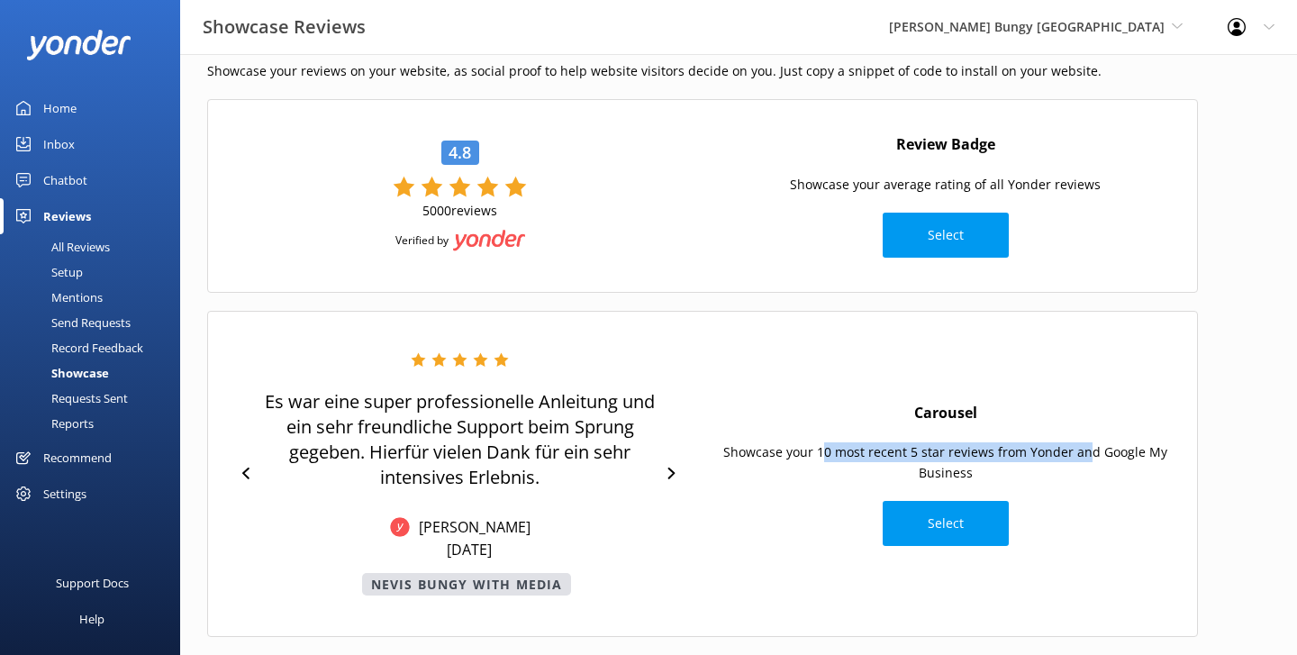
drag, startPoint x: 825, startPoint y: 452, endPoint x: 1088, endPoint y: 456, distance: 263.0
click at [1088, 456] on p "Showcase your 10 most recent 5 star reviews from Yonder and Google My Business" at bounding box center [944, 462] width 467 height 41
click at [1084, 469] on p "Showcase your 10 most recent 5 star reviews from Yonder and Google My Business" at bounding box center [944, 462] width 467 height 41
drag, startPoint x: 560, startPoint y: 583, endPoint x: 354, endPoint y: 579, distance: 206.2
click at [354, 579] on div "Es war eine super professionelle Anleitung und ein sehr freundliche Support bei…" at bounding box center [459, 473] width 397 height 243
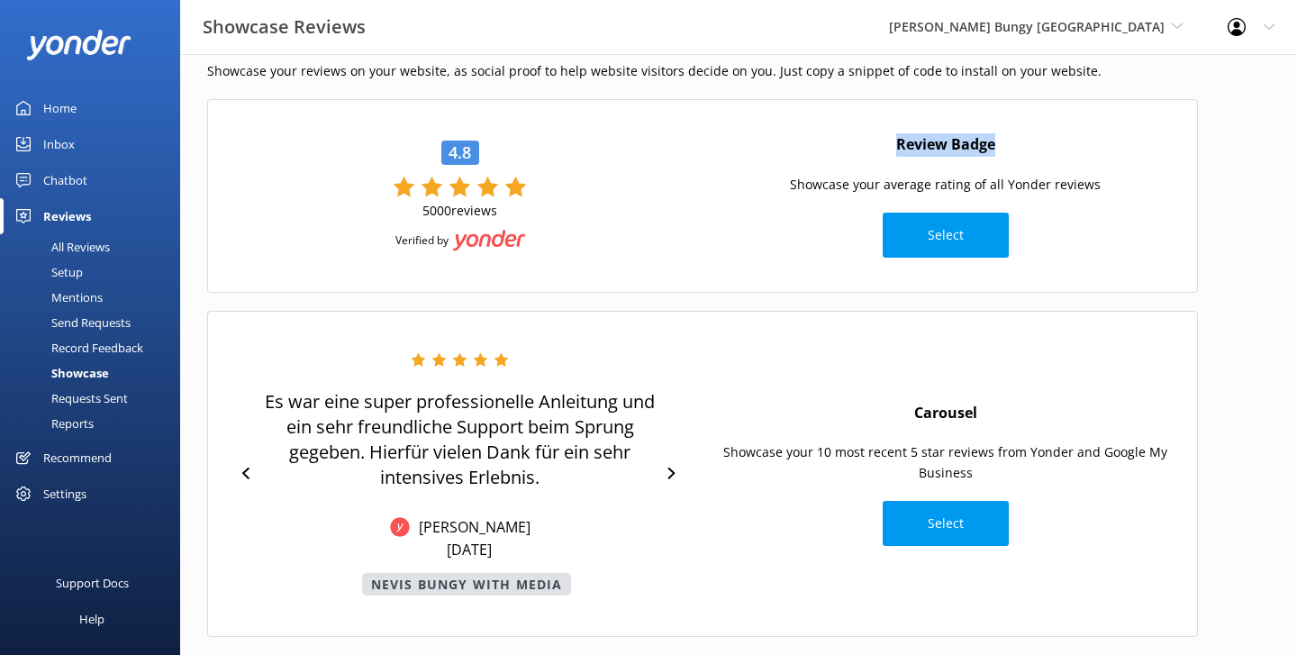
drag, startPoint x: 1005, startPoint y: 146, endPoint x: 885, endPoint y: 147, distance: 119.8
click at [885, 147] on div "Review Badge Showcase your average rating of all Yonder reviews Select" at bounding box center [944, 195] width 485 height 142
click at [796, 147] on div "Review Badge Showcase your average rating of all Yonder reviews Select" at bounding box center [944, 195] width 485 height 142
drag, startPoint x: 560, startPoint y: 180, endPoint x: 301, endPoint y: 179, distance: 259.3
click at [301, 179] on div "4.8 5000 reviews Verified by" at bounding box center [459, 196] width 467 height 156
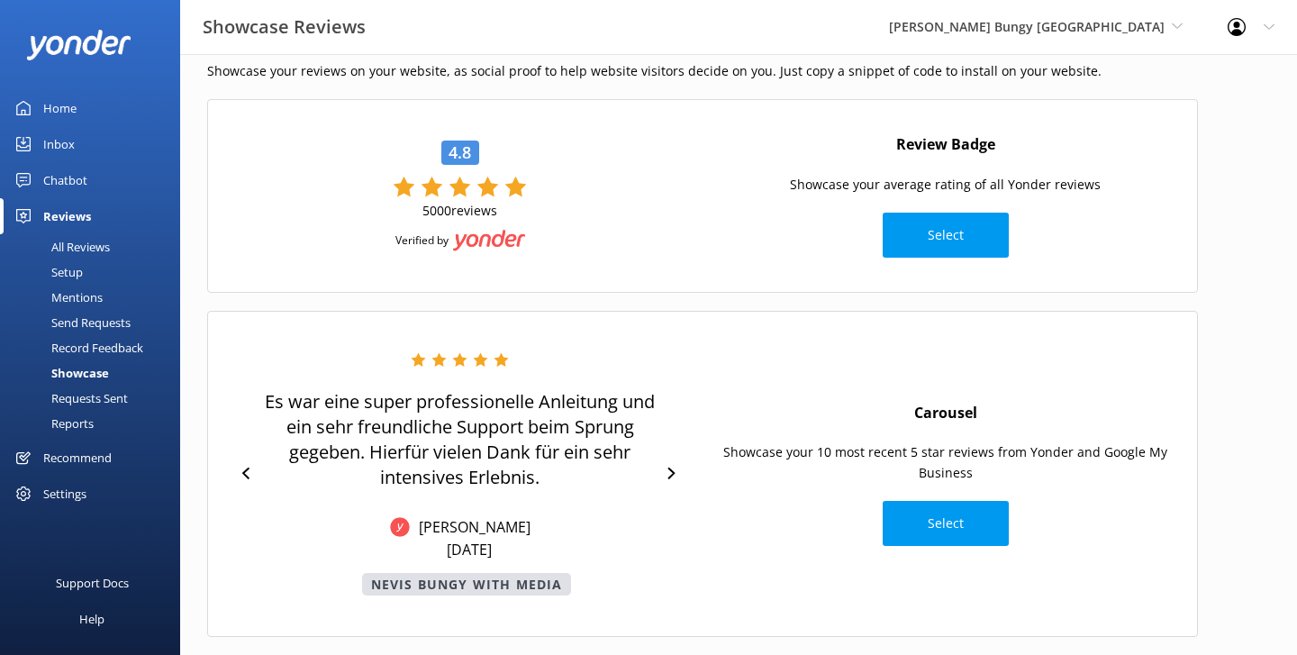
click at [688, 392] on div "Es war eine super professionelle Anleitung und ein sehr freundliche Support bei…" at bounding box center [459, 473] width 467 height 243
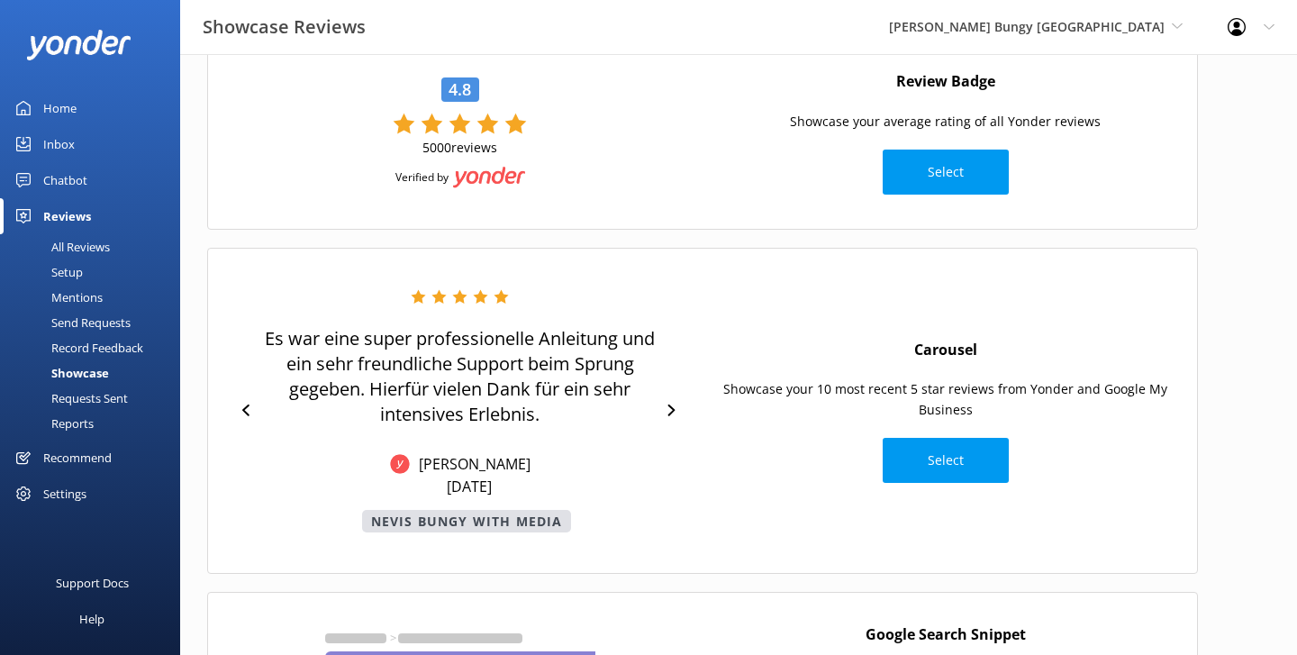
scroll to position [128, 0]
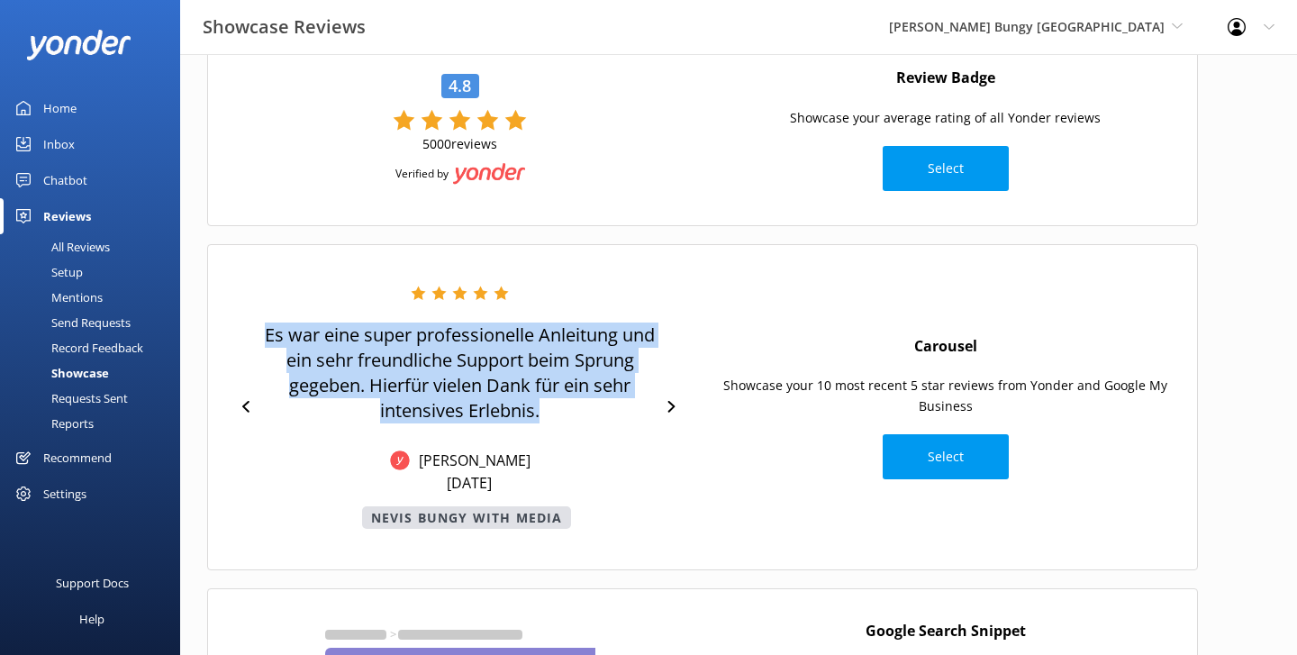
drag, startPoint x: 552, startPoint y: 422, endPoint x: 237, endPoint y: 339, distance: 326.1
click at [237, 339] on div "Es war eine super professionelle Anleitung und ein sehr freundliche Support bei…" at bounding box center [459, 406] width 467 height 243
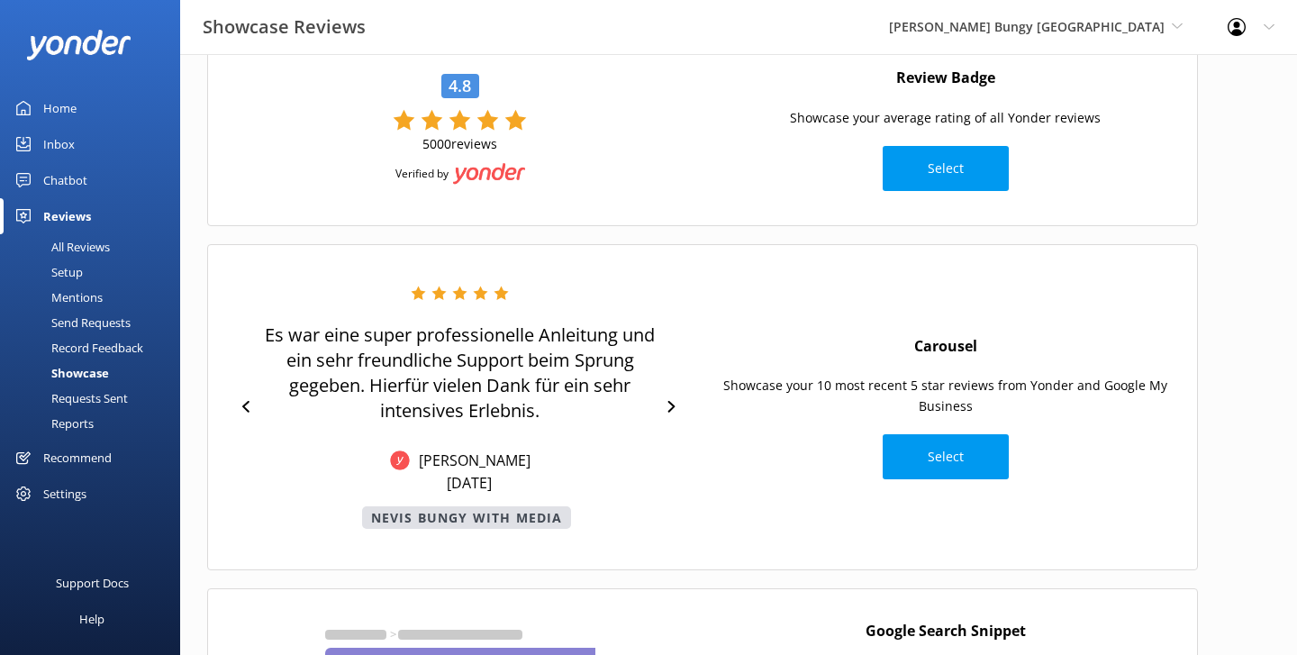
click at [374, 515] on p "Nevis Bungy with Media" at bounding box center [467, 517] width 210 height 23
drag, startPoint x: 374, startPoint y: 515, endPoint x: 558, endPoint y: 519, distance: 184.6
click at [558, 519] on p "Nevis Bungy with Media" at bounding box center [467, 517] width 210 height 23
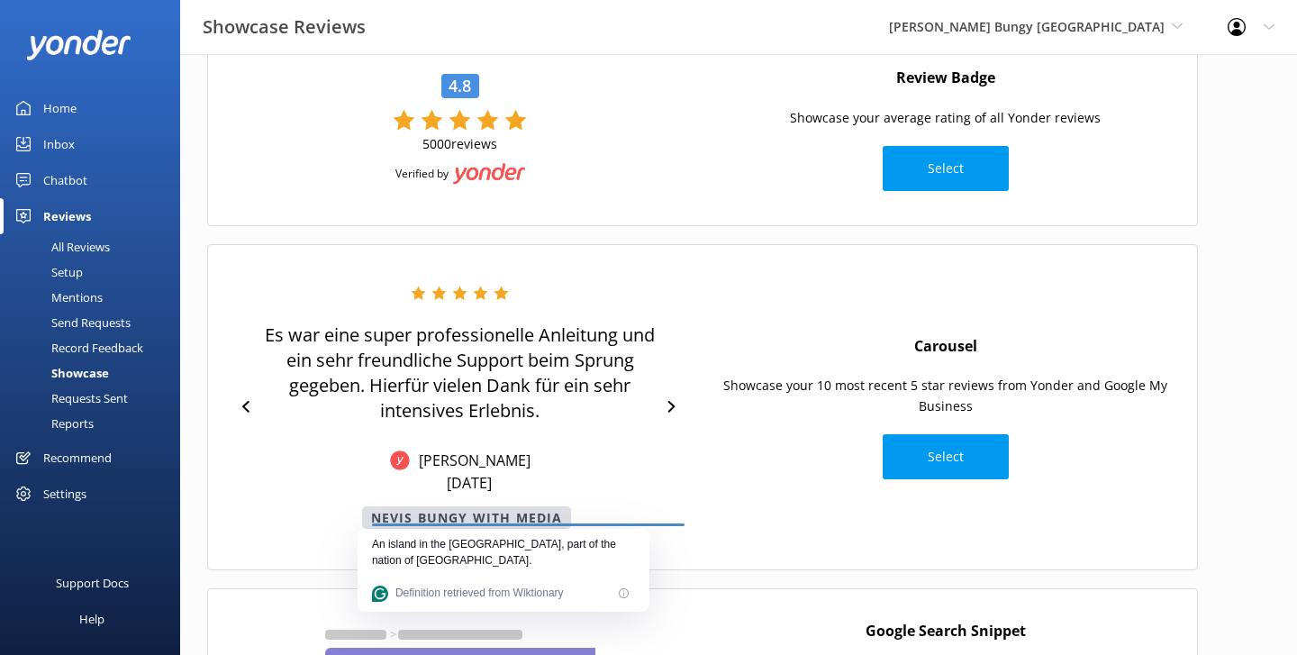
click at [666, 261] on div "Es war eine super professionelle Anleitung und ein sehr freundliche Support bei…" at bounding box center [459, 407] width 485 height 306
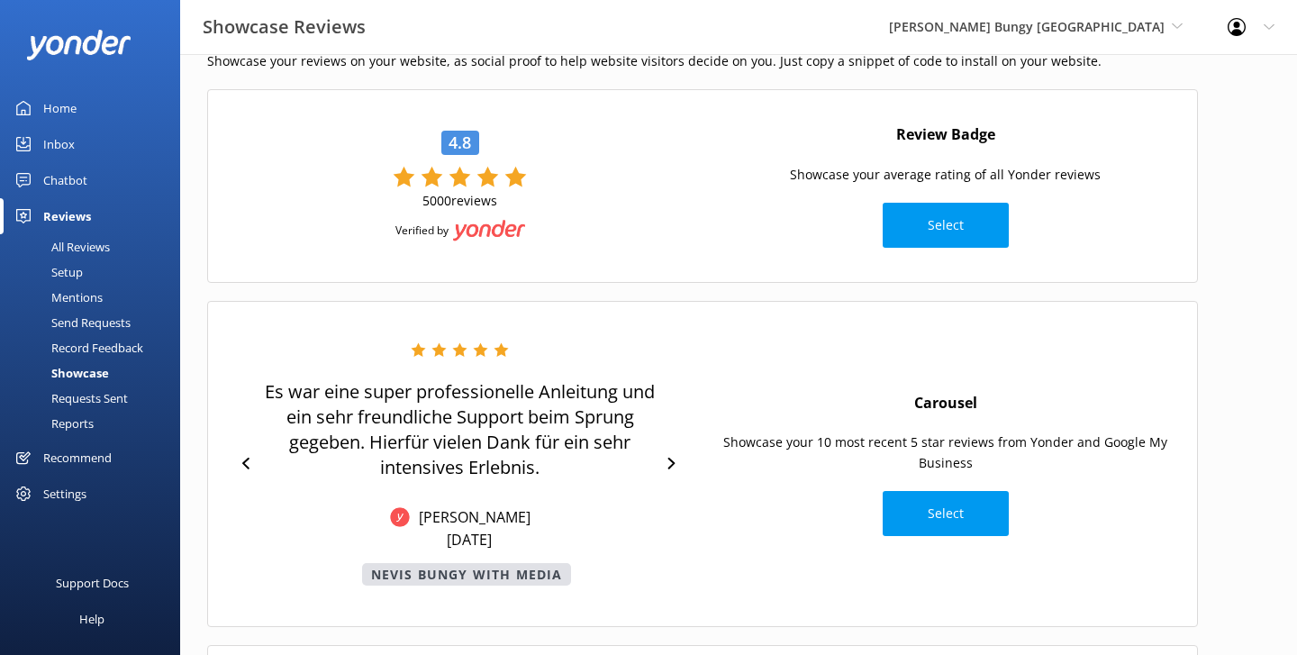
scroll to position [68, 0]
